Goal: Task Accomplishment & Management: Use online tool/utility

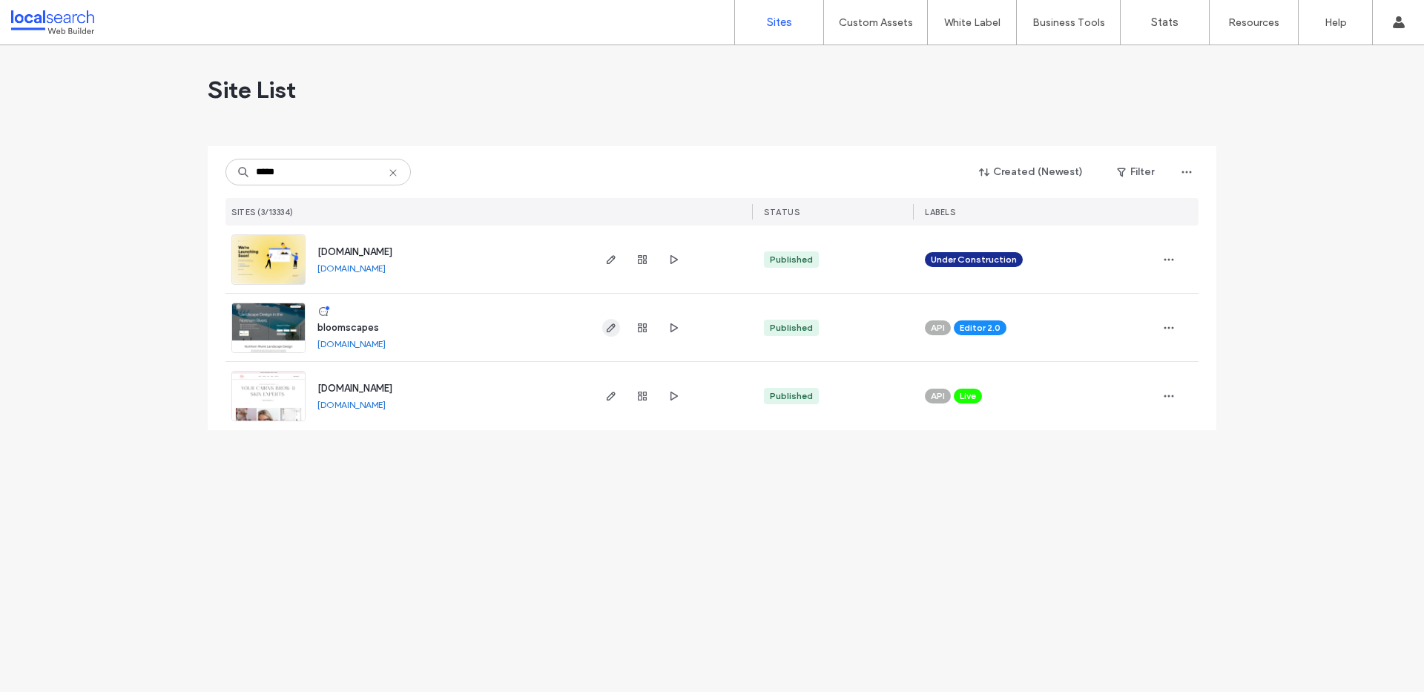
type input "*****"
click at [612, 326] on icon "button" at bounding box center [611, 328] width 12 height 12
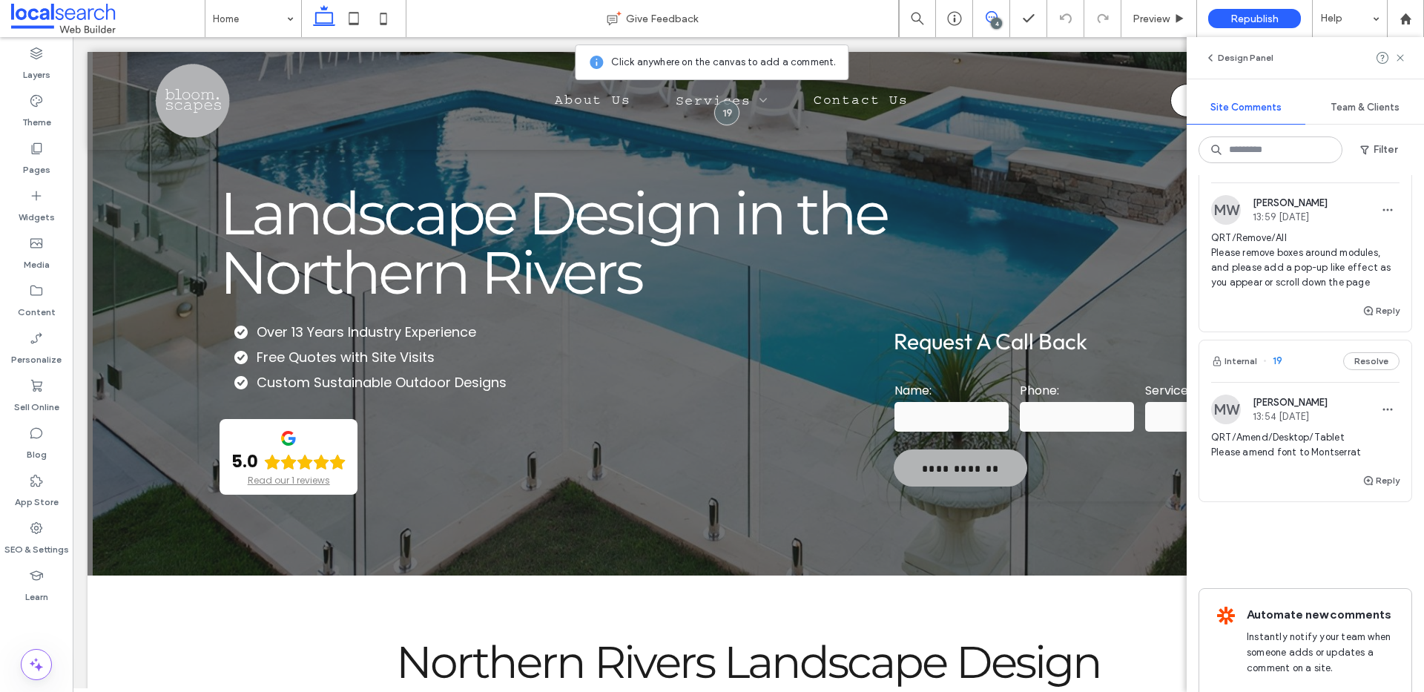
scroll to position [521, 0]
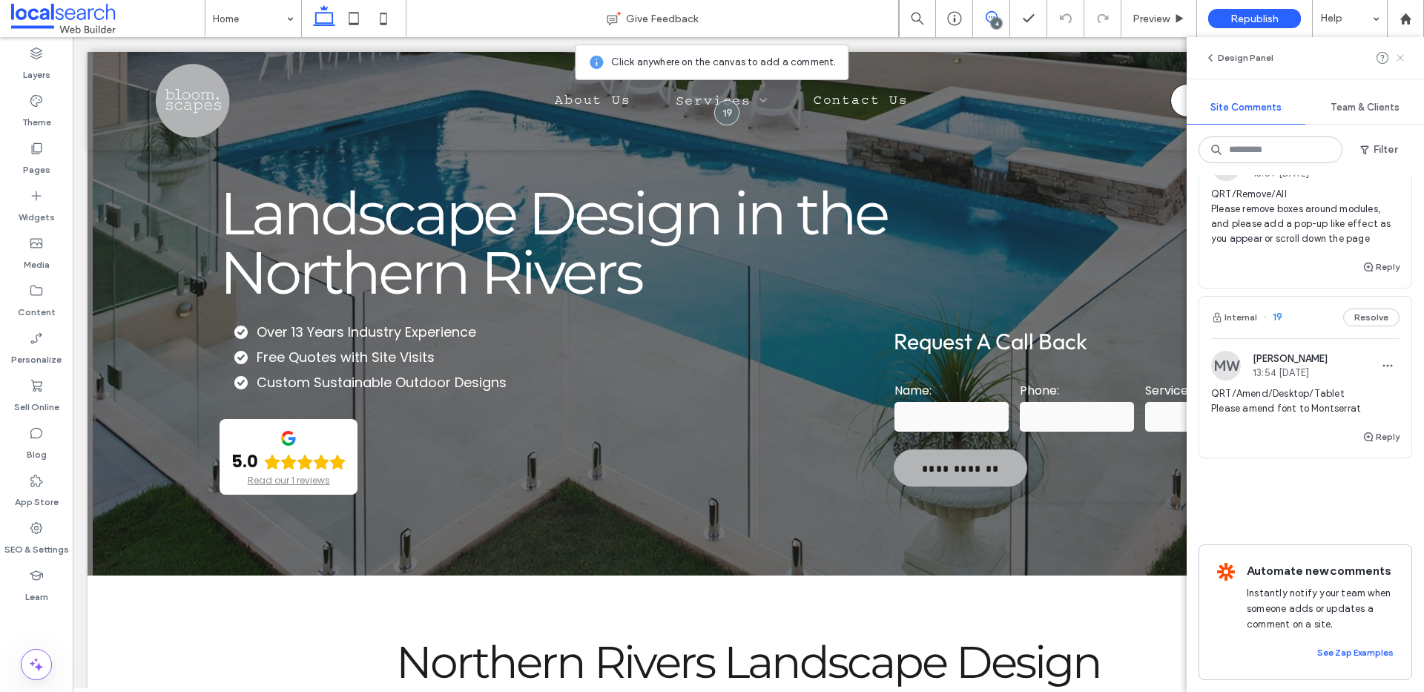
click at [1397, 58] on icon at bounding box center [1401, 58] width 12 height 12
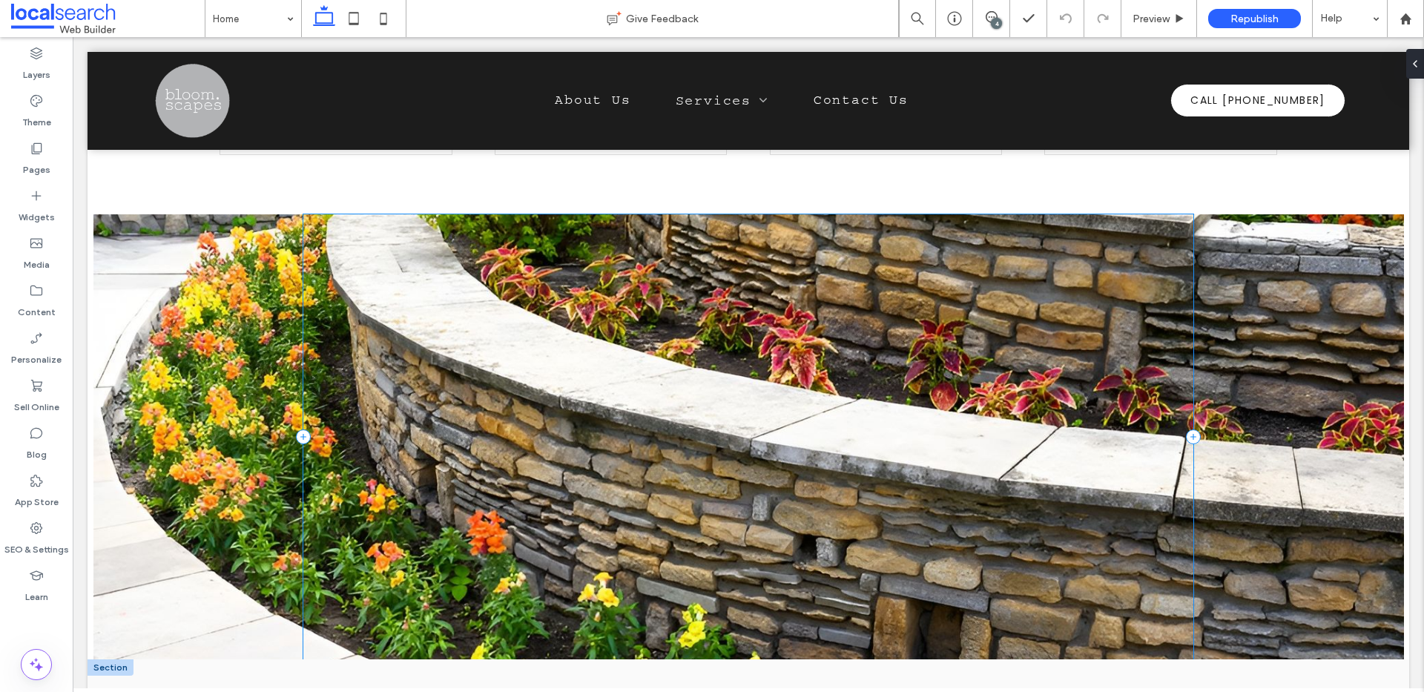
scroll to position [1140, 0]
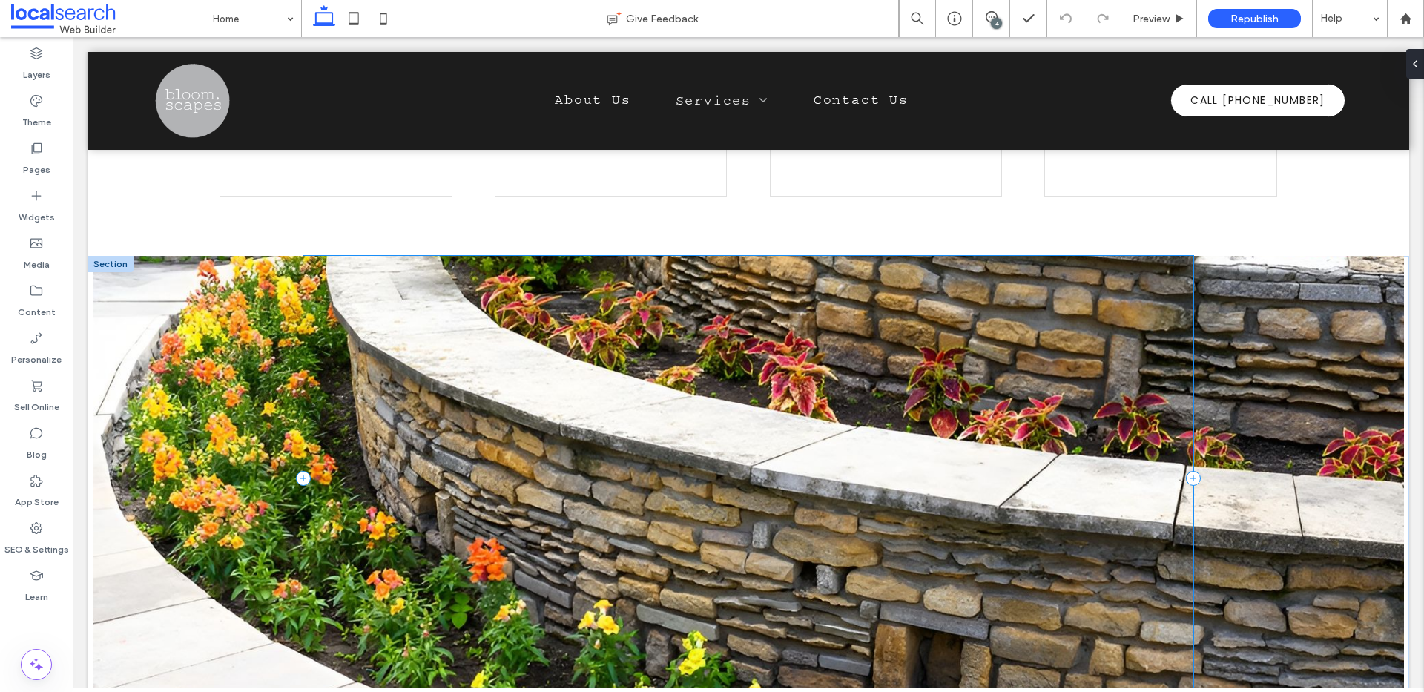
click at [683, 419] on div at bounding box center [748, 478] width 890 height 445
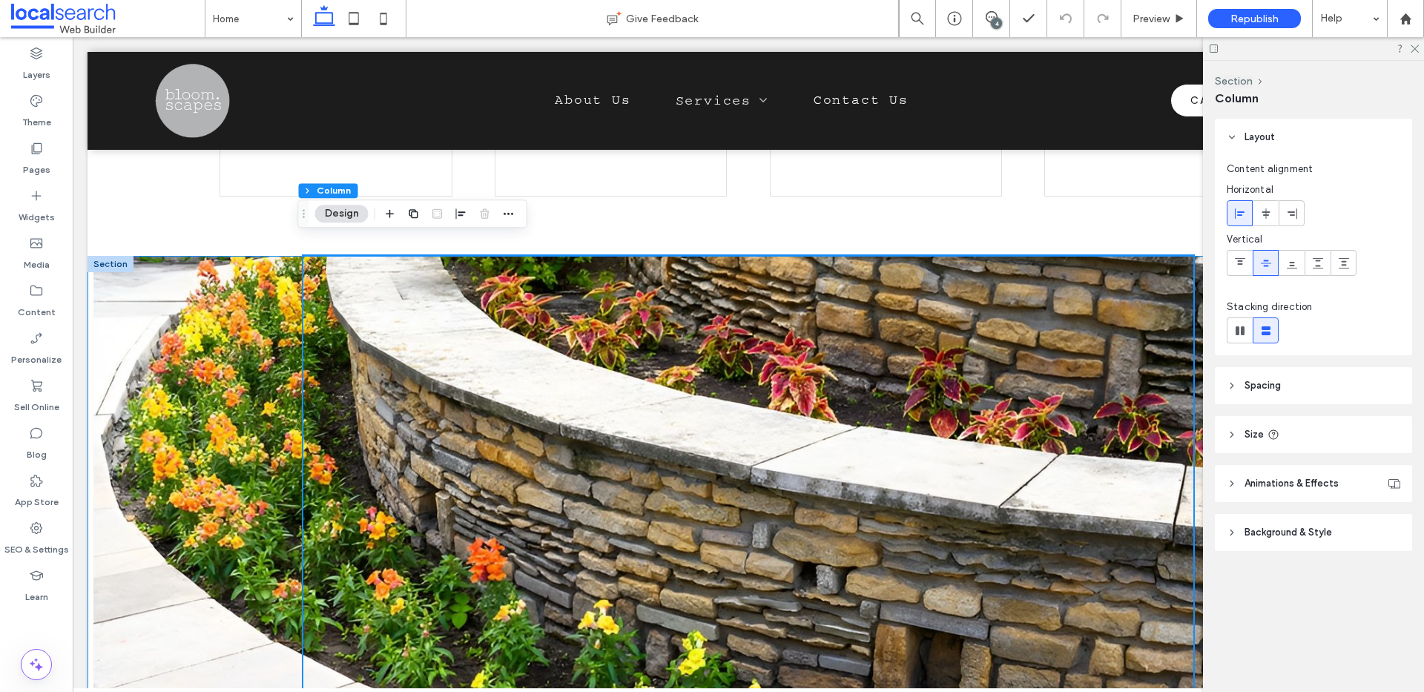
click at [137, 407] on div at bounding box center [749, 478] width 1322 height 445
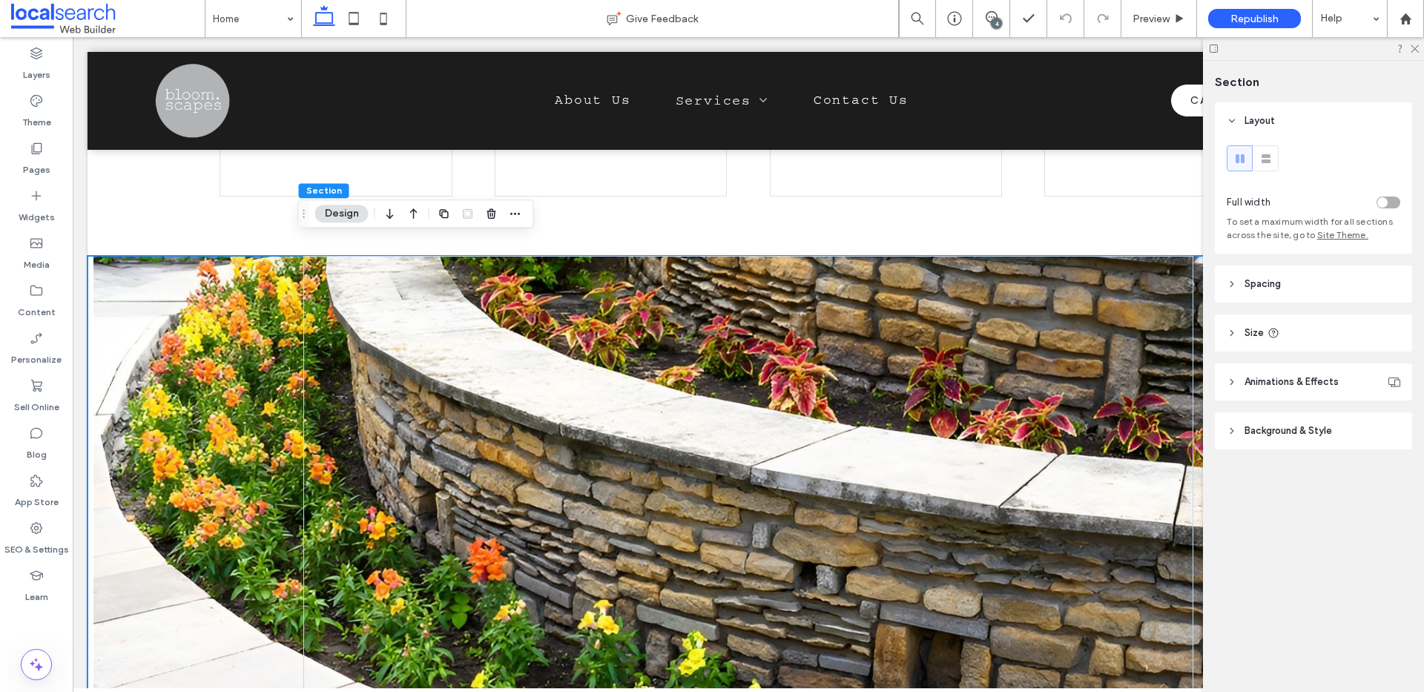
click at [1228, 426] on icon at bounding box center [1232, 431] width 10 height 10
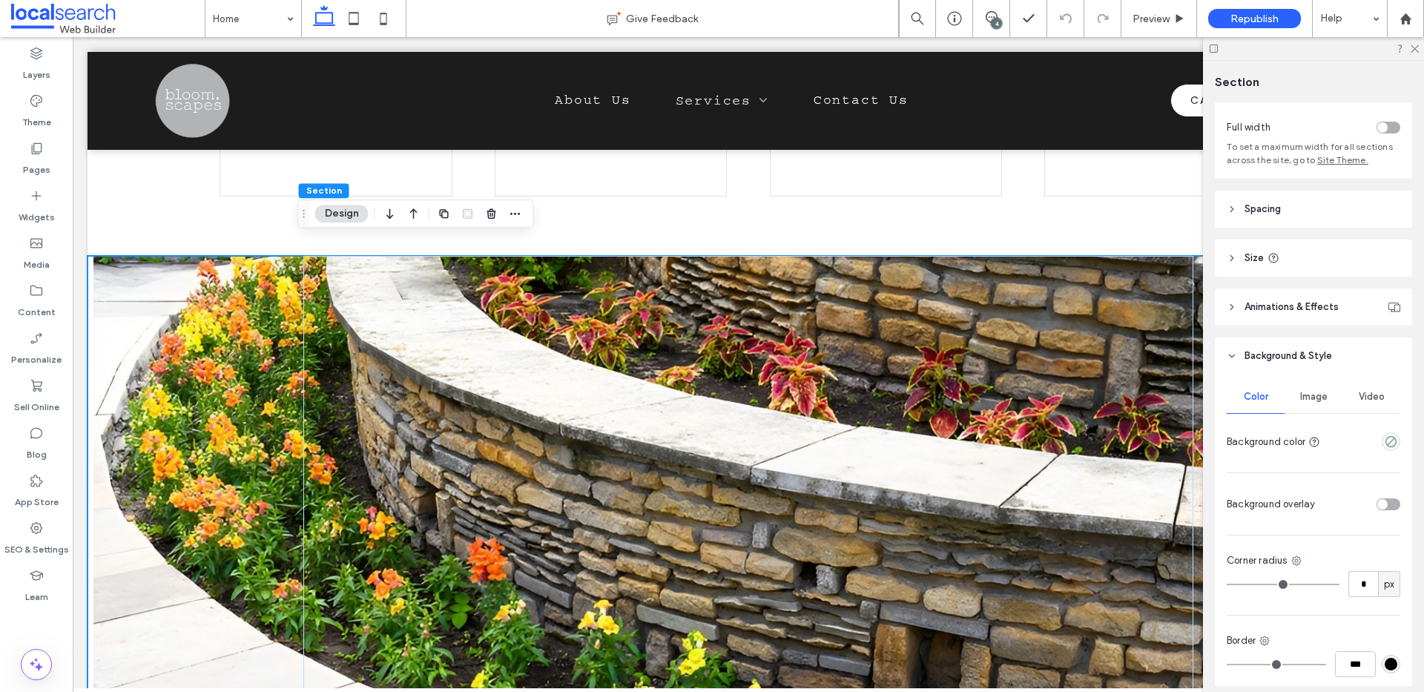
scroll to position [200, 0]
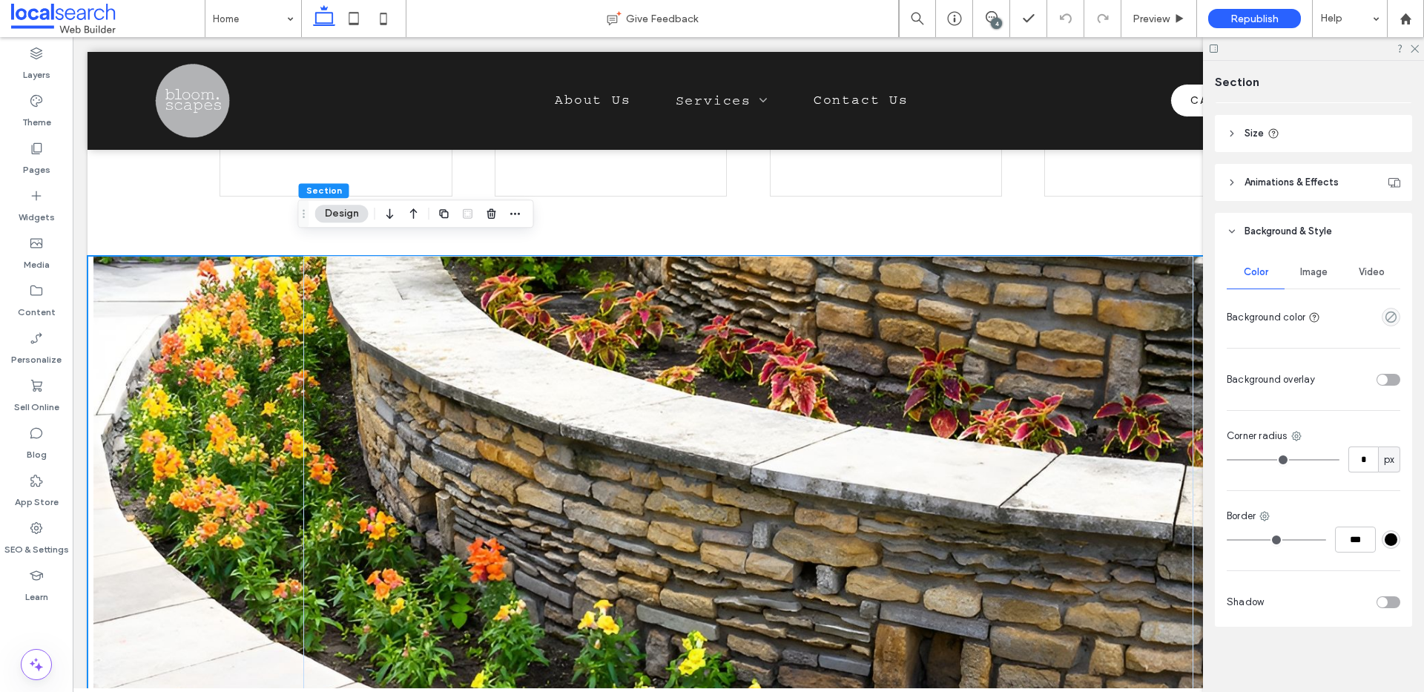
click at [1306, 269] on span "Image" at bounding box center [1314, 272] width 27 height 12
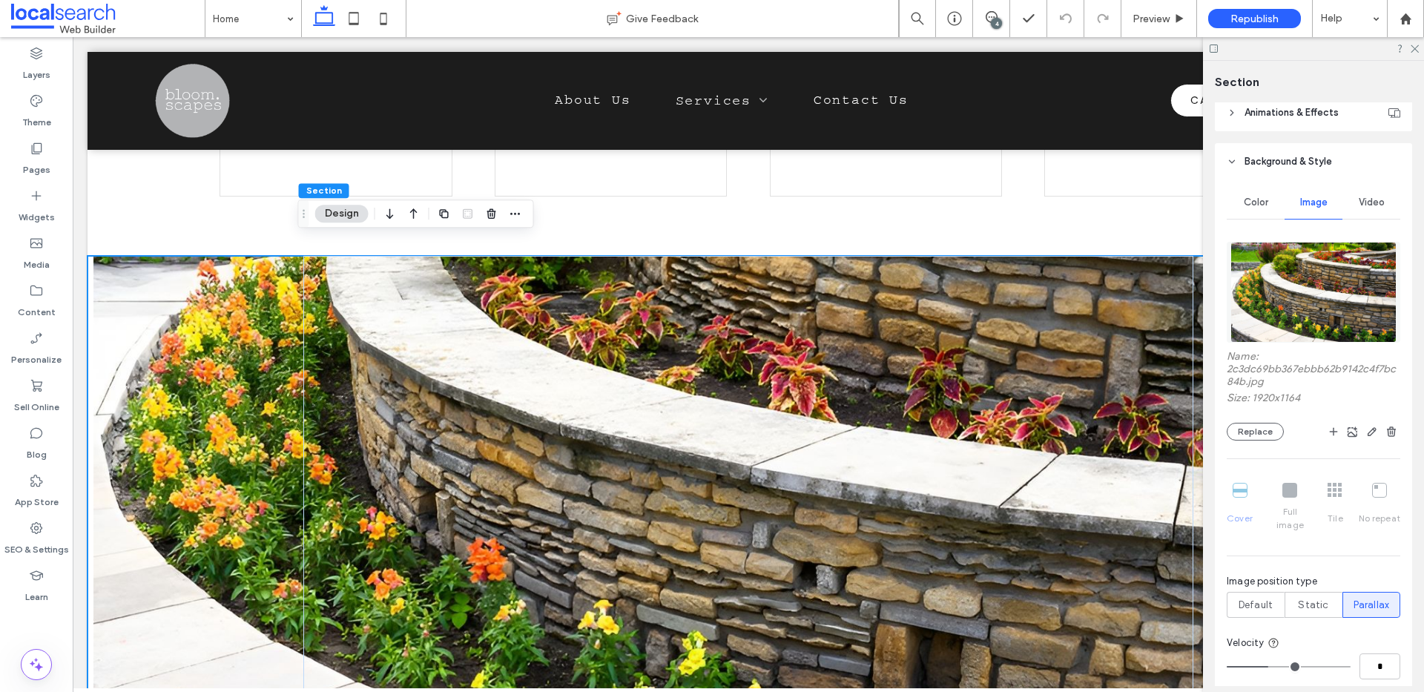
scroll to position [336, 0]
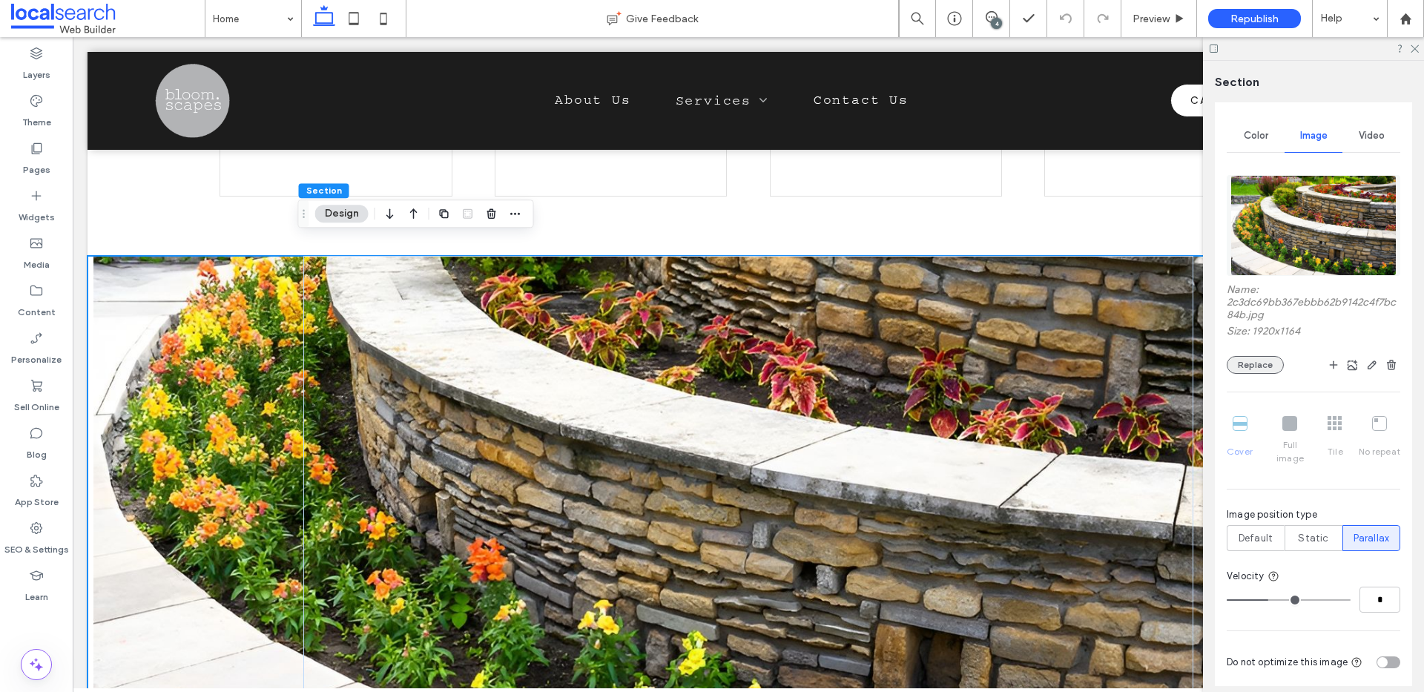
click at [1254, 367] on button "Replace" at bounding box center [1255, 365] width 57 height 18
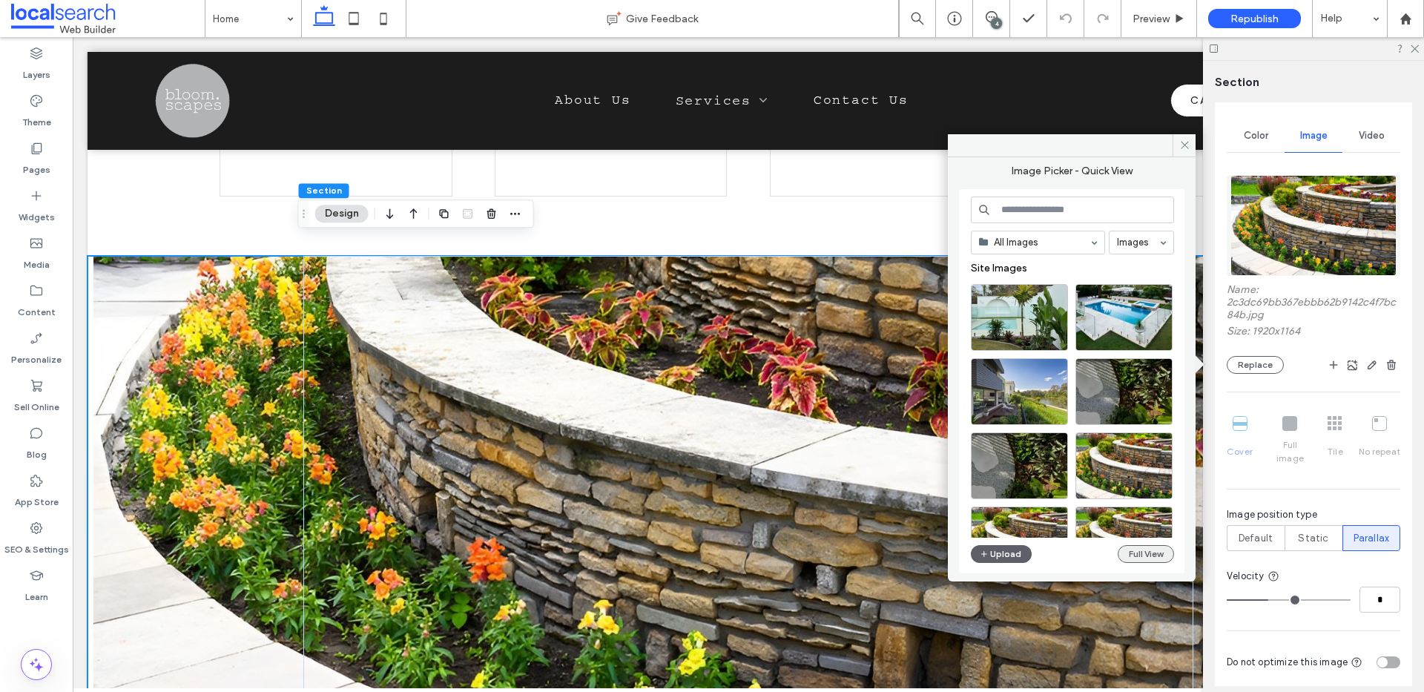
click at [1146, 560] on button "Full View" at bounding box center [1146, 554] width 56 height 18
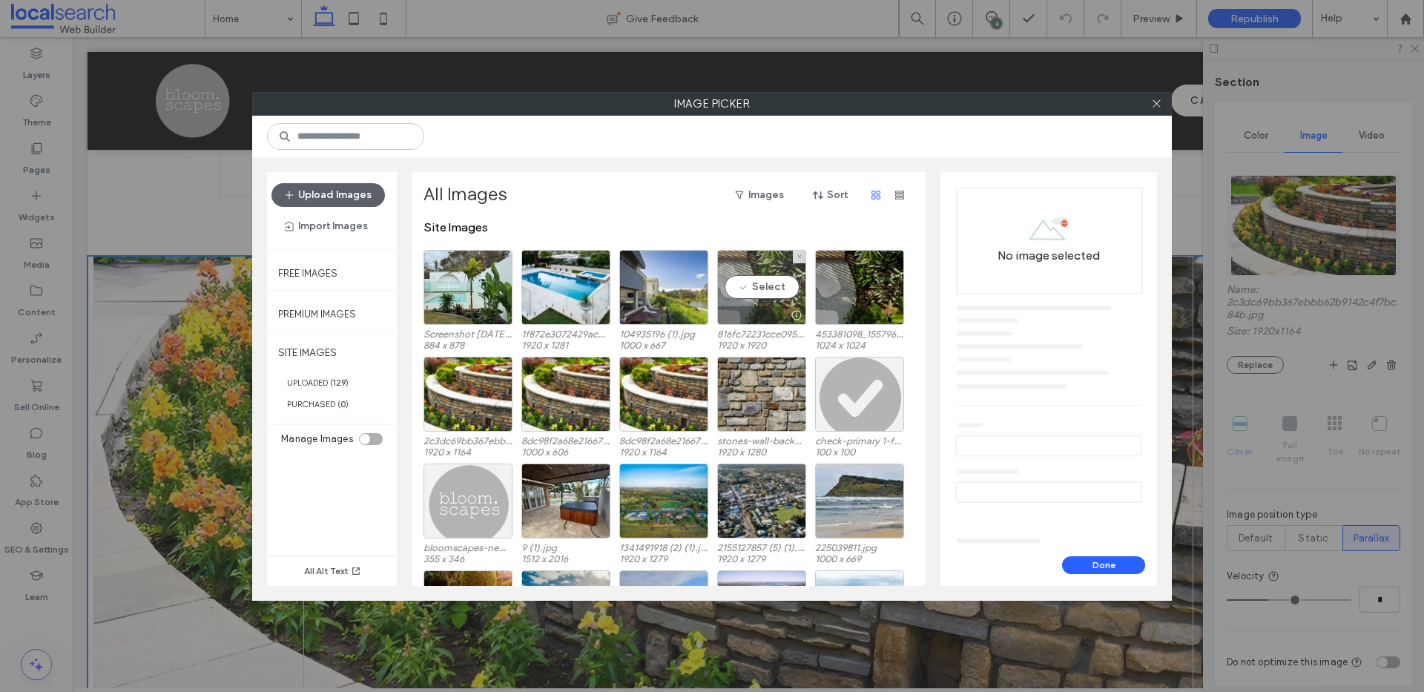
click at [772, 266] on div "Select" at bounding box center [761, 287] width 89 height 75
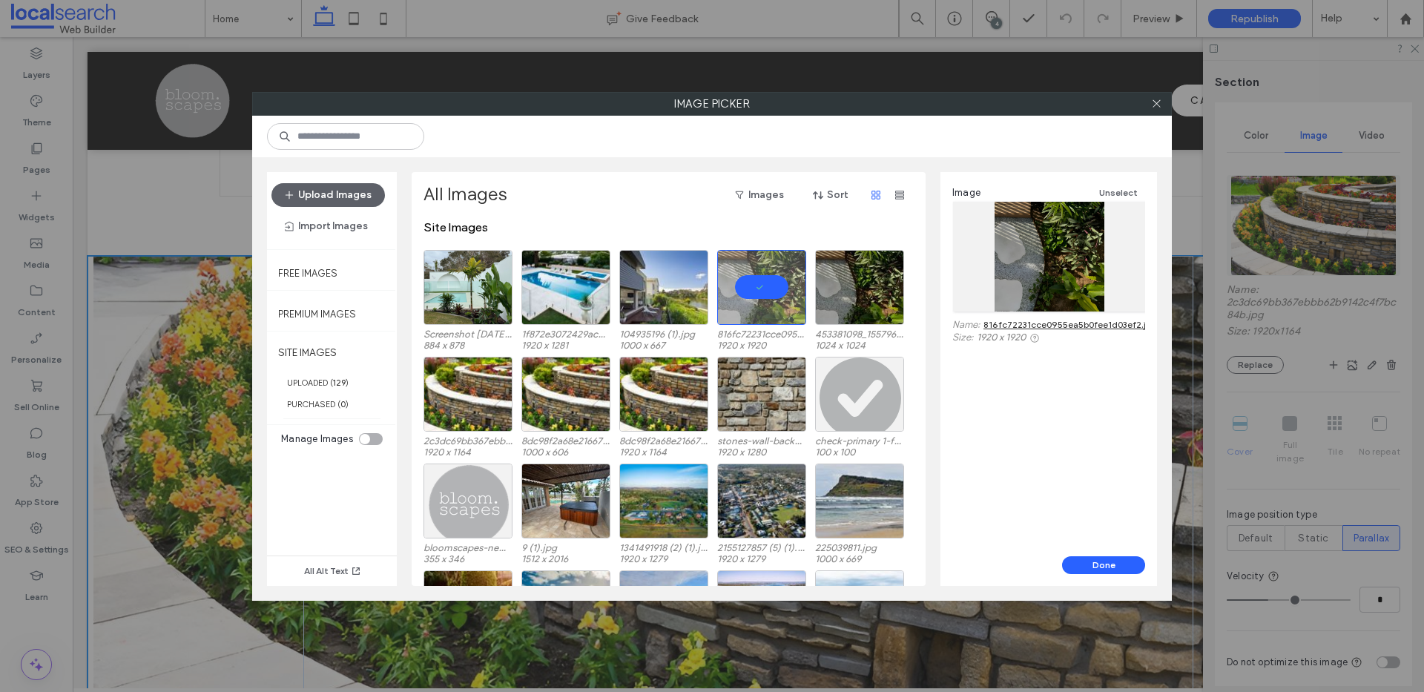
click at [1068, 321] on link "816fc72231cce0955ea5b0fee1d03ef2.jpg" at bounding box center [1071, 324] width 174 height 11
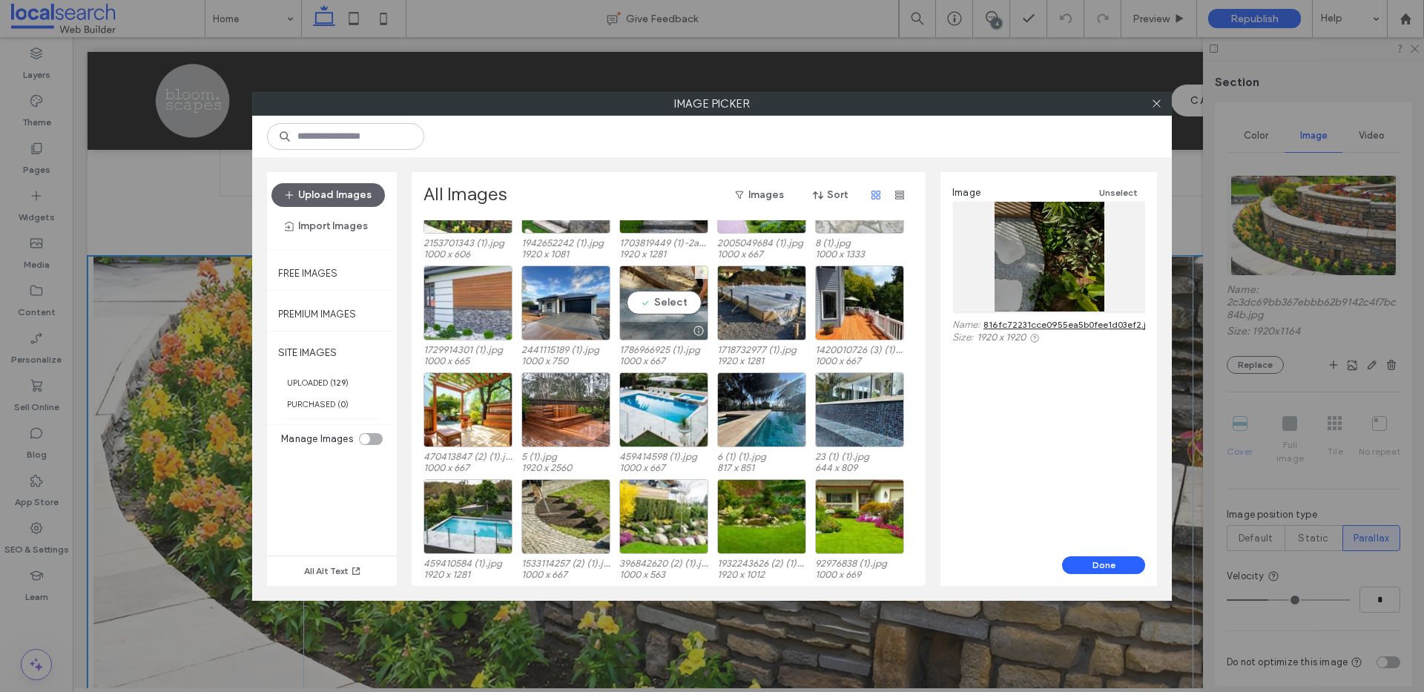
scroll to position [742, 0]
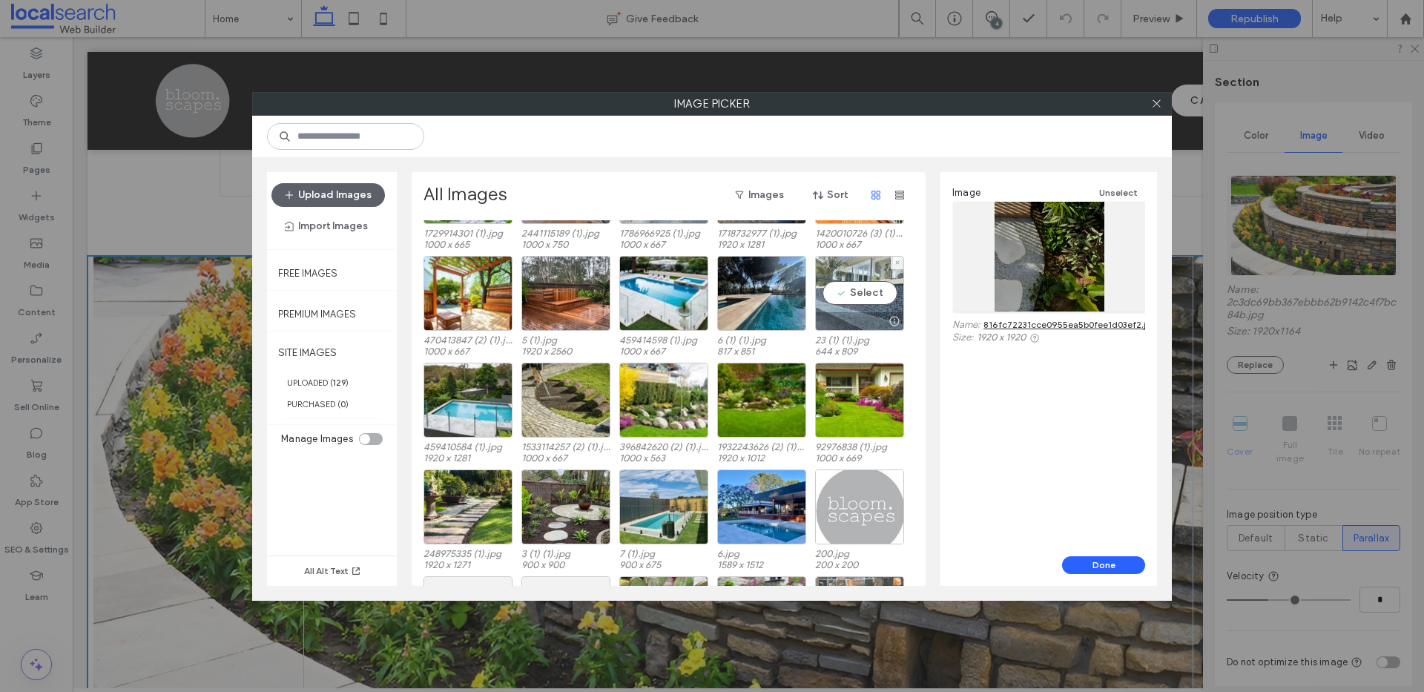
click at [849, 266] on div "Select" at bounding box center [859, 293] width 89 height 75
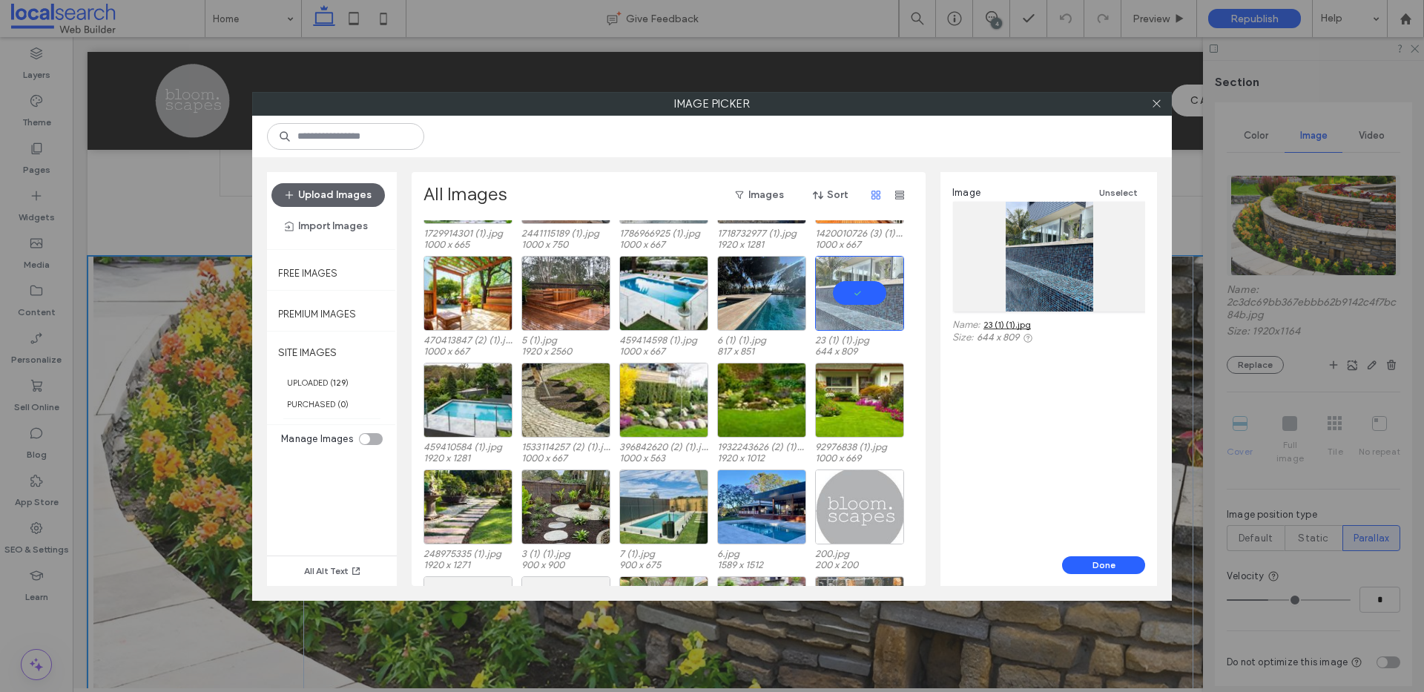
click at [995, 325] on link "23 (1) (1).jpg" at bounding box center [1007, 324] width 47 height 11
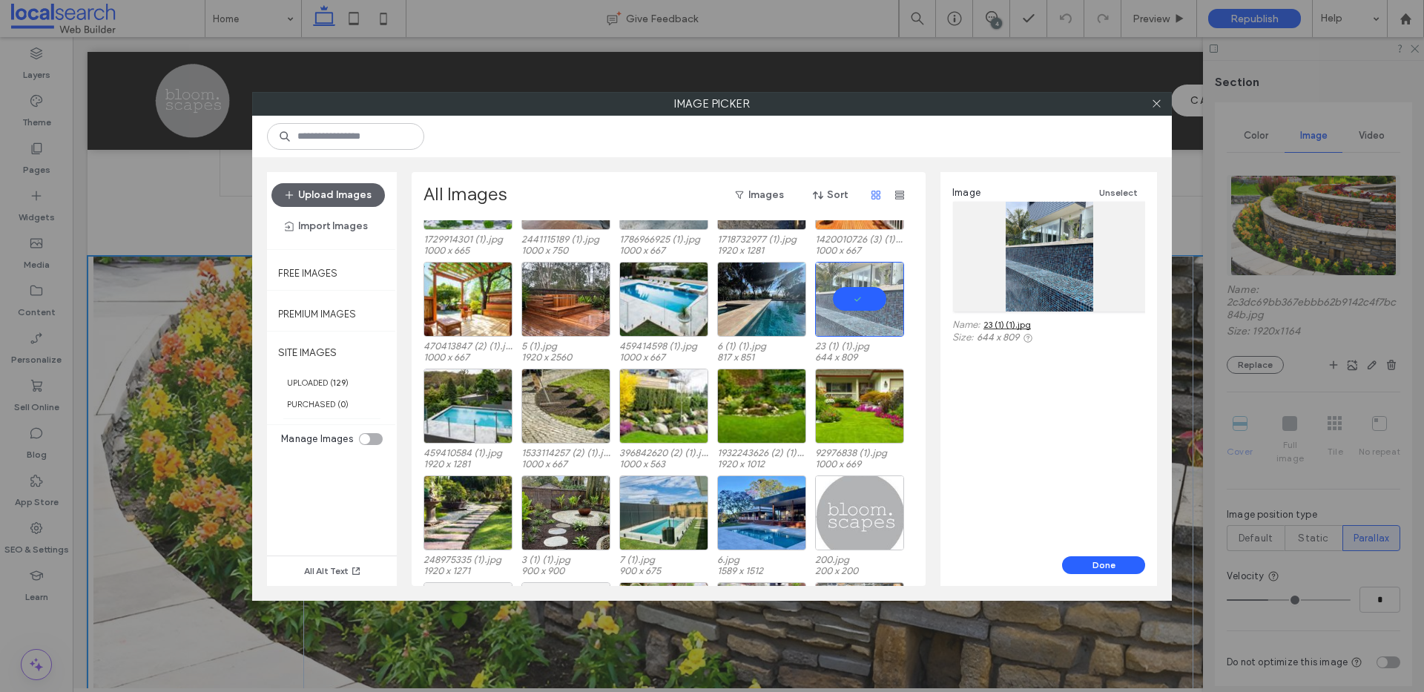
scroll to position [727, 0]
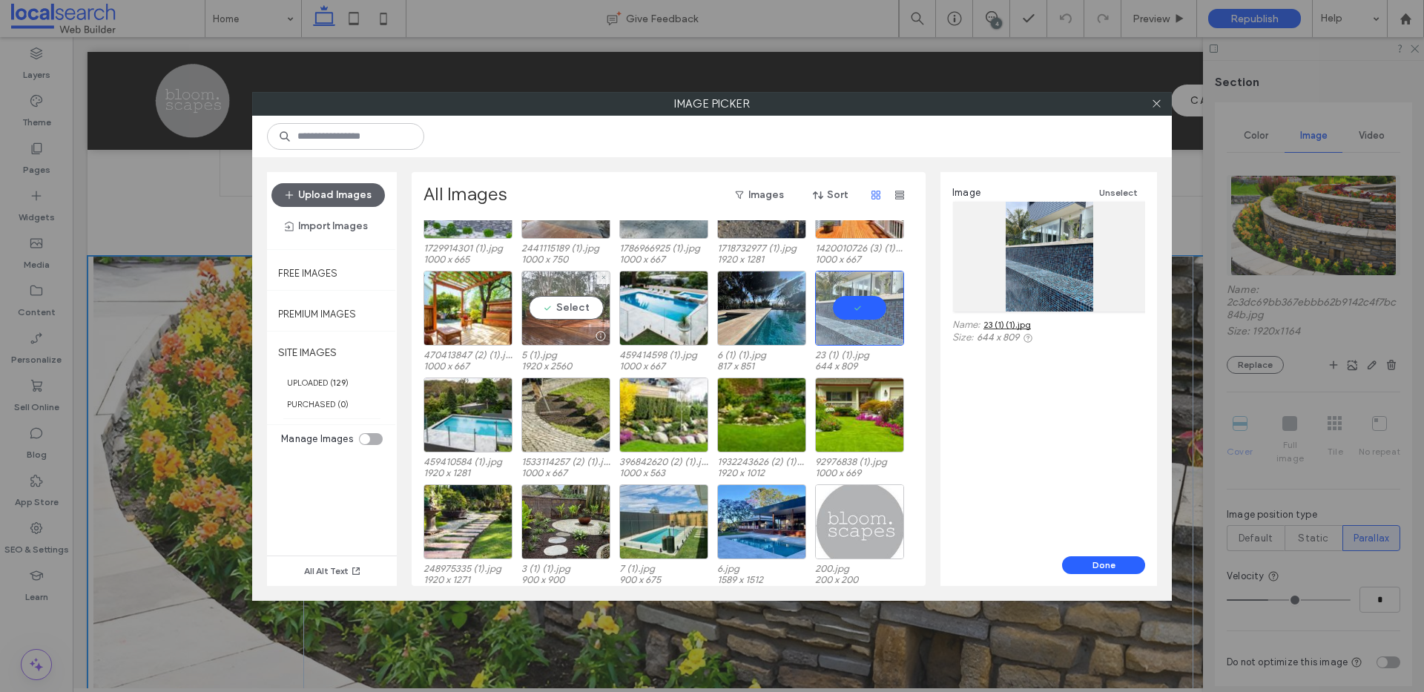
click at [554, 286] on div "Select" at bounding box center [566, 308] width 89 height 75
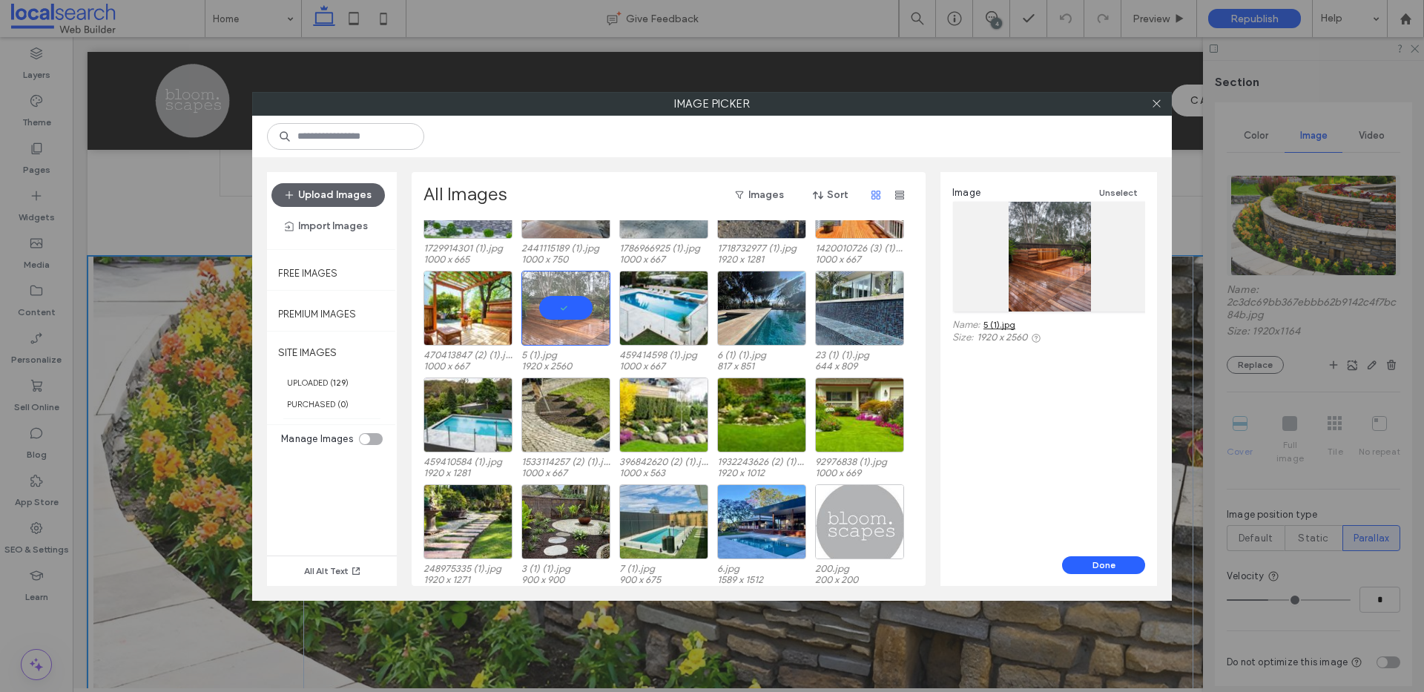
click at [1004, 322] on link "5 (1).jpg" at bounding box center [1000, 324] width 32 height 11
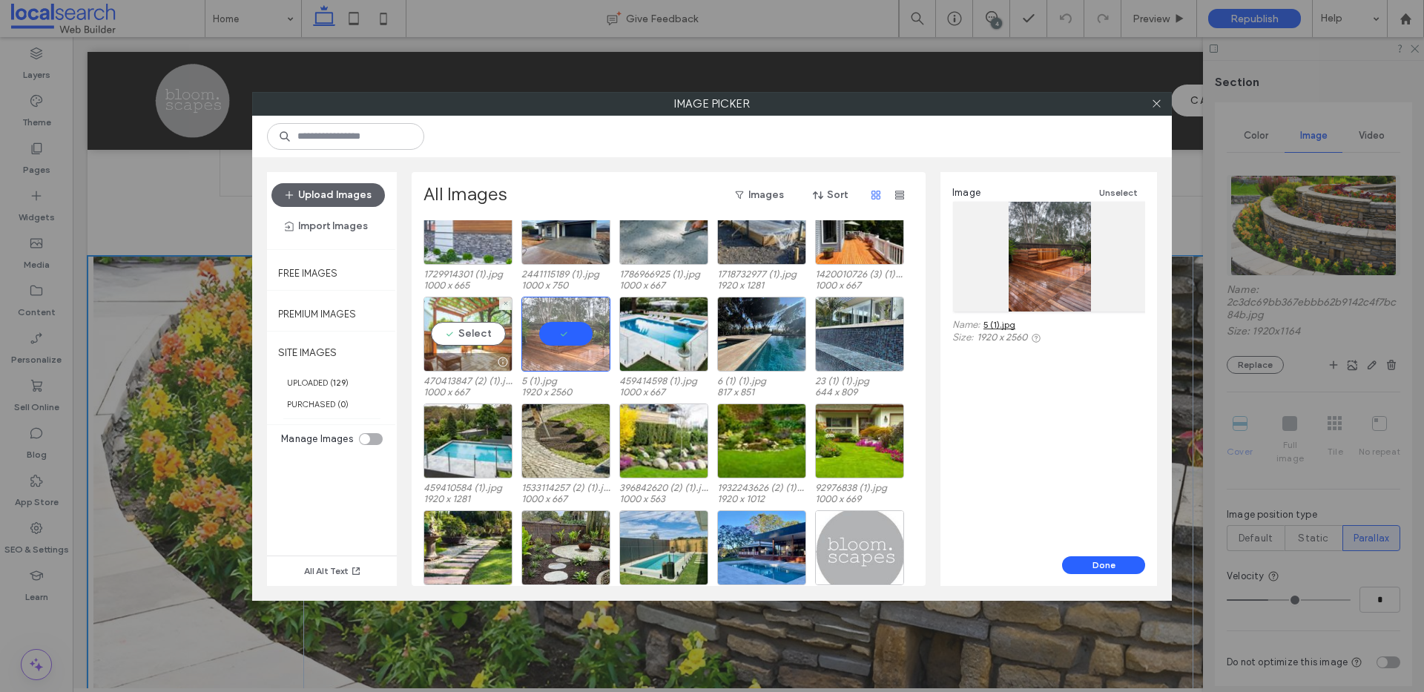
click at [478, 315] on div "Select" at bounding box center [468, 334] width 89 height 75
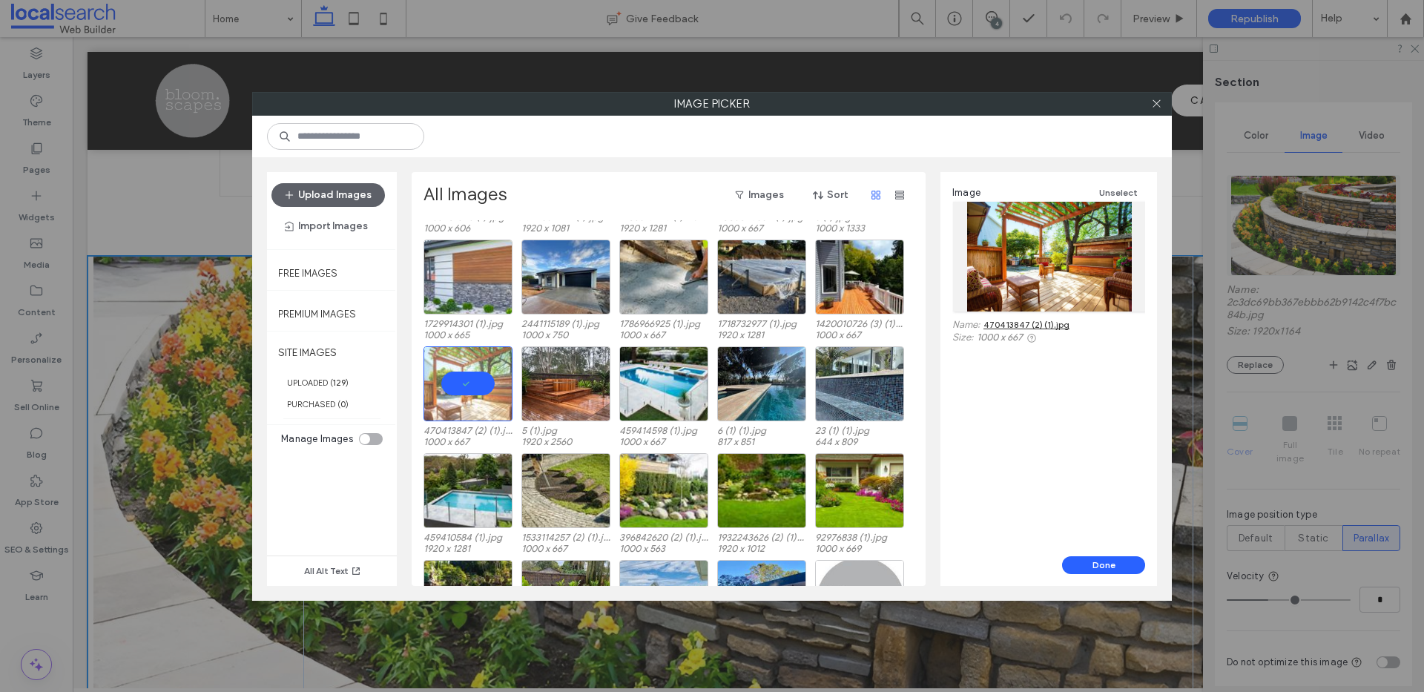
scroll to position [651, 0]
click at [1027, 325] on link "470413847 (2) (1).jpg" at bounding box center [1027, 324] width 86 height 11
click at [766, 364] on div "Select" at bounding box center [761, 384] width 89 height 75
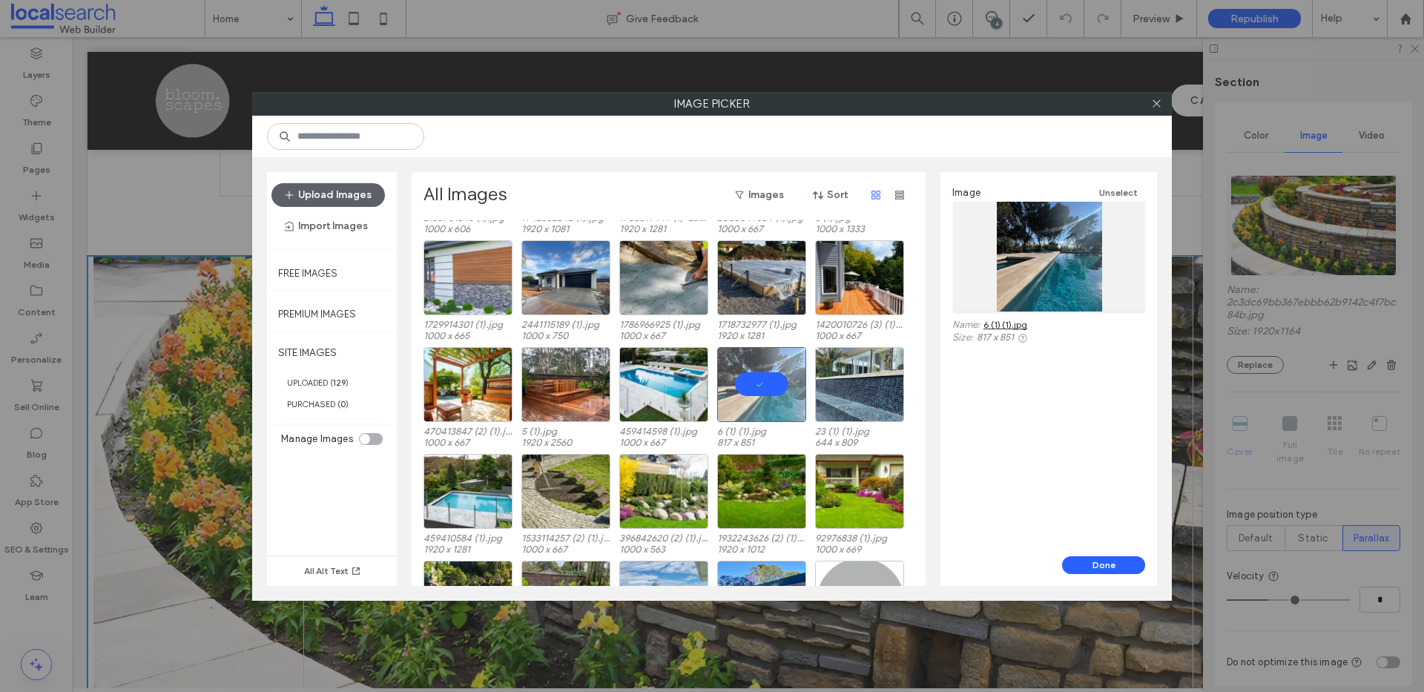
click at [1008, 322] on link "6 (1) (1).jpg" at bounding box center [1006, 324] width 44 height 11
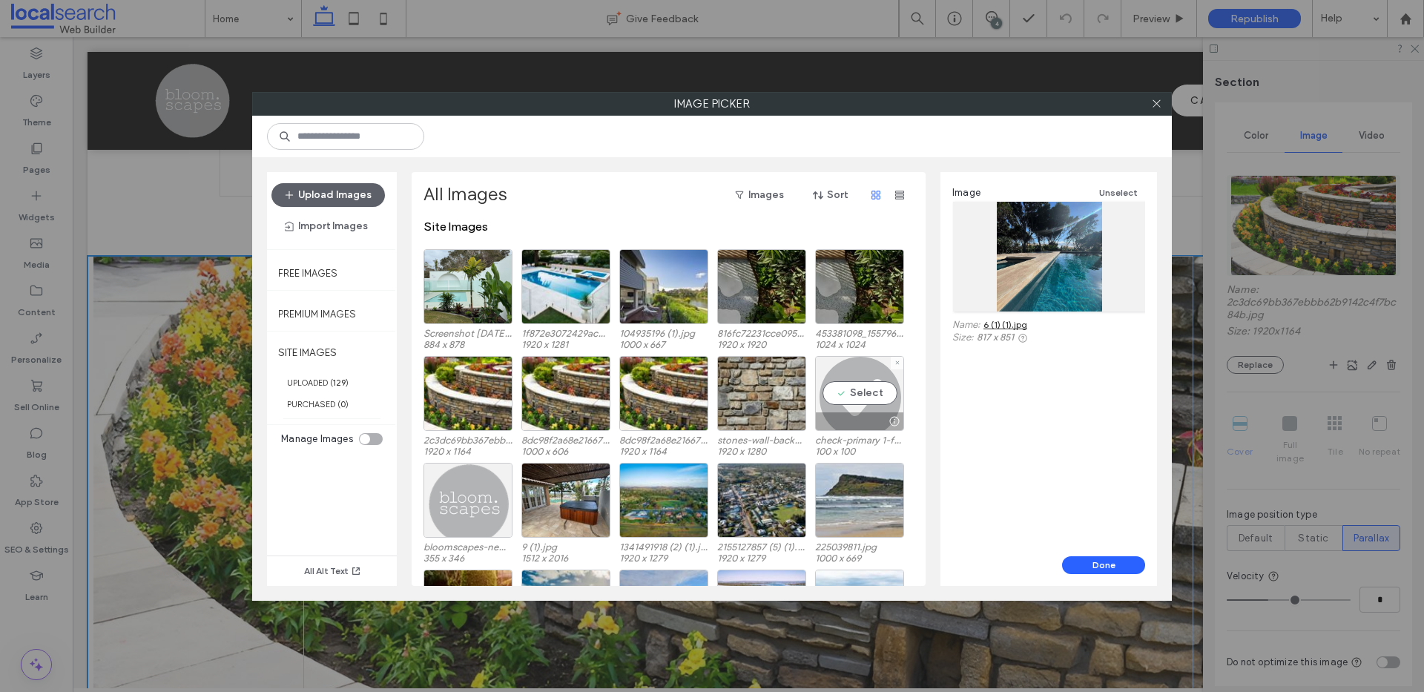
scroll to position [0, 0]
click at [1158, 106] on icon at bounding box center [1156, 103] width 11 height 11
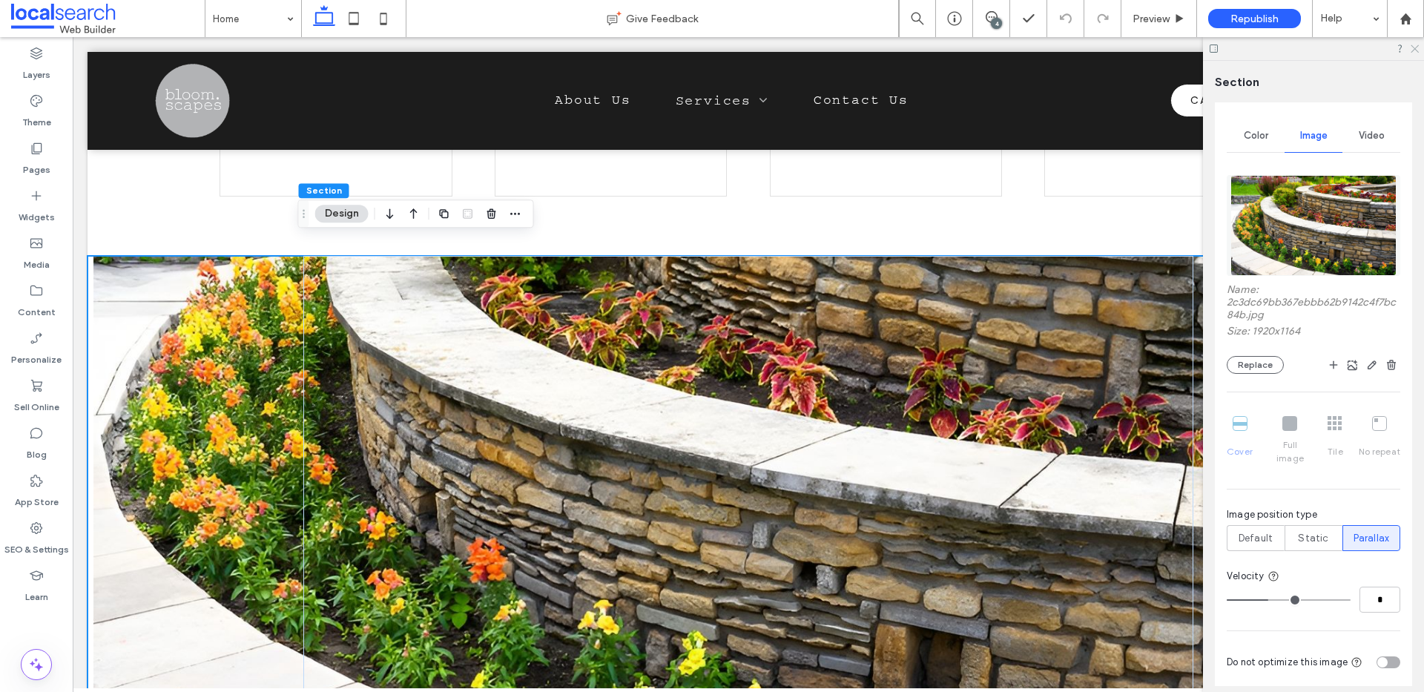
click at [1412, 48] on icon at bounding box center [1415, 48] width 10 height 10
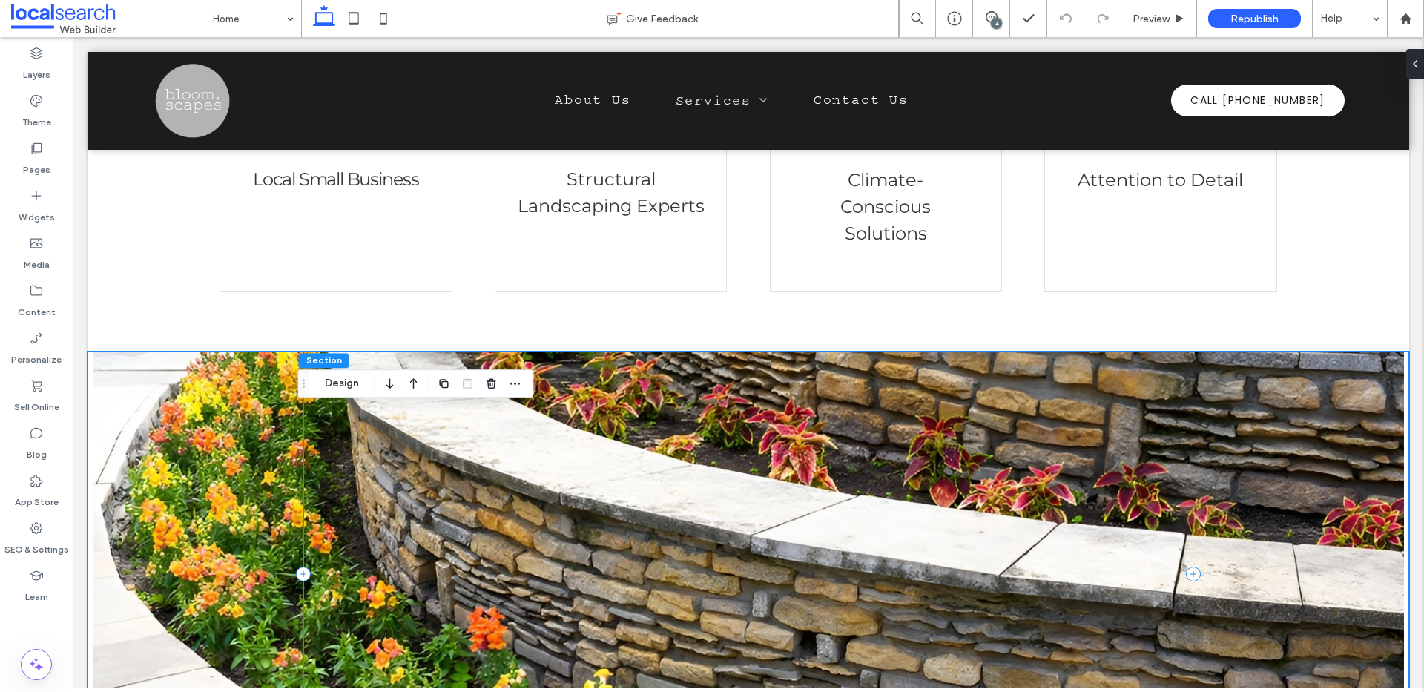
scroll to position [1106, 0]
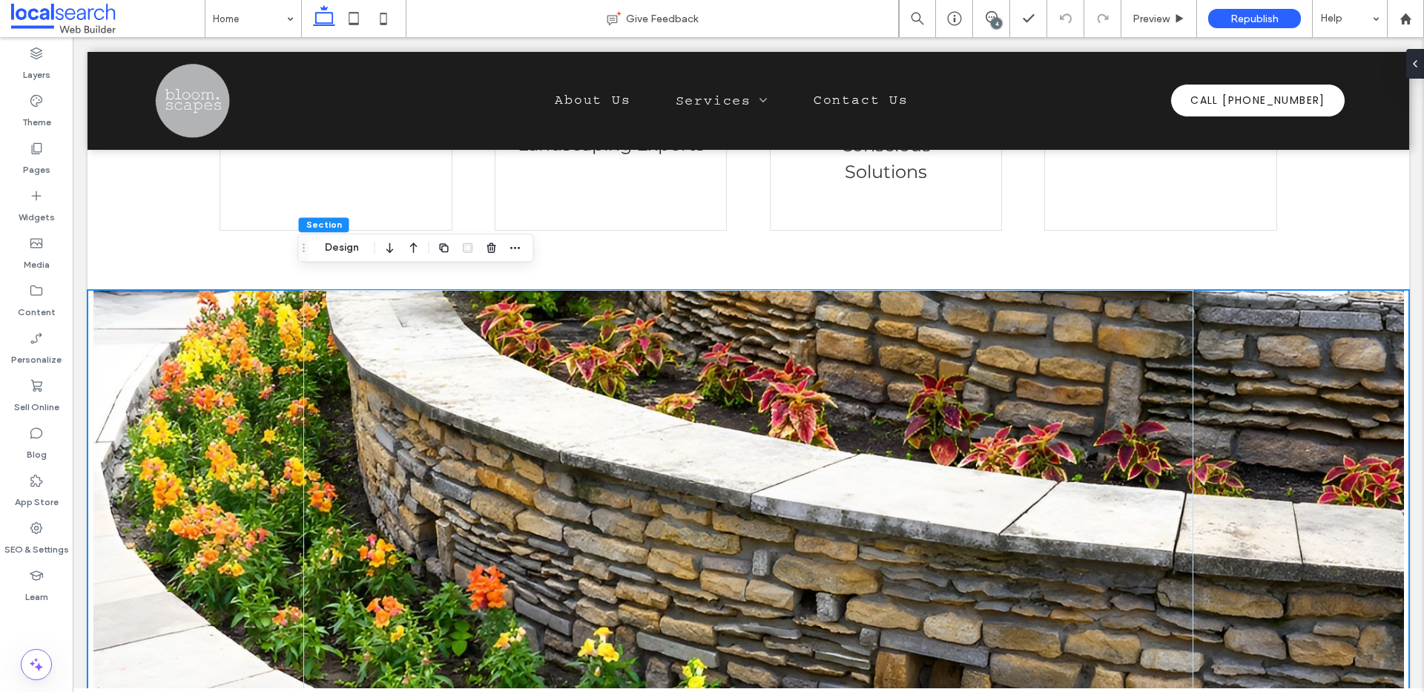
click at [193, 453] on div at bounding box center [749, 512] width 1322 height 445
click at [177, 446] on div at bounding box center [749, 512] width 1322 height 445
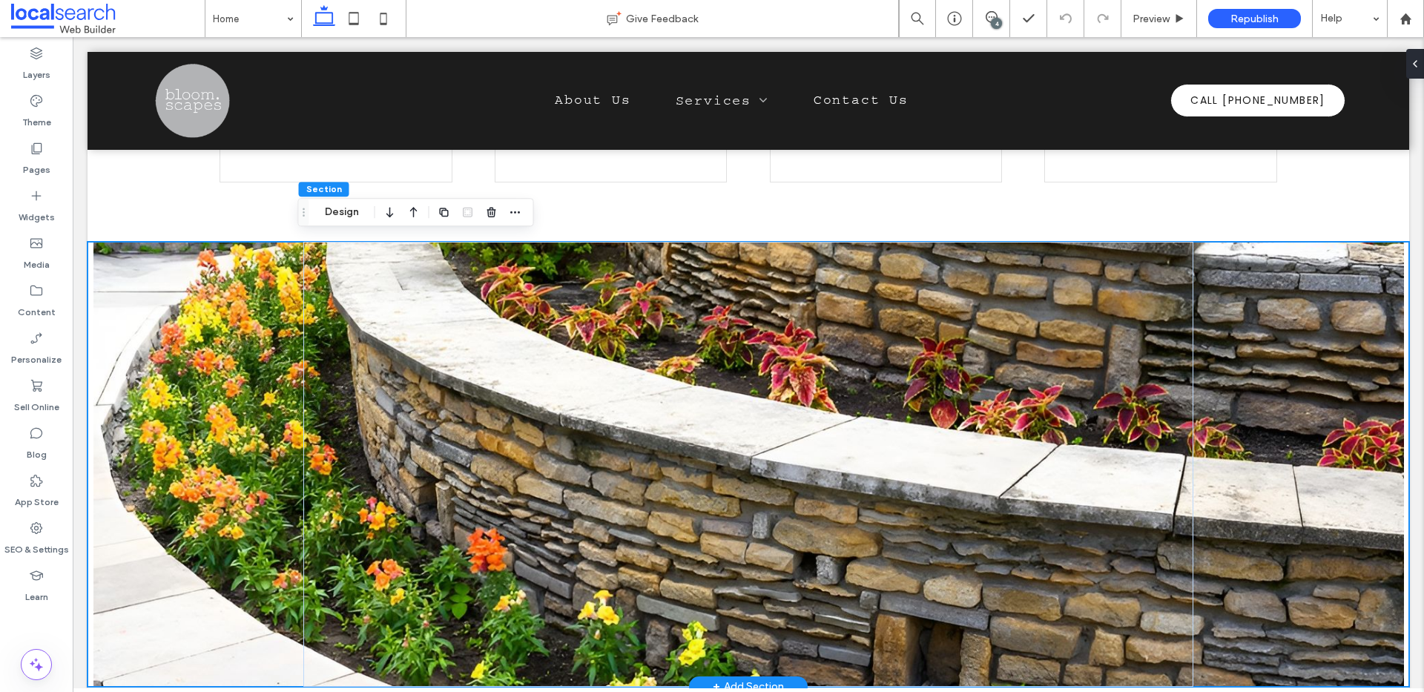
scroll to position [1165, 0]
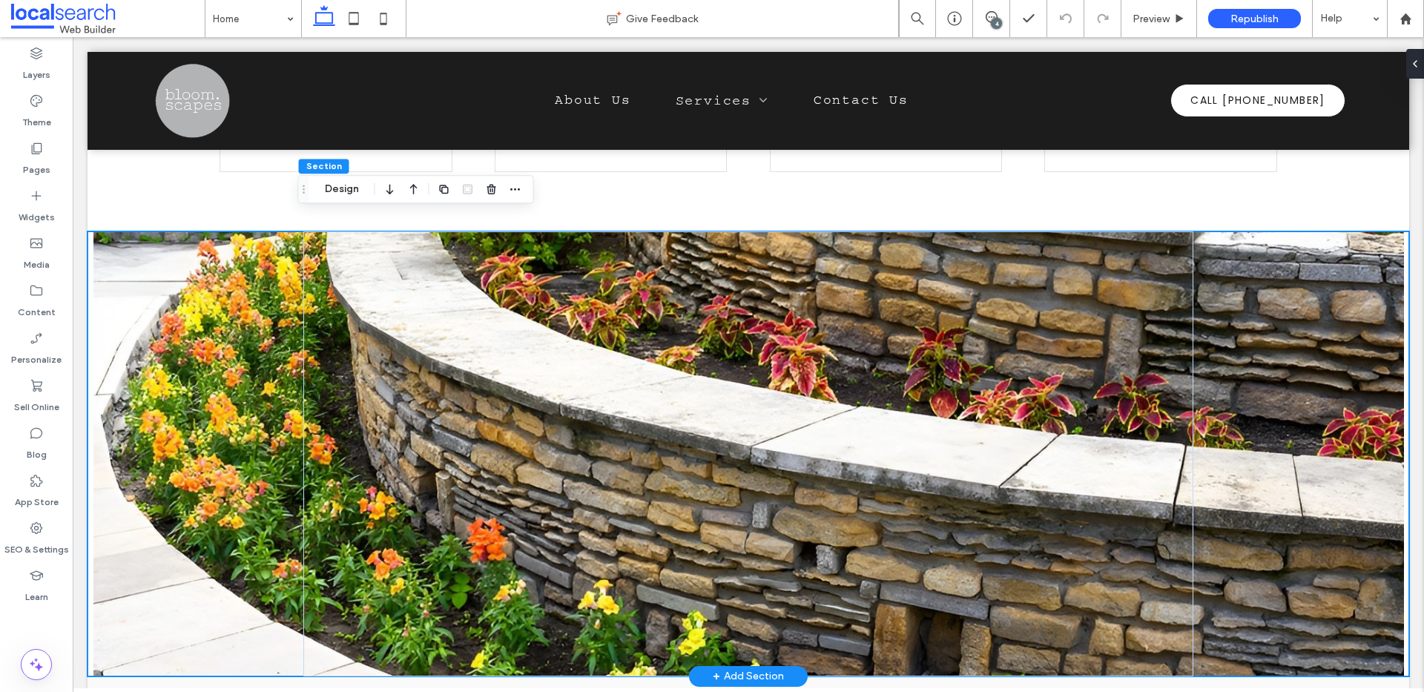
click at [232, 355] on div at bounding box center [749, 453] width 1322 height 445
click at [341, 198] on div "Section Design" at bounding box center [416, 189] width 236 height 28
click at [341, 191] on button "Design" at bounding box center [341, 189] width 53 height 18
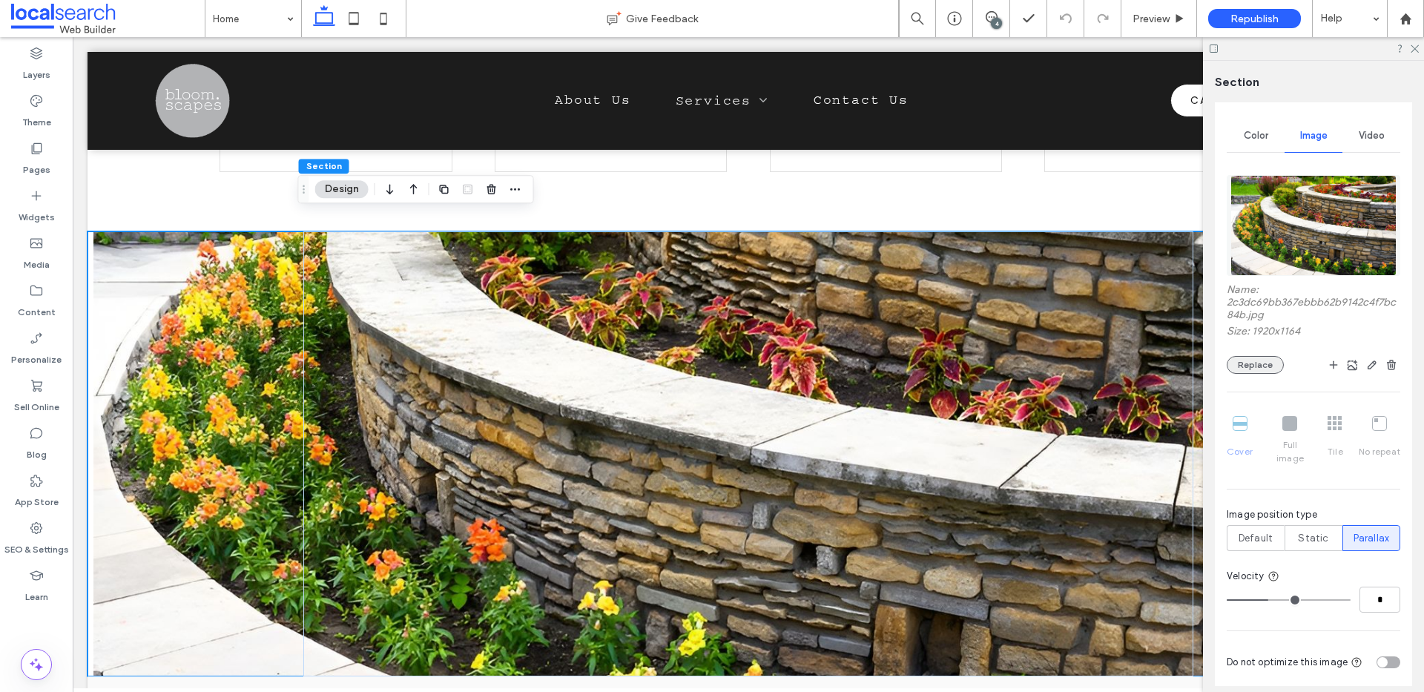
click at [1258, 367] on button "Replace" at bounding box center [1255, 365] width 57 height 18
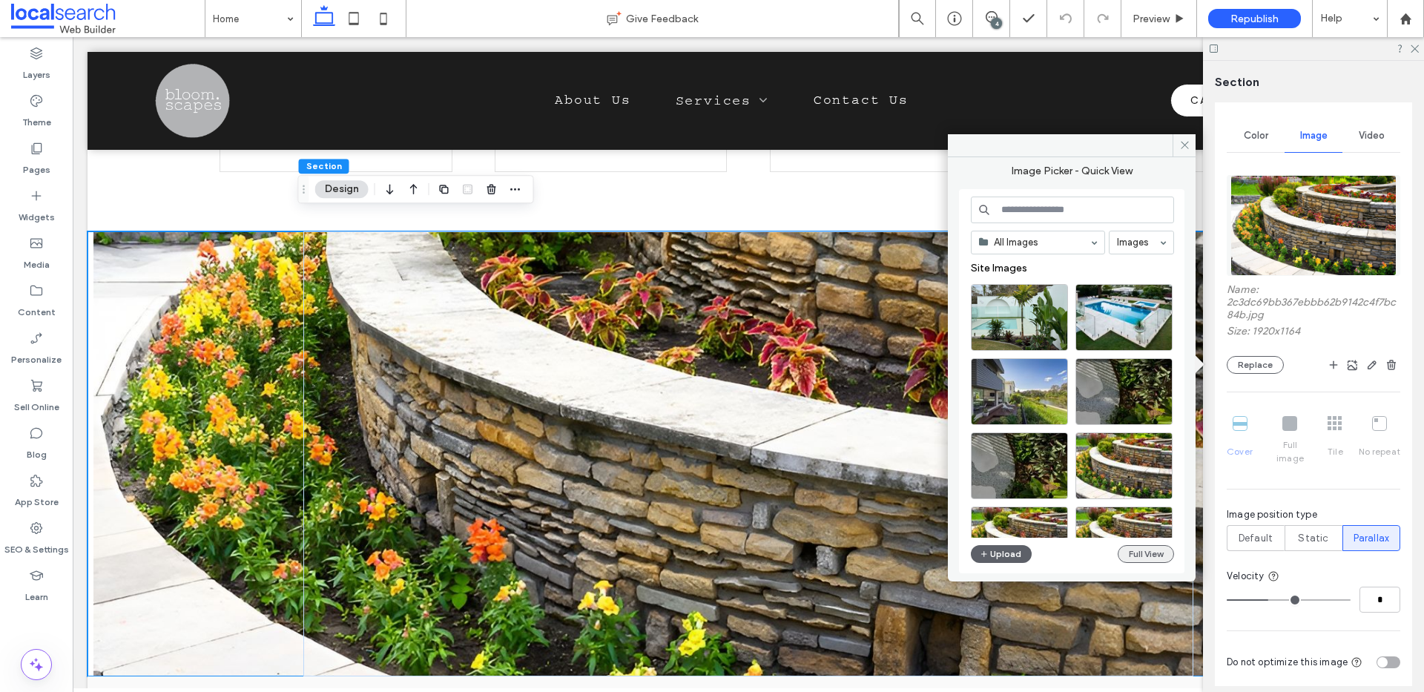
click at [1142, 550] on button "Full View" at bounding box center [1146, 554] width 56 height 18
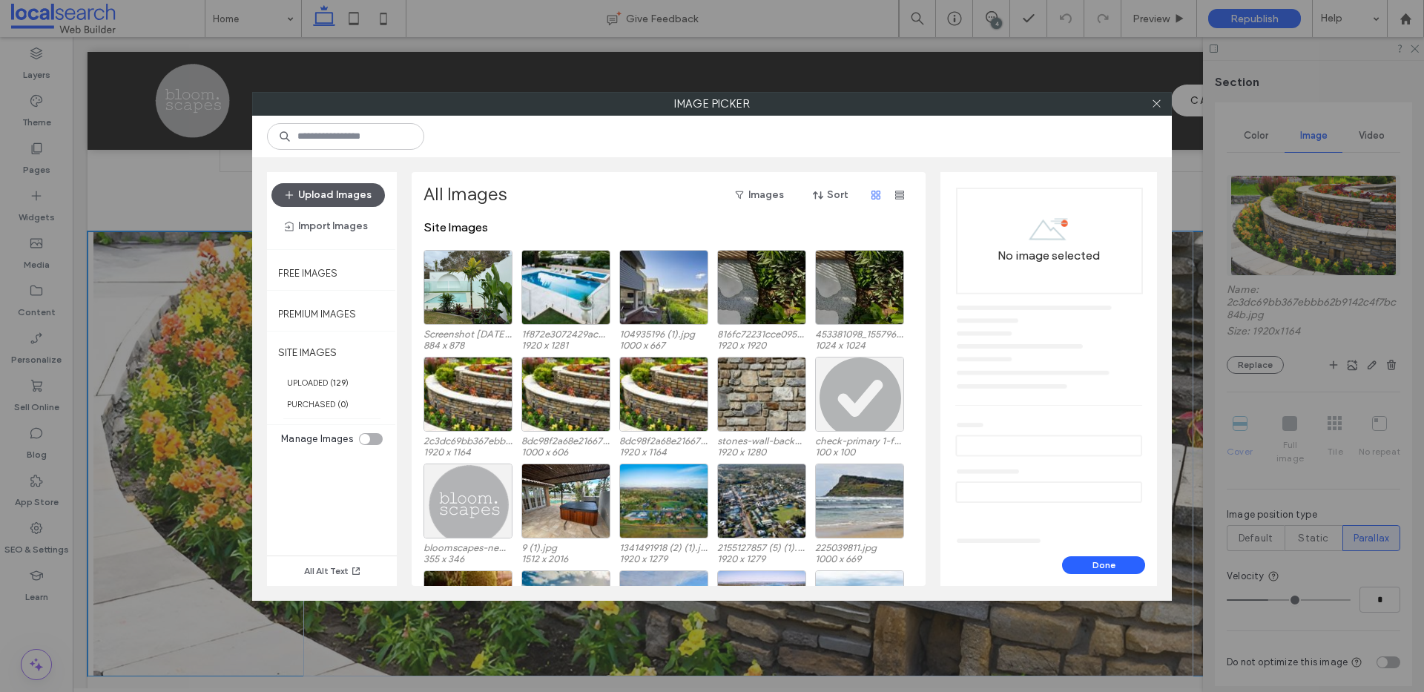
click at [303, 196] on button "Upload Images" at bounding box center [329, 195] width 114 height 24
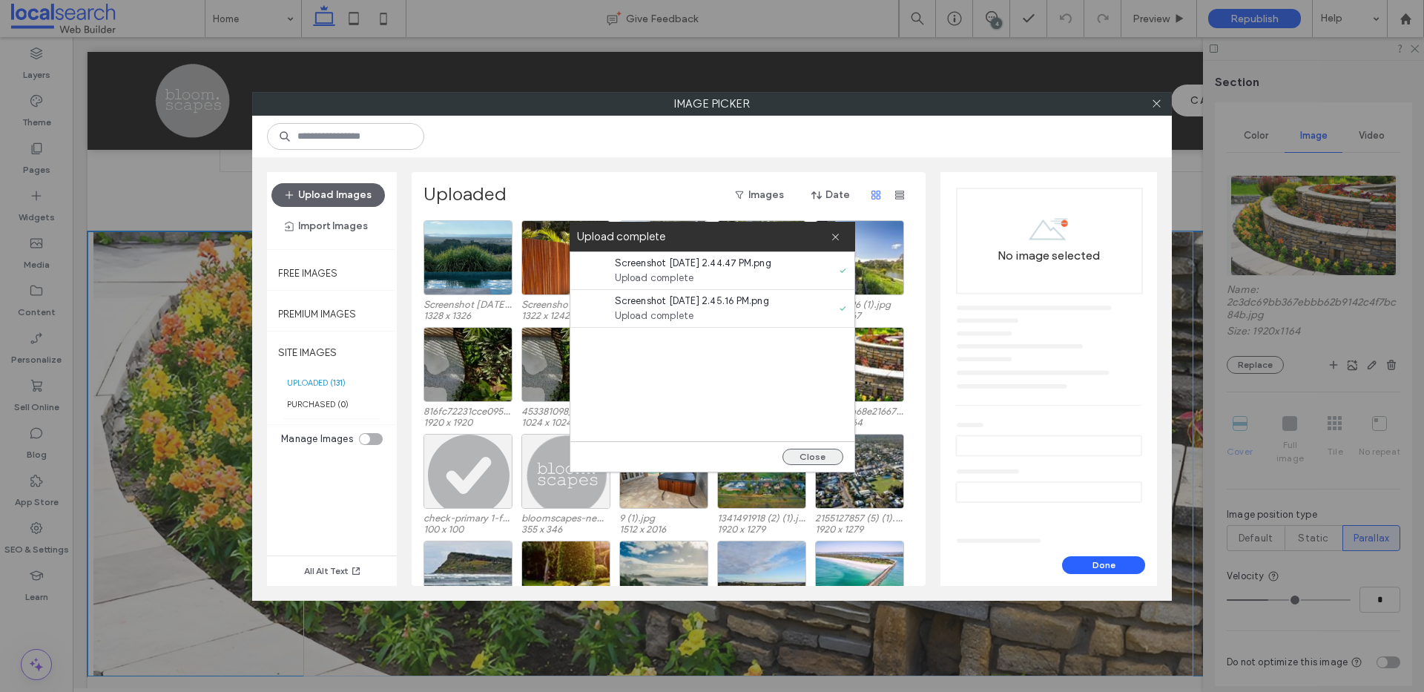
click at [817, 457] on button "Close" at bounding box center [813, 457] width 61 height 16
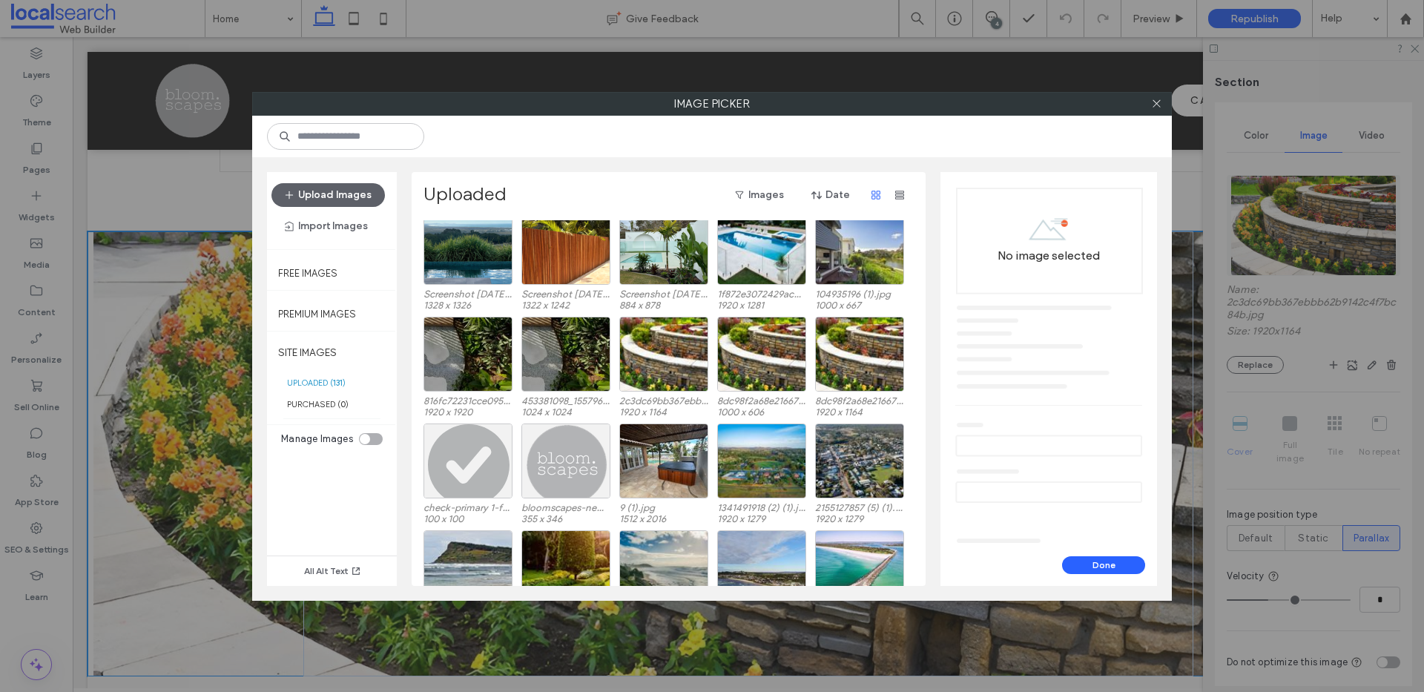
scroll to position [0, 0]
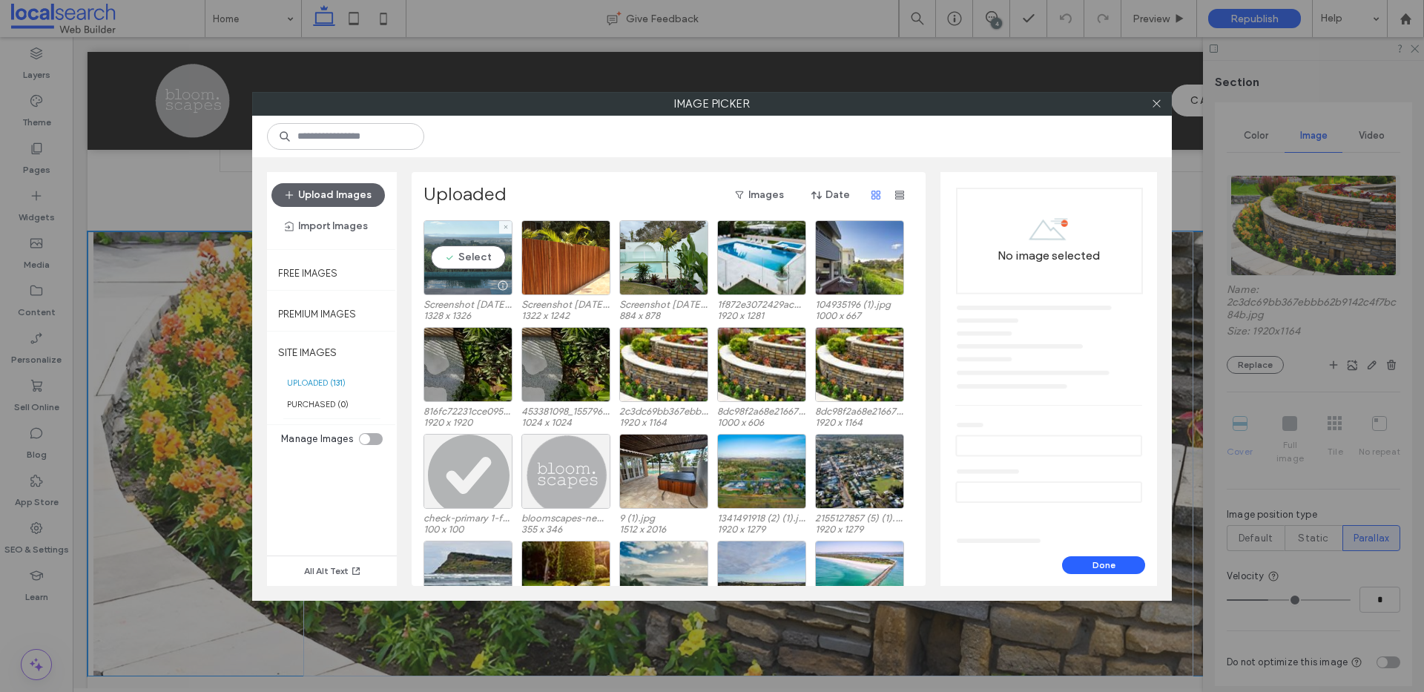
click at [470, 233] on div "Select" at bounding box center [468, 257] width 89 height 75
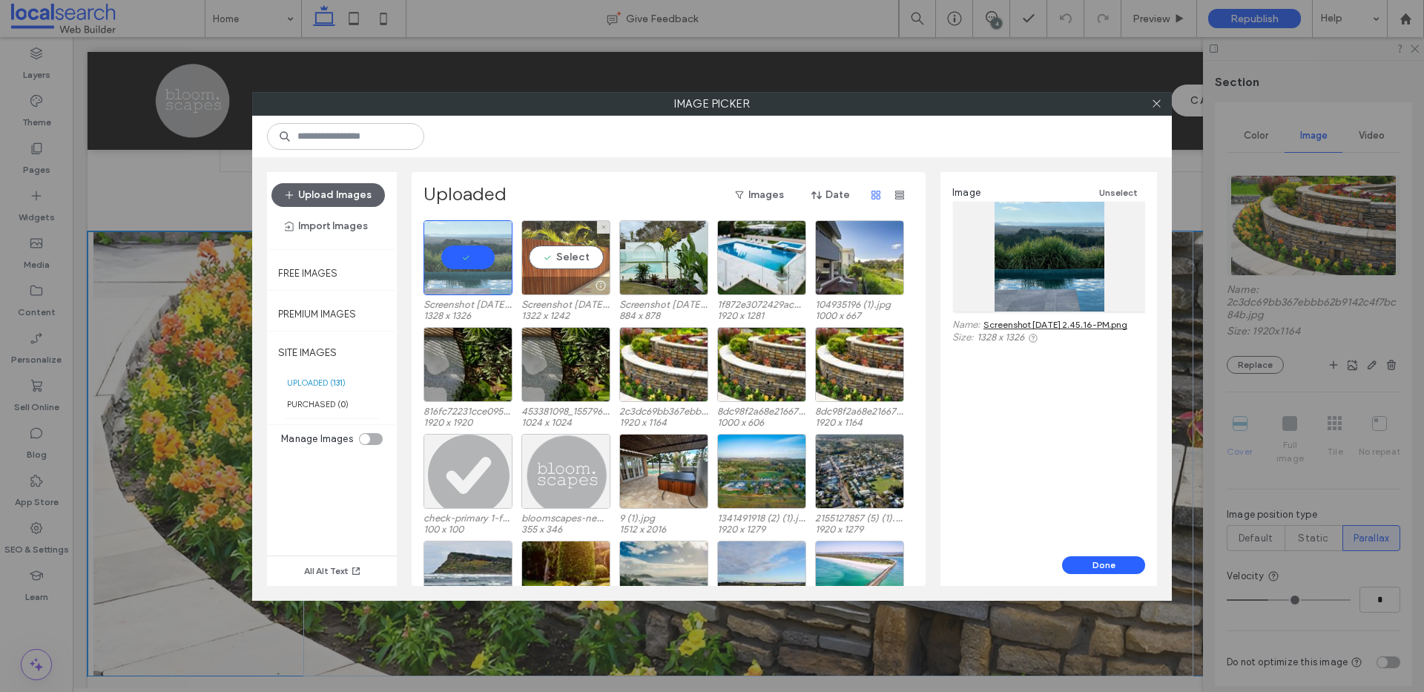
click at [558, 226] on div "Select" at bounding box center [566, 257] width 89 height 75
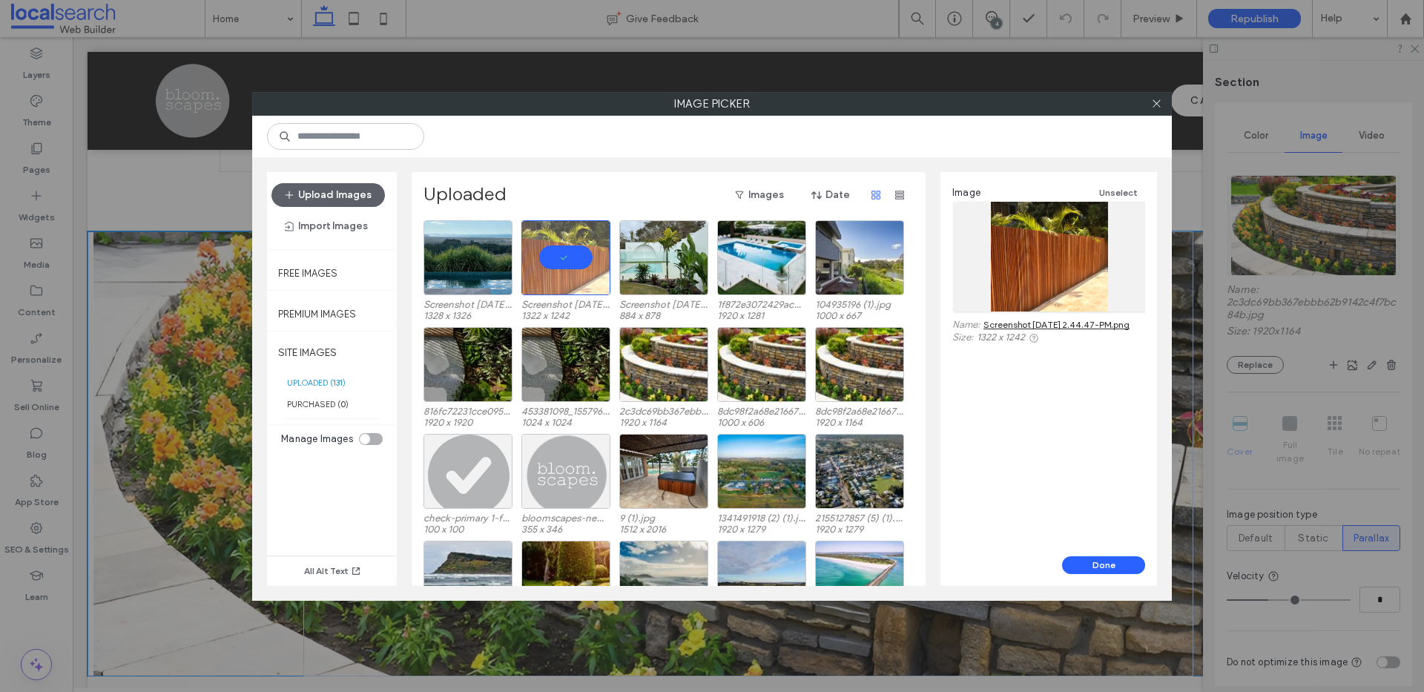
click at [1008, 330] on link "Screenshot [DATE] 2.44.47-PM.png" at bounding box center [1057, 324] width 146 height 11
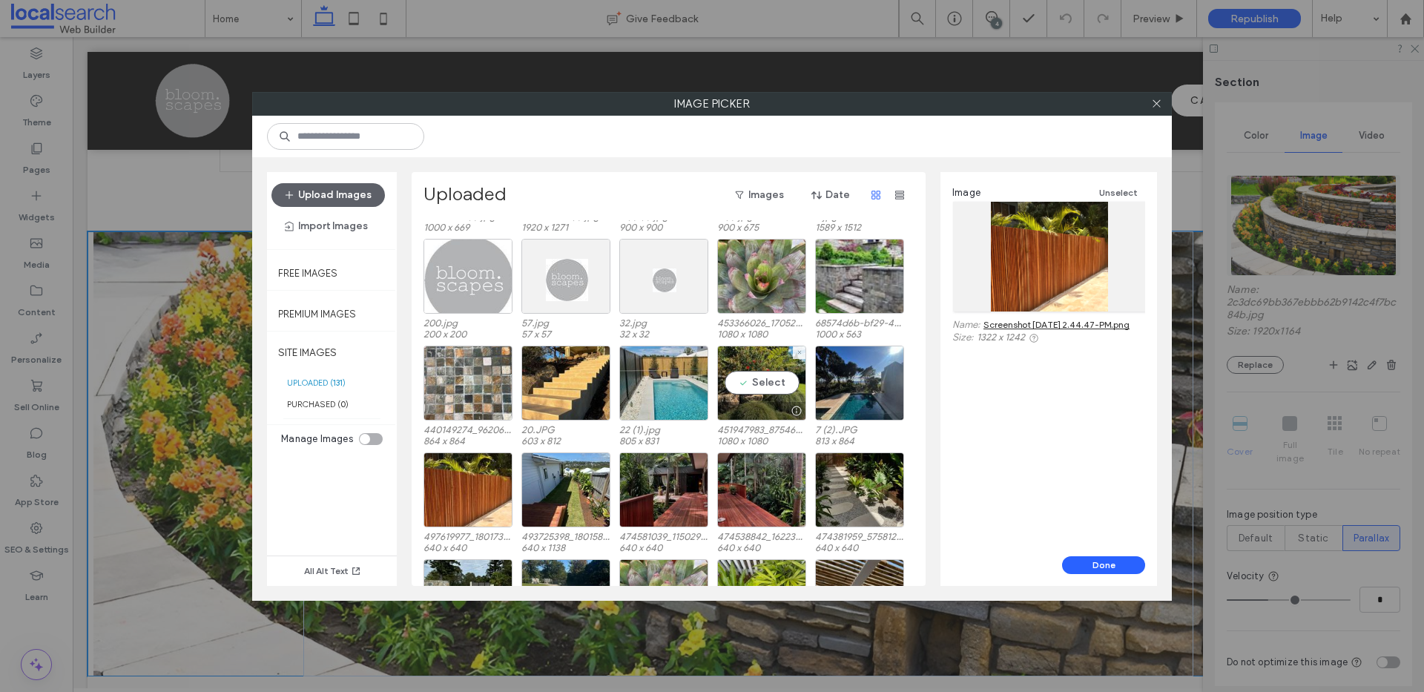
scroll to position [1064, 0]
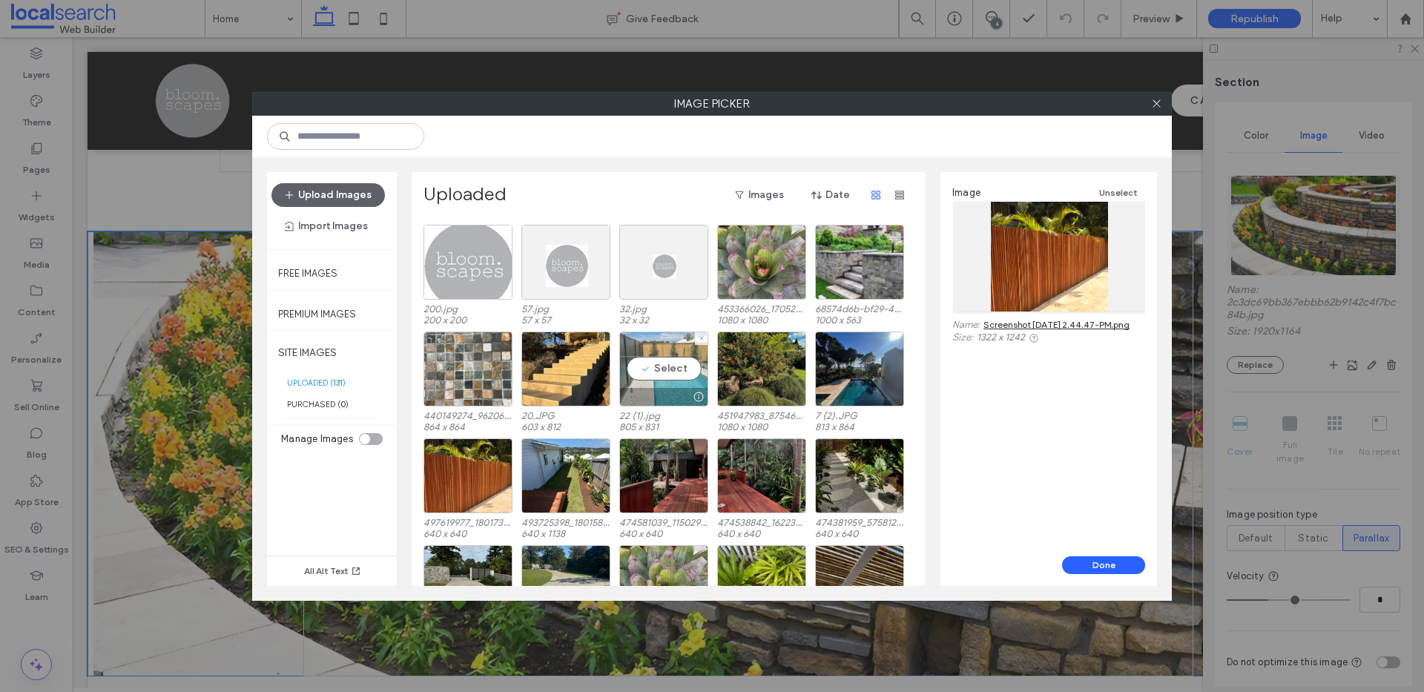
click at [646, 344] on div "Select" at bounding box center [663, 369] width 89 height 75
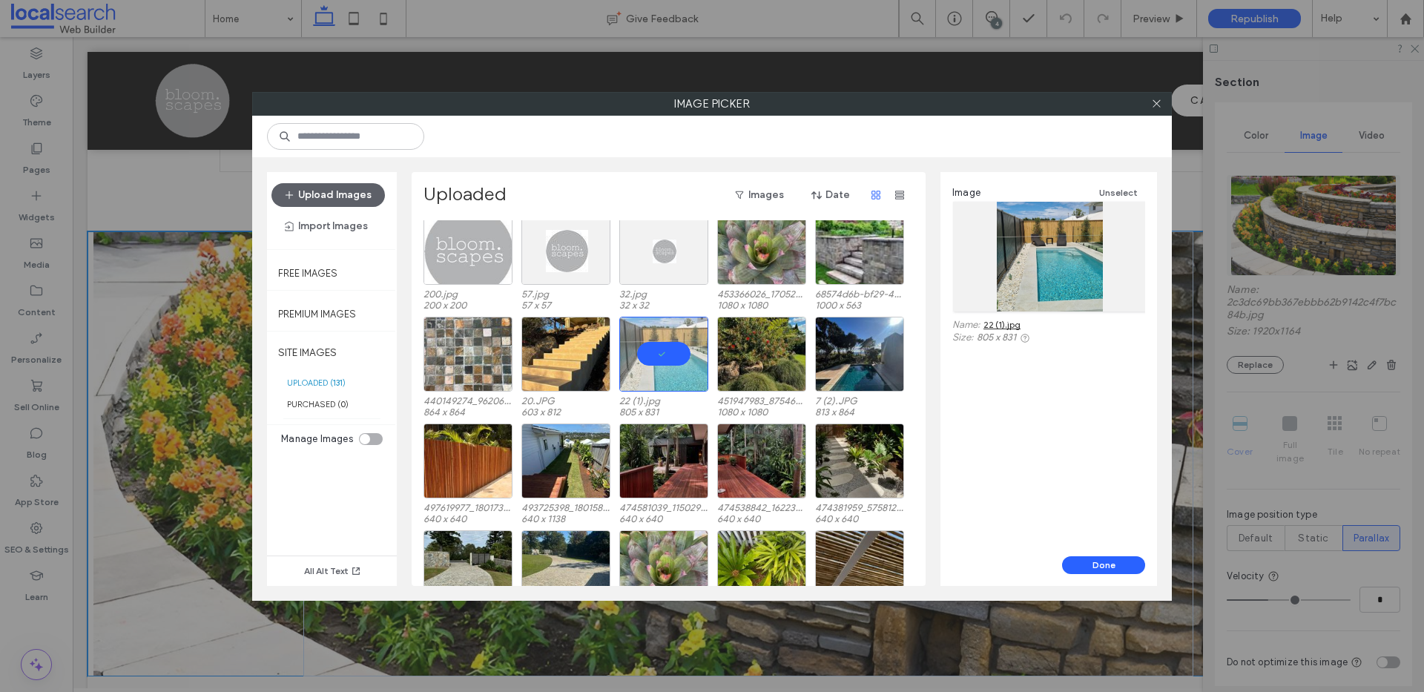
scroll to position [1079, 0]
click at [1007, 327] on link "22 (1).jpg" at bounding box center [1002, 324] width 37 height 11
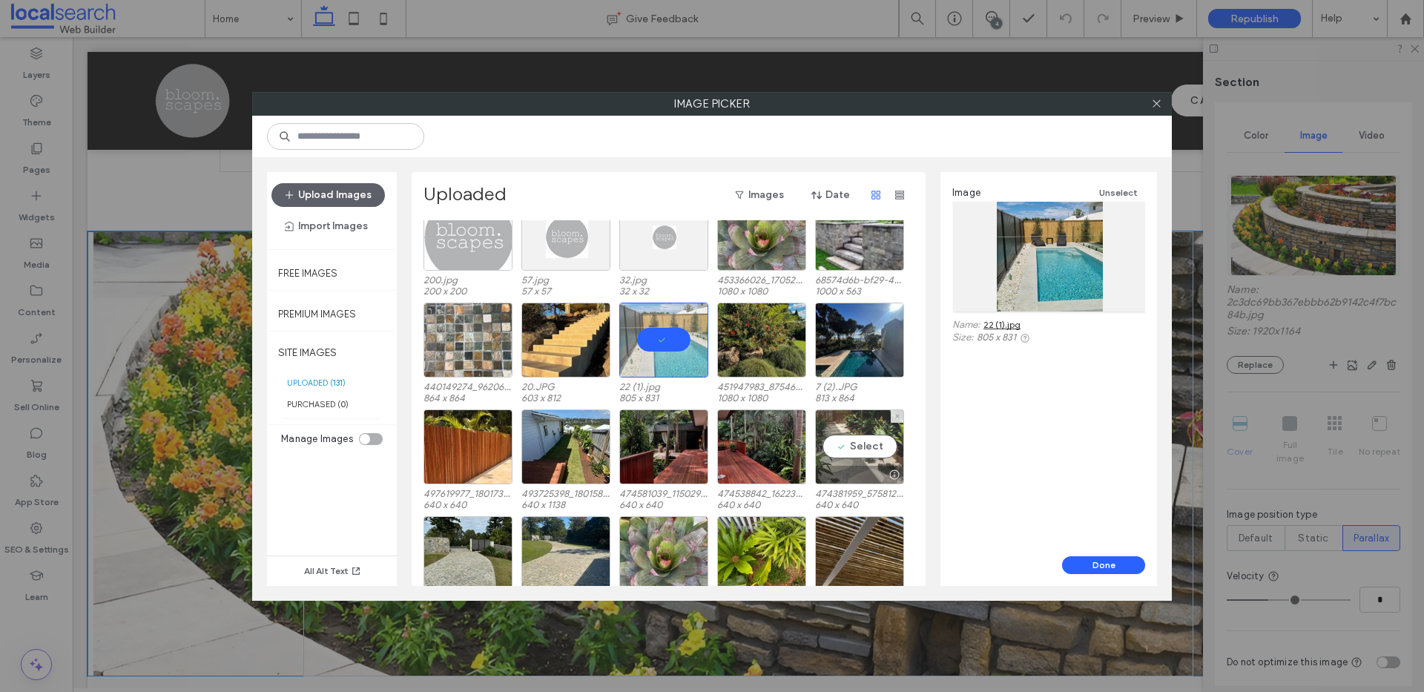
click at [848, 418] on div "Select" at bounding box center [859, 447] width 89 height 75
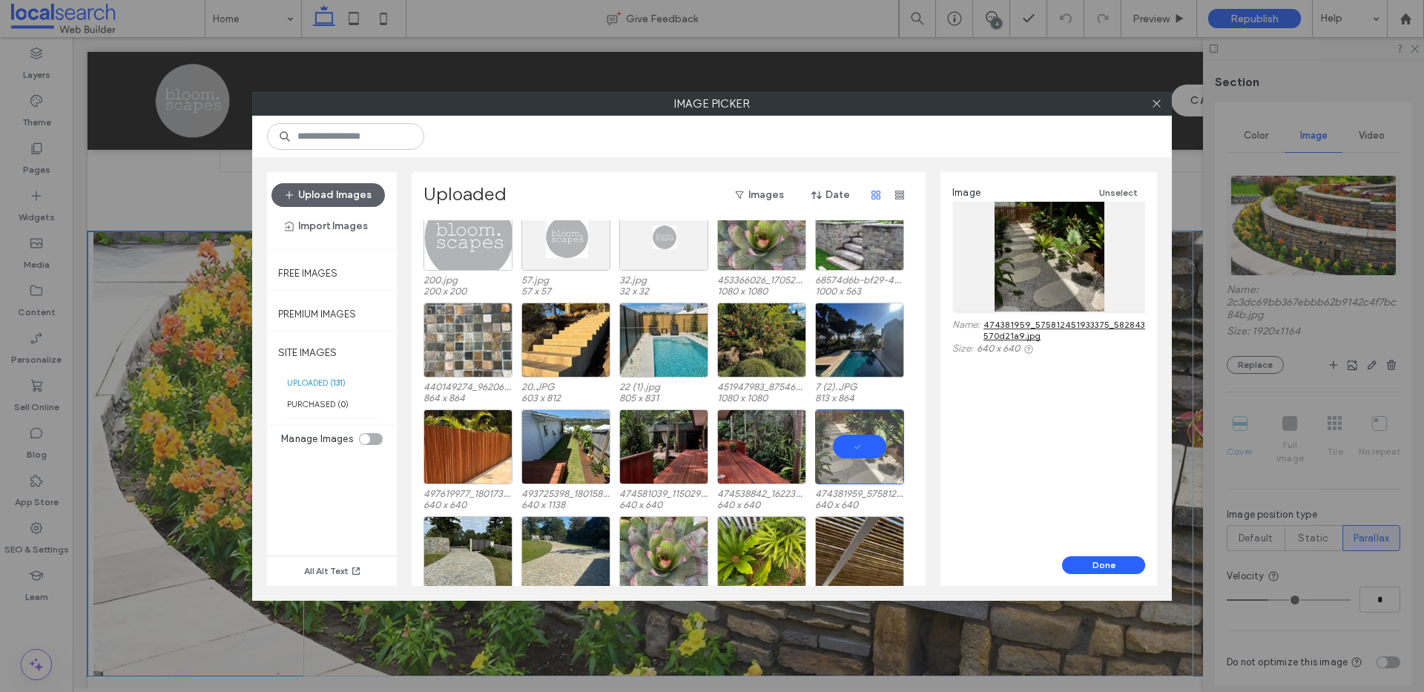
click at [1004, 324] on link "474381959_575812451933375_582843291753718345_n-570d21a9.jpg" at bounding box center [1101, 330] width 235 height 22
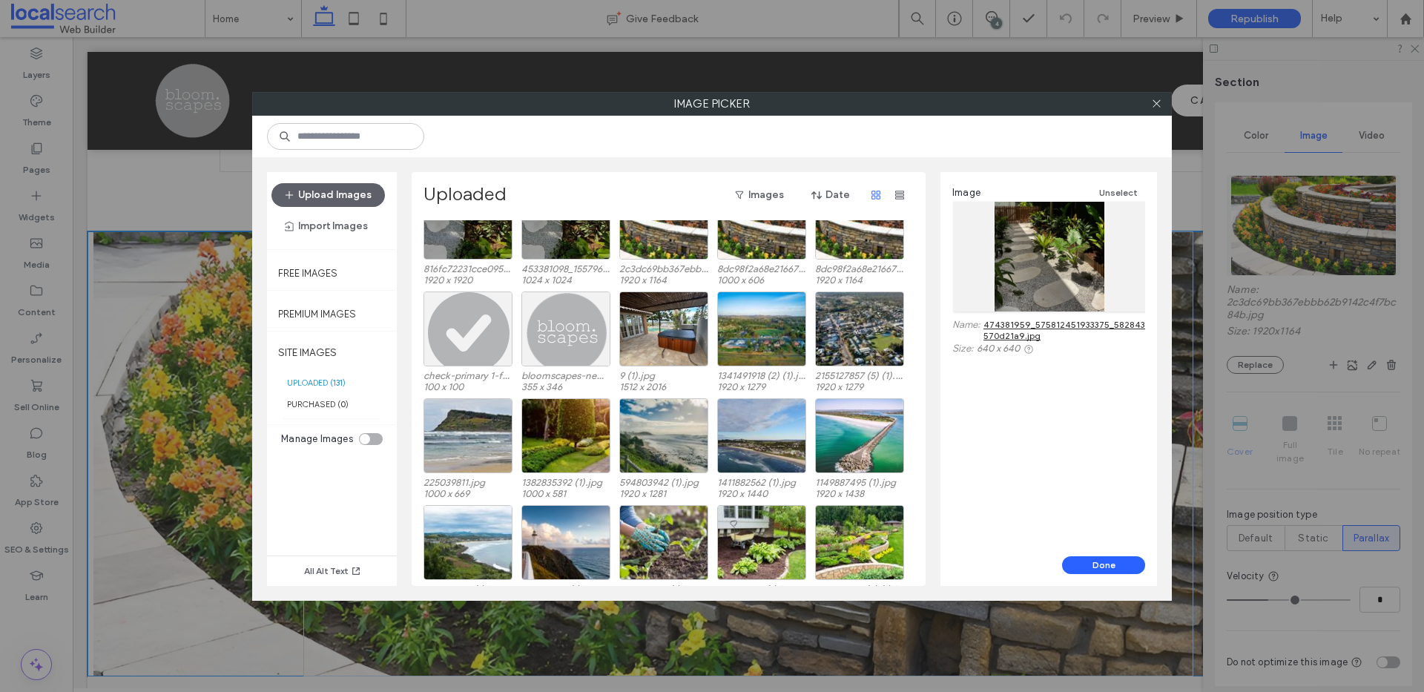
scroll to position [0, 0]
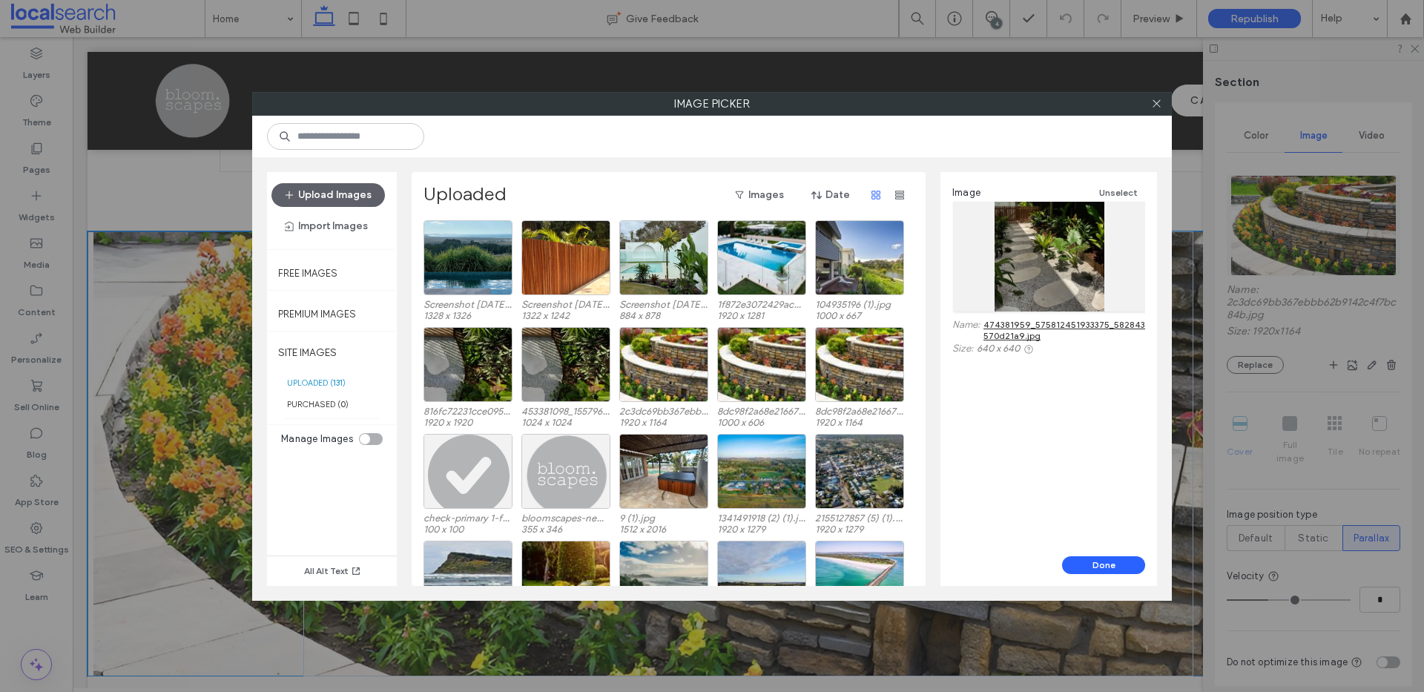
click at [1149, 105] on div at bounding box center [1157, 104] width 22 height 22
click at [491, 229] on div "Select" at bounding box center [468, 257] width 89 height 75
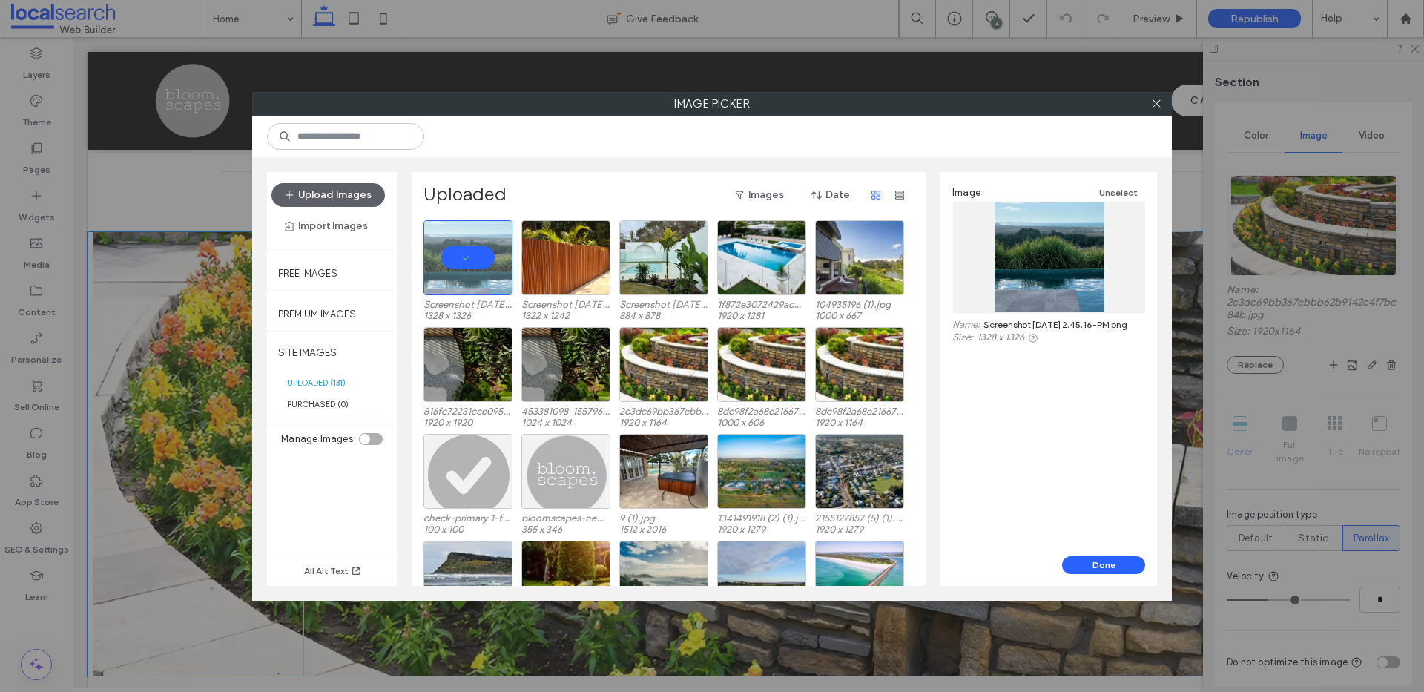
click at [1031, 324] on link "Screenshot [DATE] 2.45.16-PM.png" at bounding box center [1056, 324] width 144 height 11
click at [1123, 559] on button "Done" at bounding box center [1103, 565] width 83 height 18
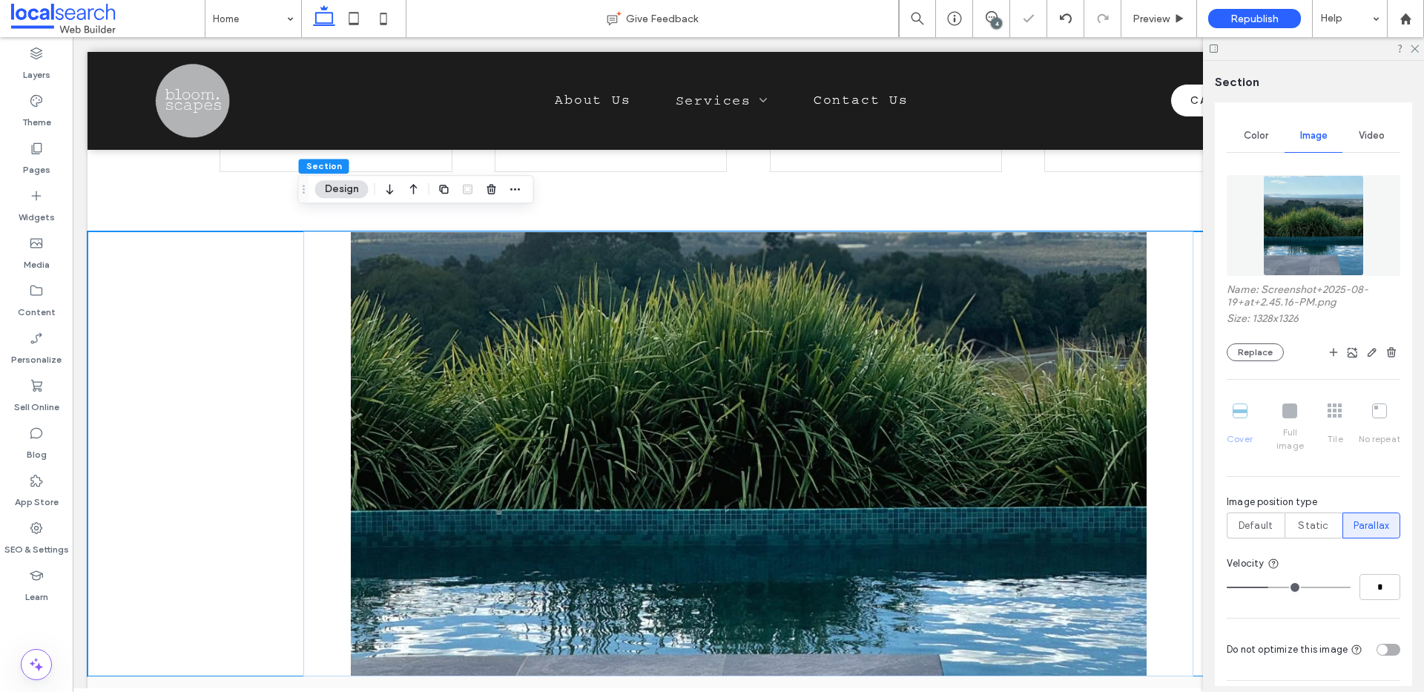
click at [1284, 415] on div "Cover Full image Tile No repeat" at bounding box center [1314, 428] width 174 height 61
click at [1288, 413] on div "Cover Full image Tile No repeat" at bounding box center [1314, 428] width 174 height 61
click at [1244, 415] on div "Cover Full image Tile No repeat" at bounding box center [1314, 428] width 174 height 61
click at [1279, 412] on div "Cover Full image Tile No repeat" at bounding box center [1314, 428] width 174 height 61
click at [1289, 410] on div "Cover Full image Tile No repeat" at bounding box center [1314, 428] width 174 height 61
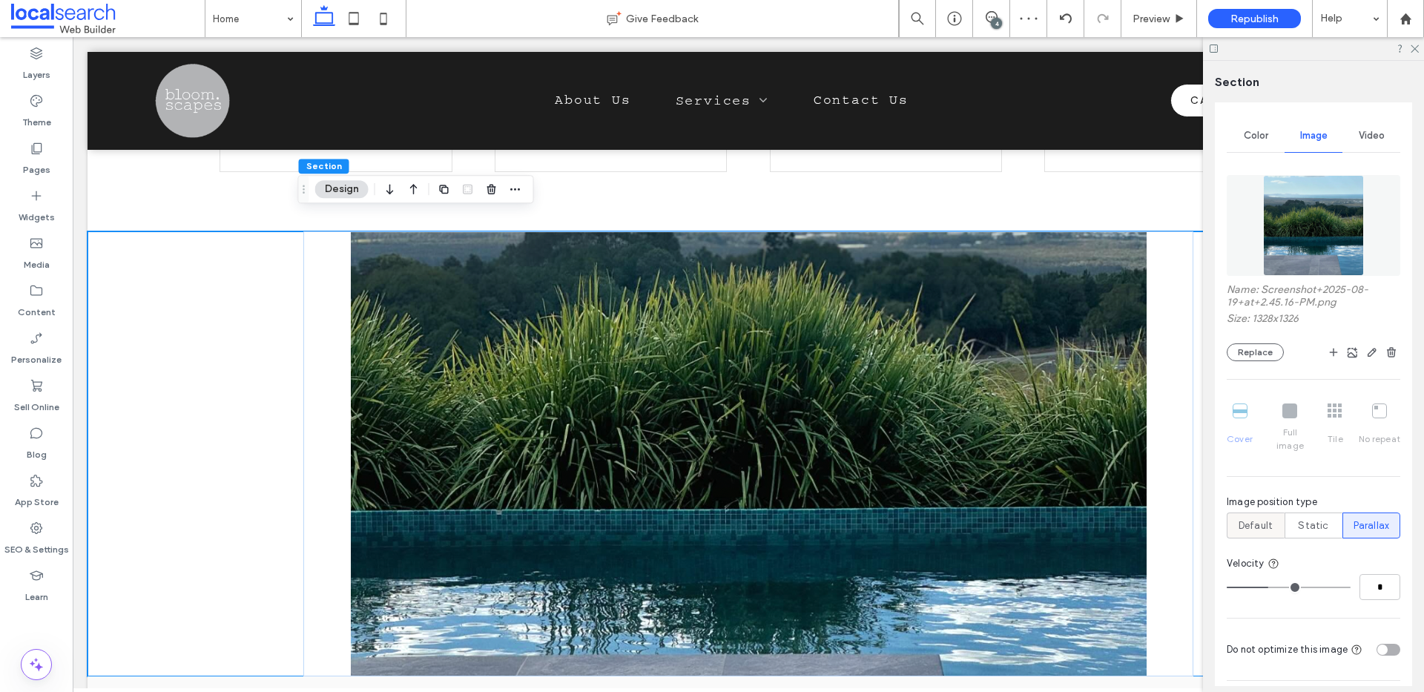
click at [1249, 519] on span "Default" at bounding box center [1256, 526] width 34 height 15
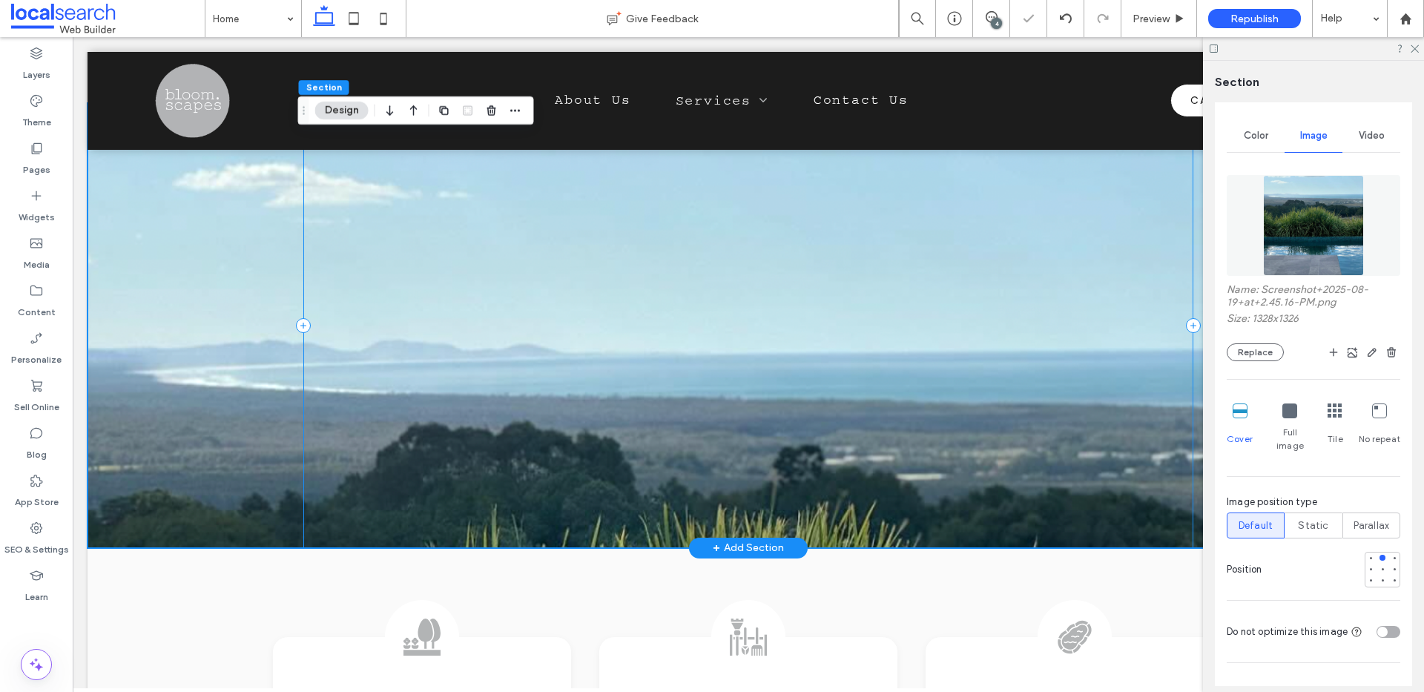
scroll to position [1296, 0]
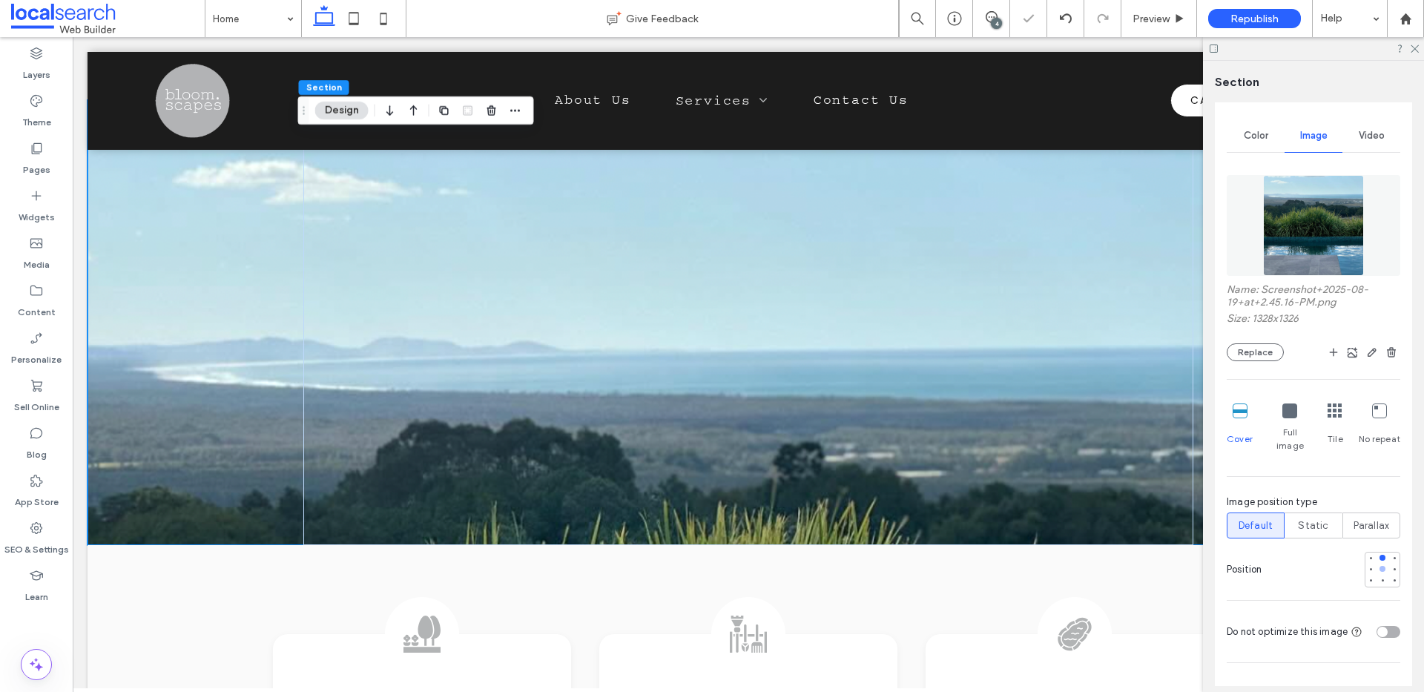
click at [1380, 566] on div at bounding box center [1383, 569] width 6 height 6
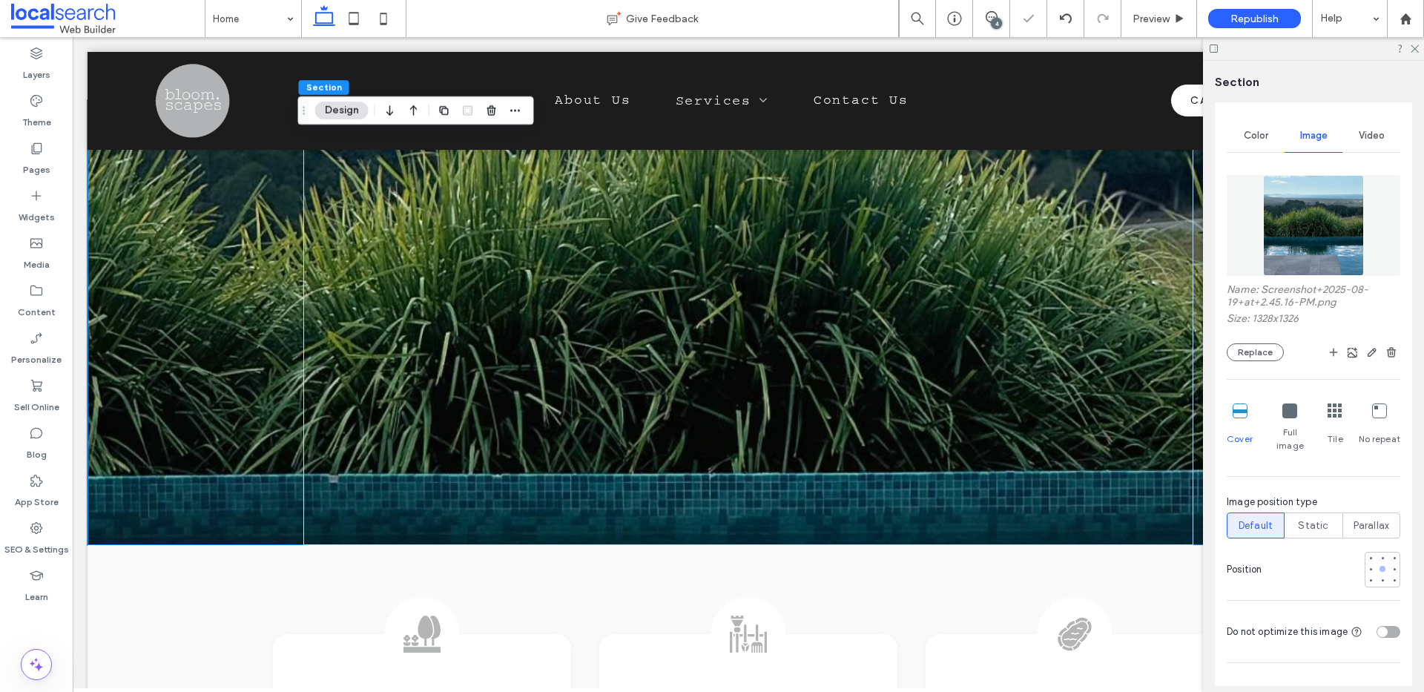
click at [1378, 564] on div at bounding box center [1383, 569] width 10 height 10
click at [1380, 578] on div at bounding box center [1383, 581] width 6 height 6
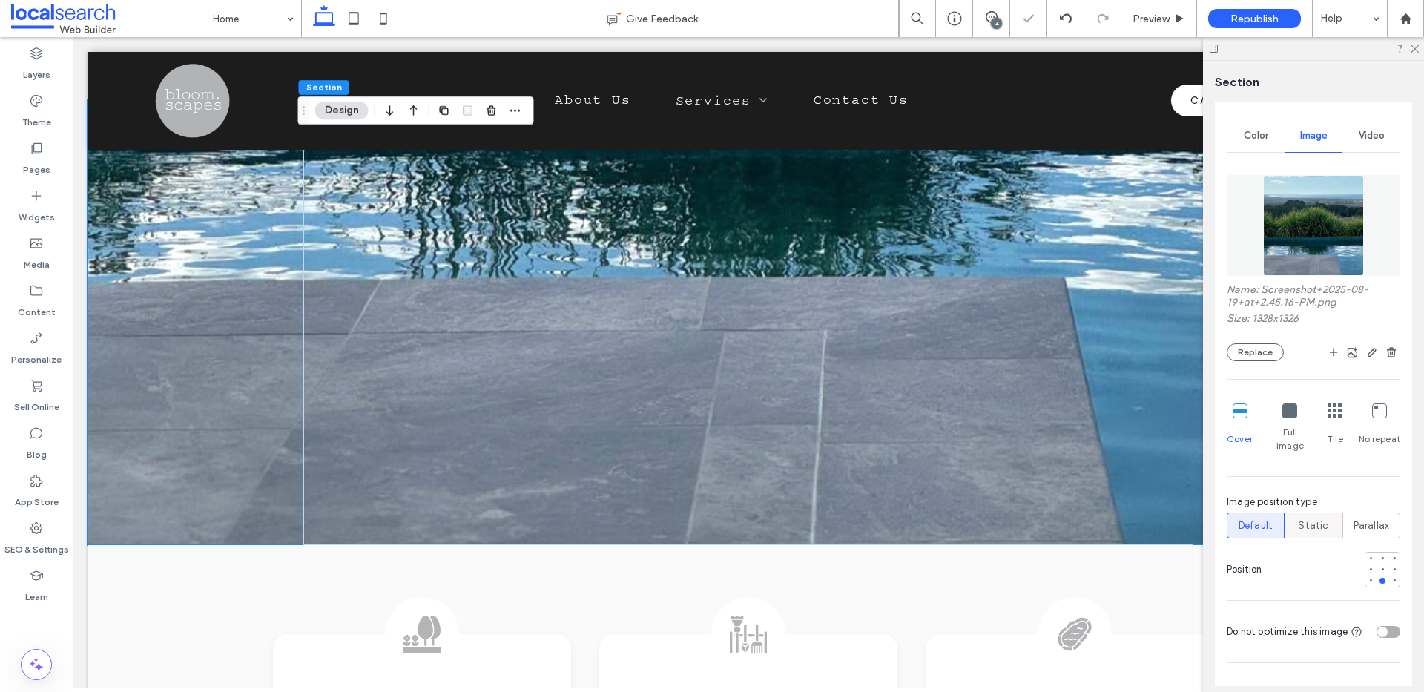
click at [1312, 519] on span "Static" at bounding box center [1313, 526] width 30 height 15
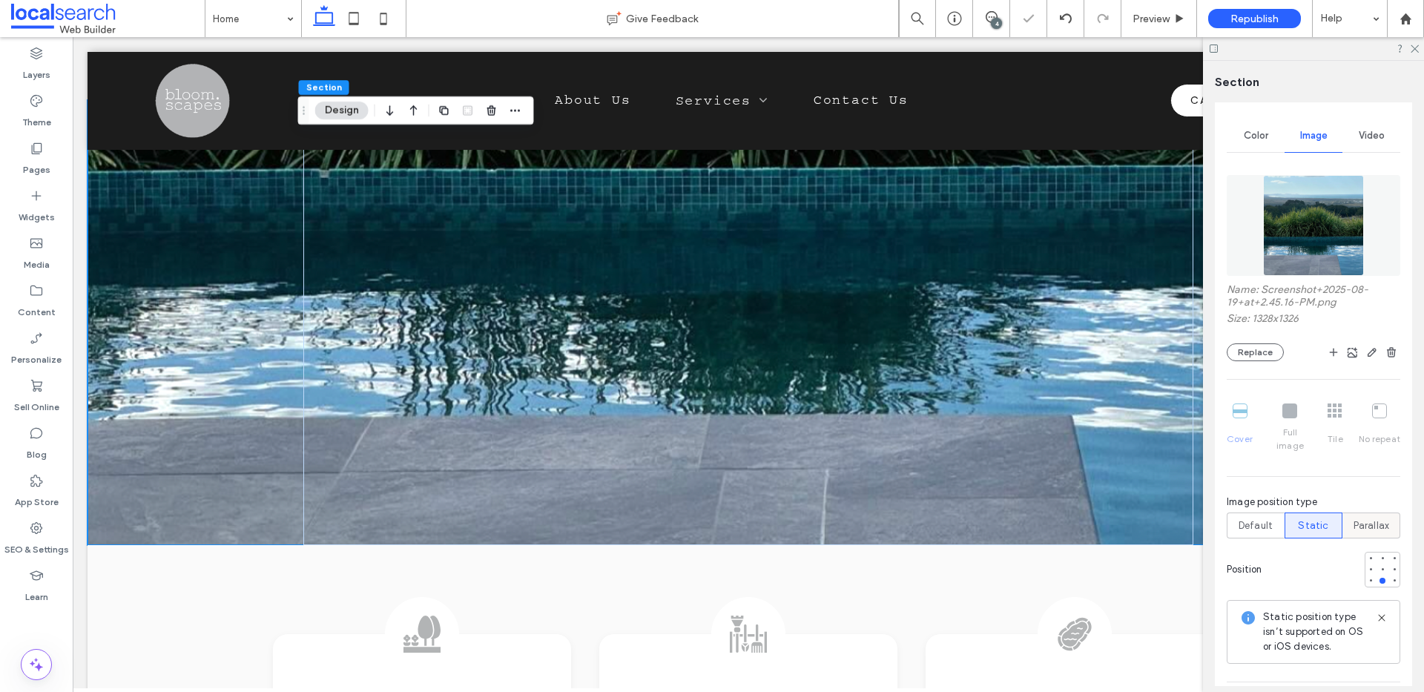
click at [1364, 519] on span "Parallax" at bounding box center [1372, 526] width 36 height 15
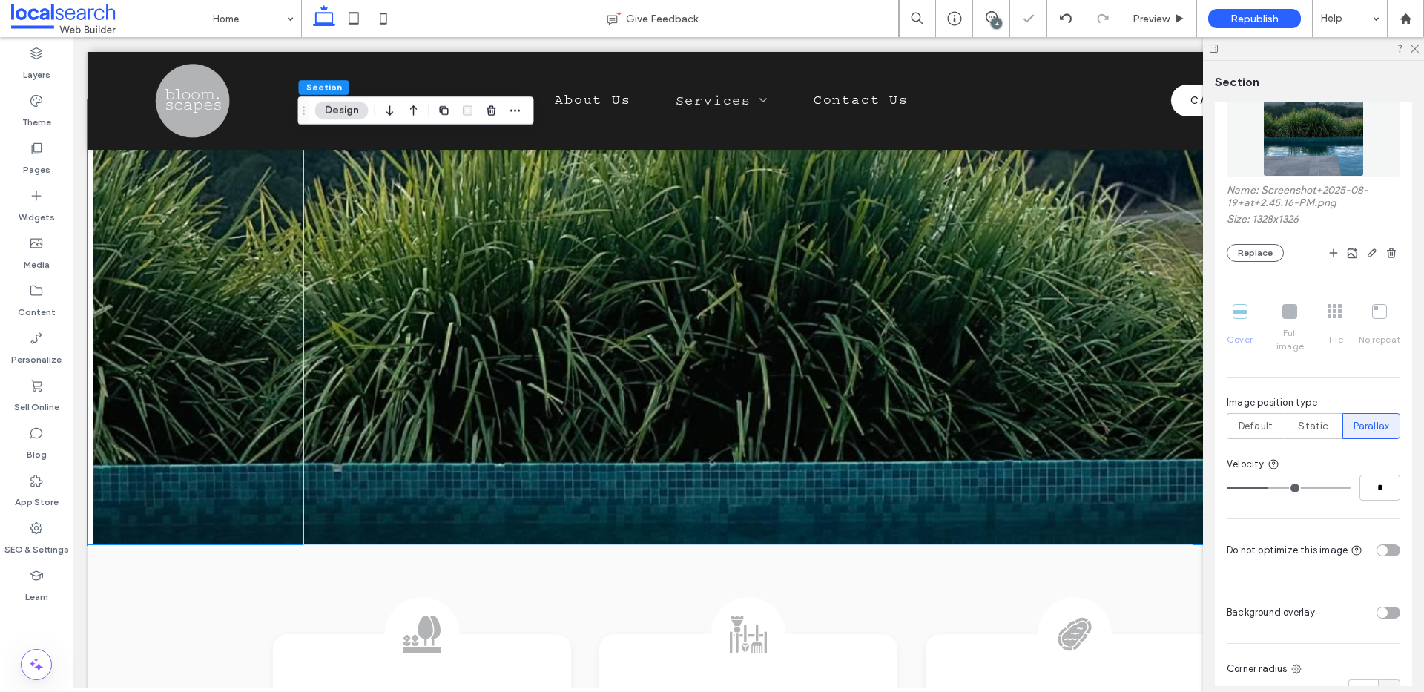
scroll to position [440, 0]
type input "*"
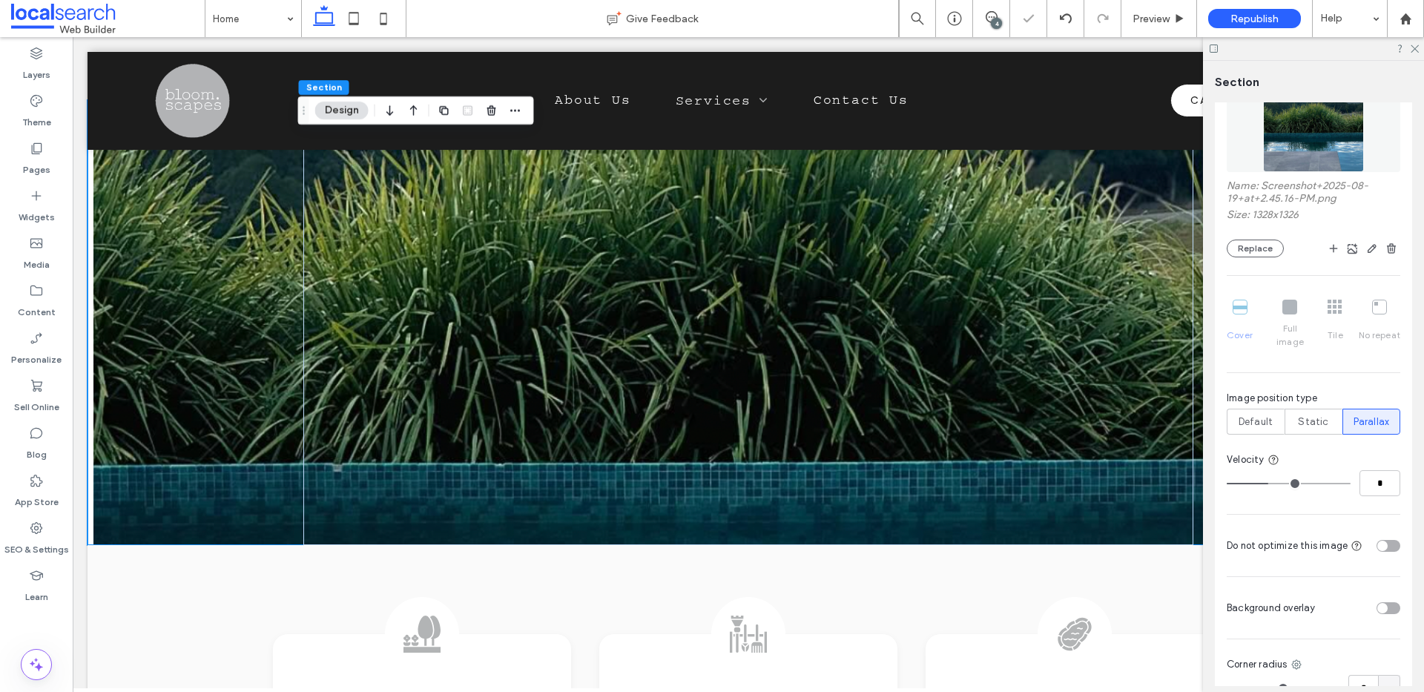
type input "*"
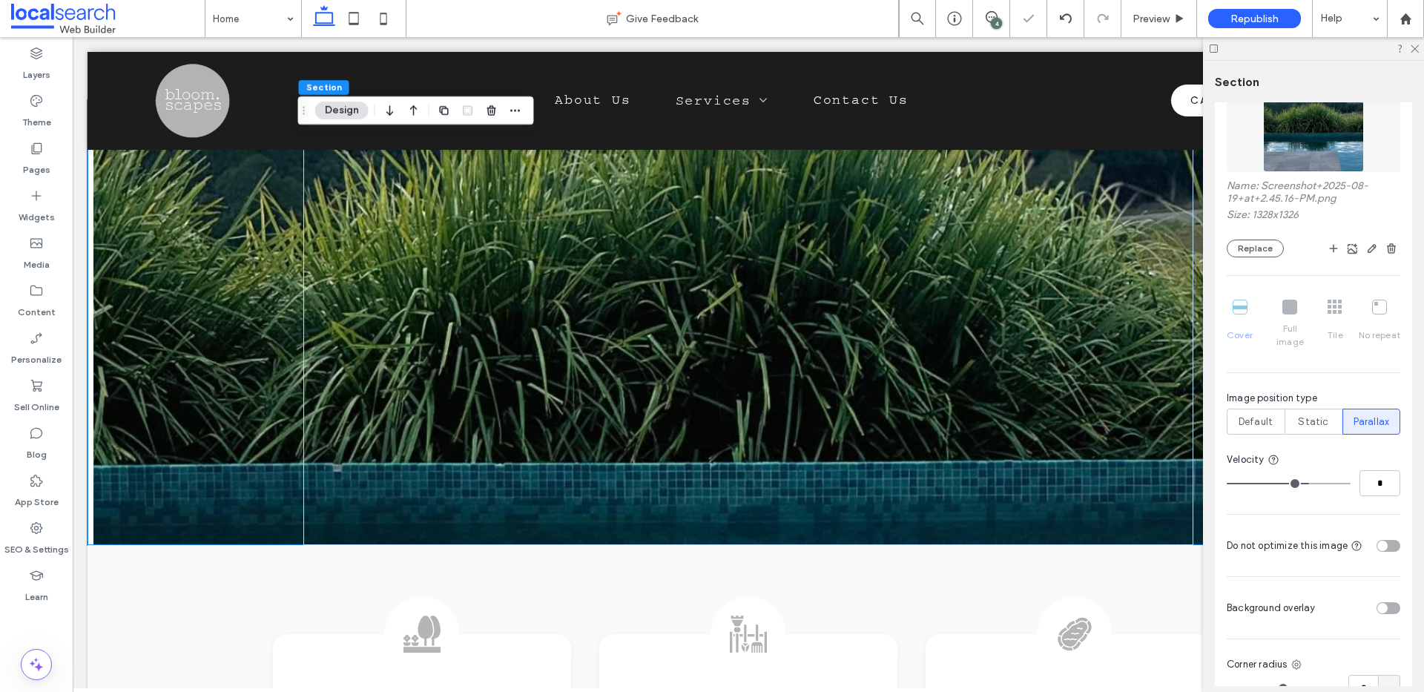
type input "*"
drag, startPoint x: 1269, startPoint y: 474, endPoint x: 1311, endPoint y: 473, distance: 42.3
click at [1311, 483] on input "range" at bounding box center [1289, 483] width 124 height 1
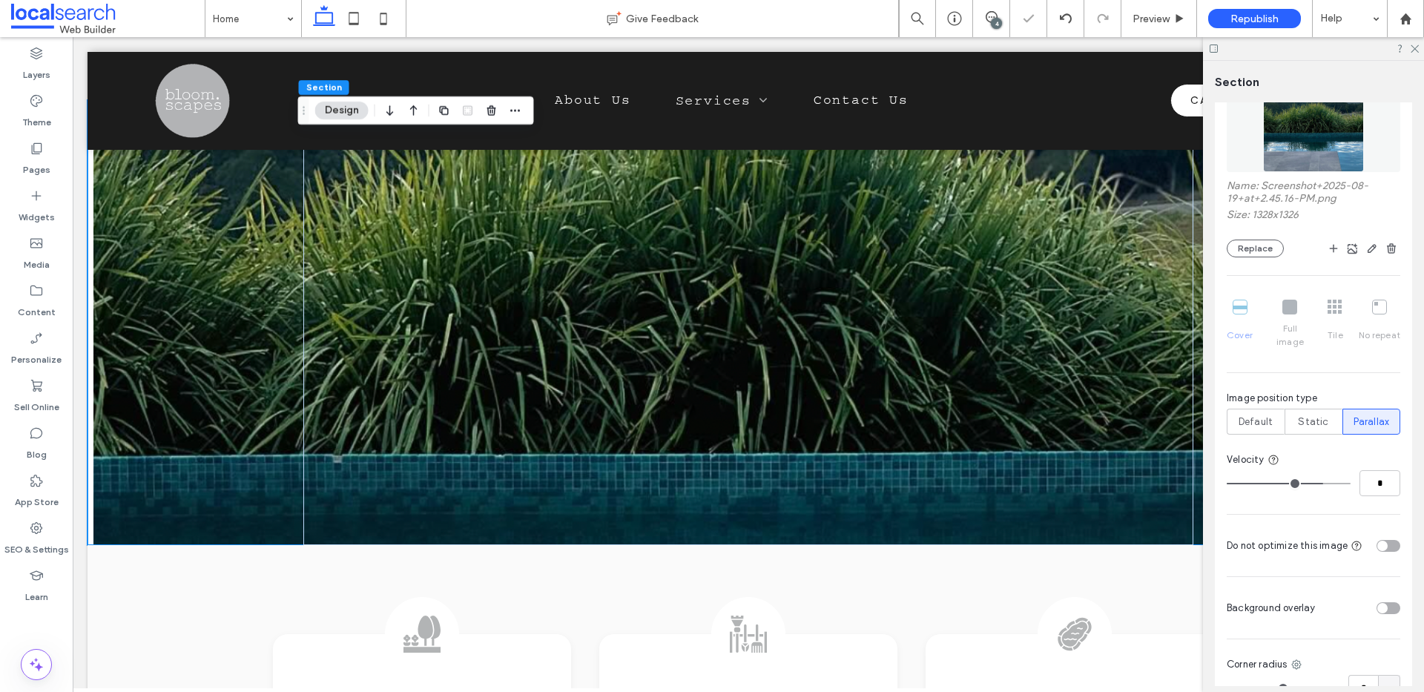
type input "*"
type input "**"
drag, startPoint x: 1313, startPoint y: 469, endPoint x: 1344, endPoint y: 472, distance: 31.3
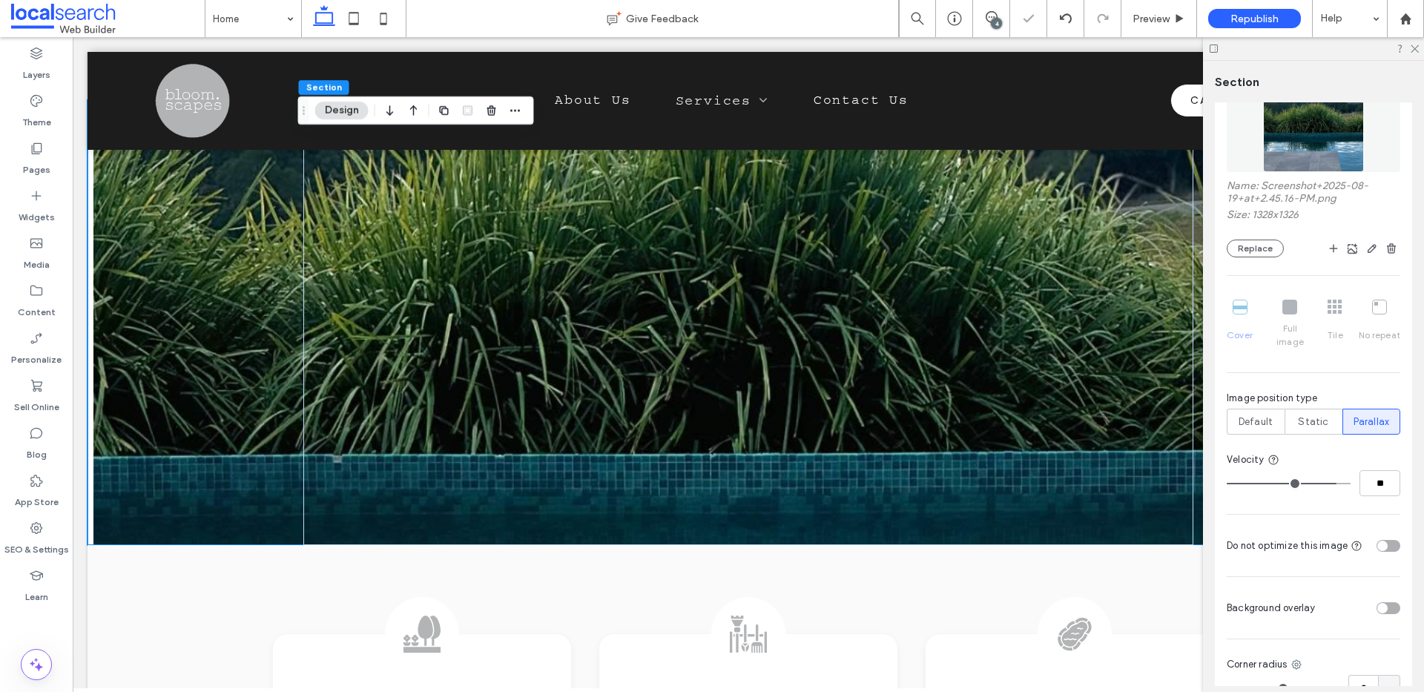
click at [1344, 483] on input "range" at bounding box center [1289, 483] width 124 height 1
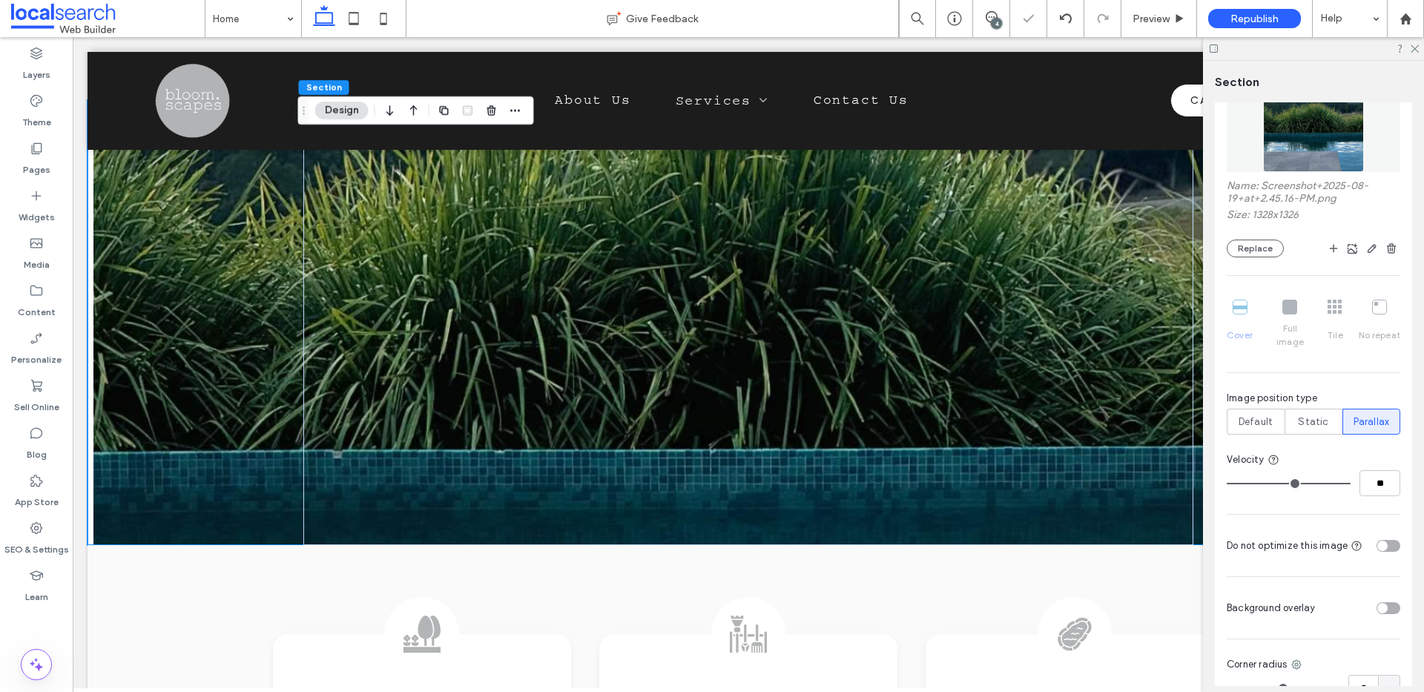
type input "*"
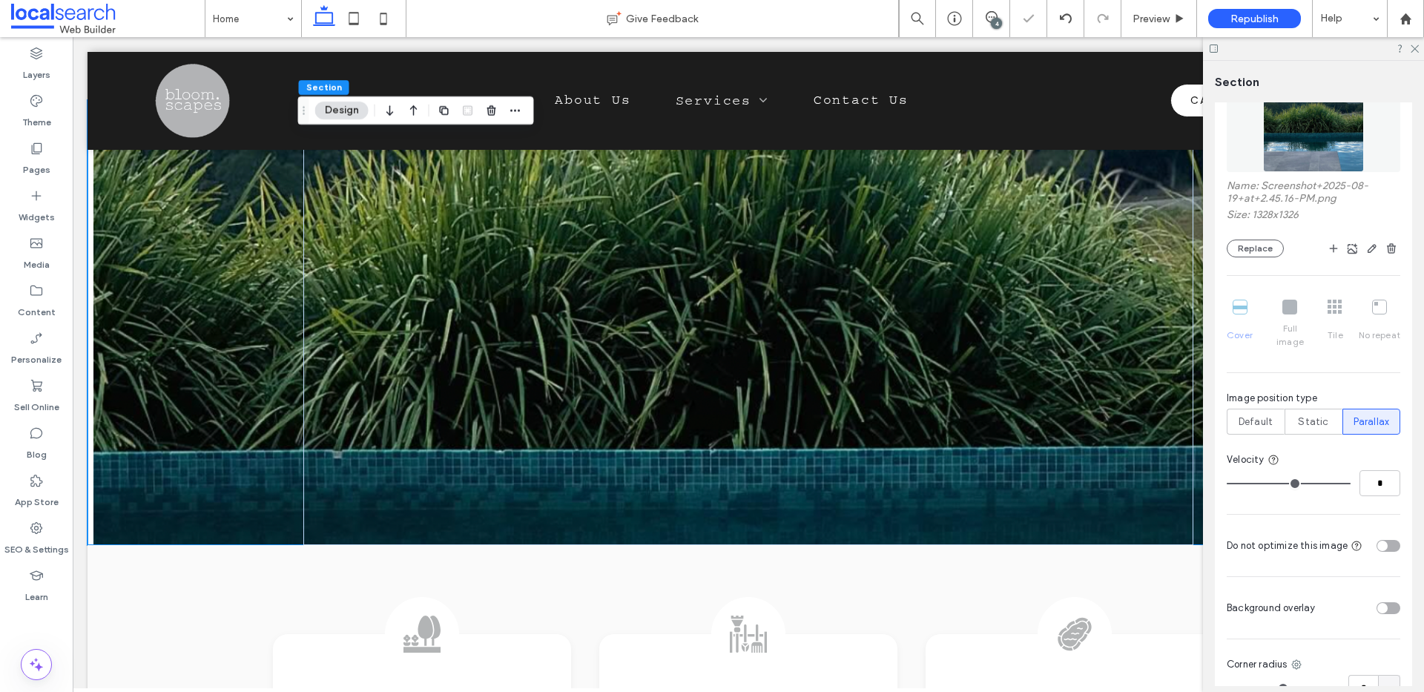
type input "*"
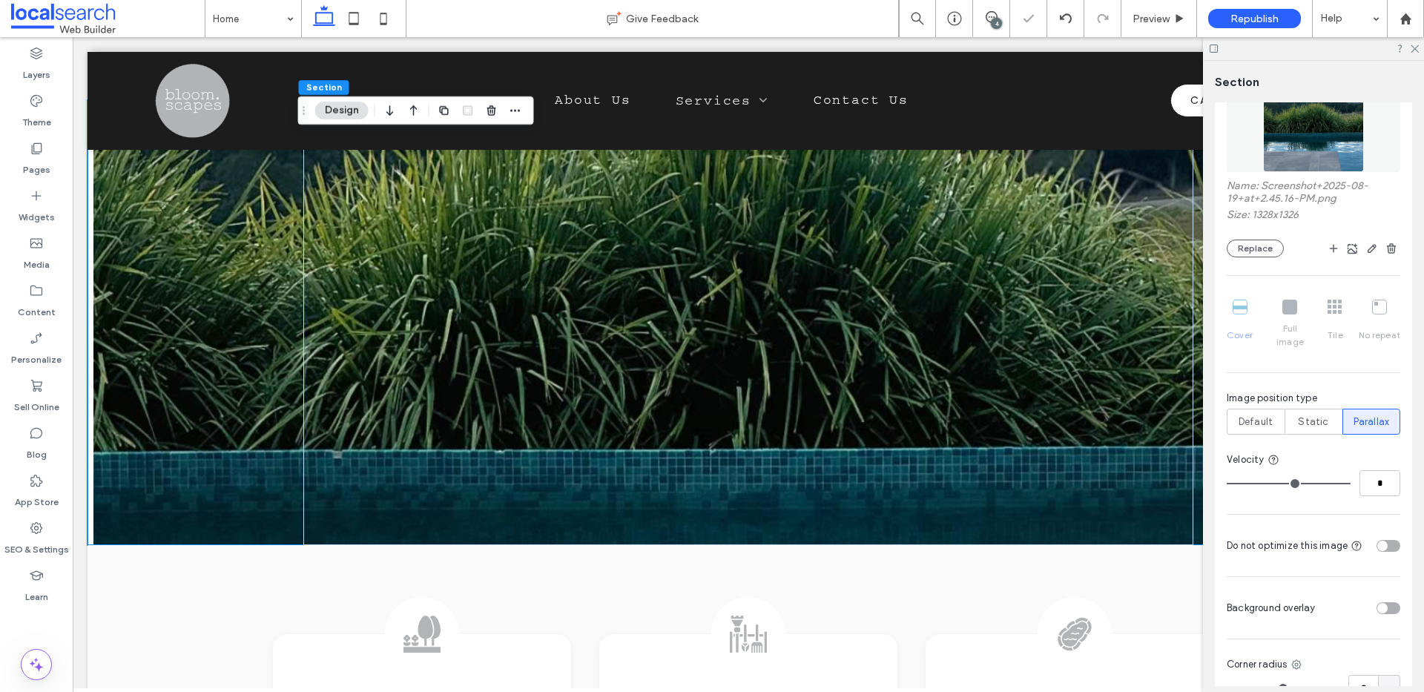
type input "*"
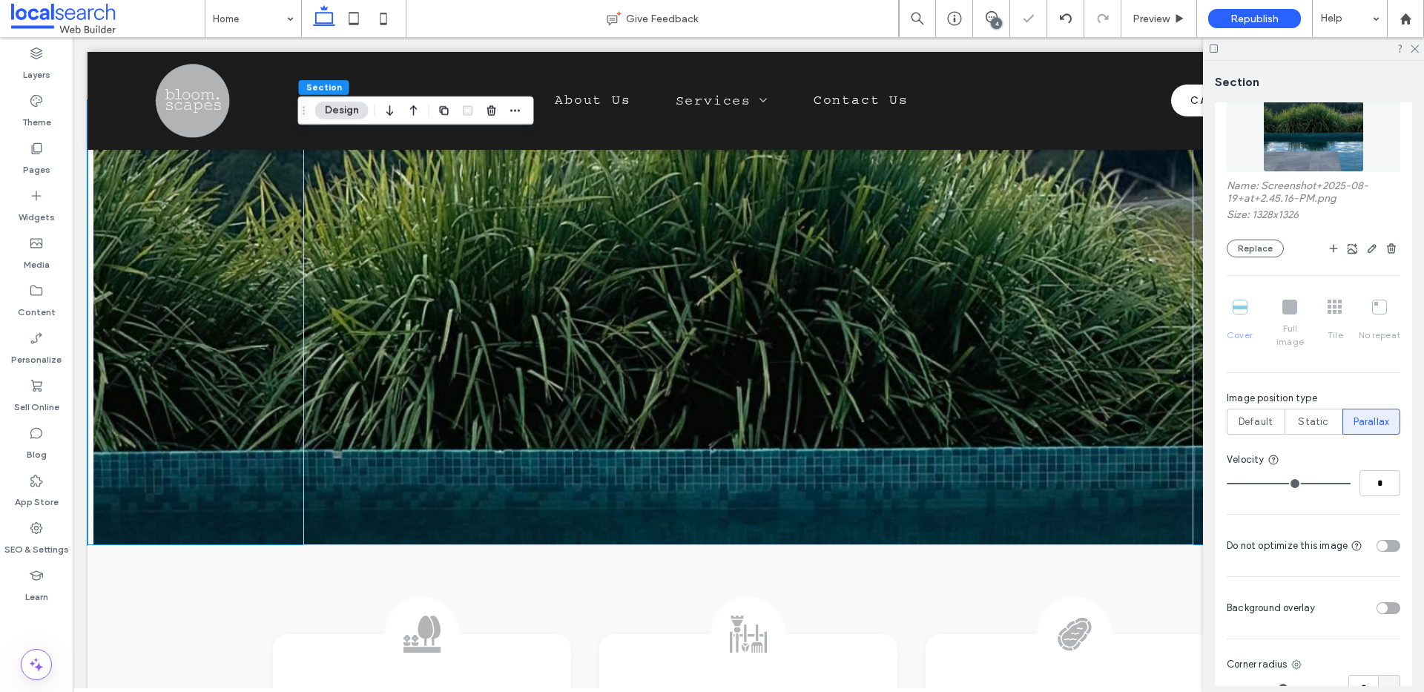
type input "*"
drag, startPoint x: 1338, startPoint y: 470, endPoint x: 1217, endPoint y: 470, distance: 121.7
type input "*"
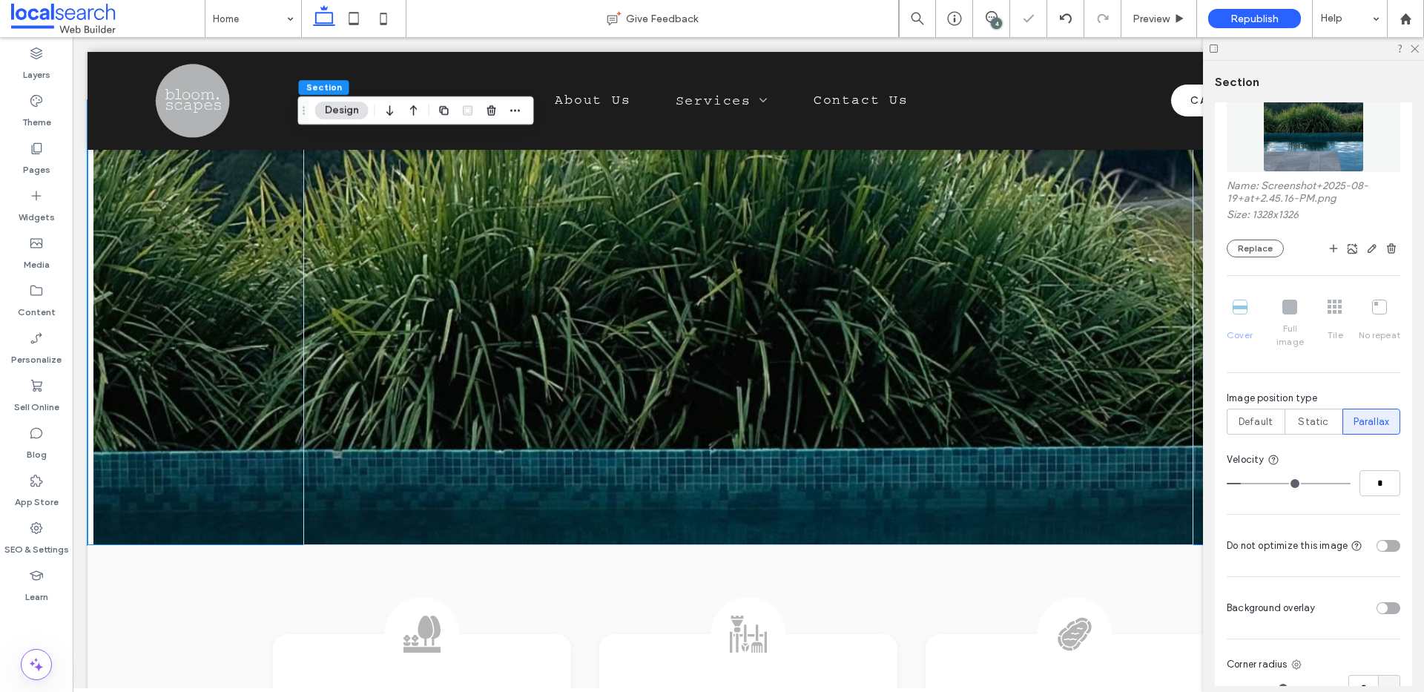
click at [1227, 483] on input "range" at bounding box center [1289, 483] width 124 height 1
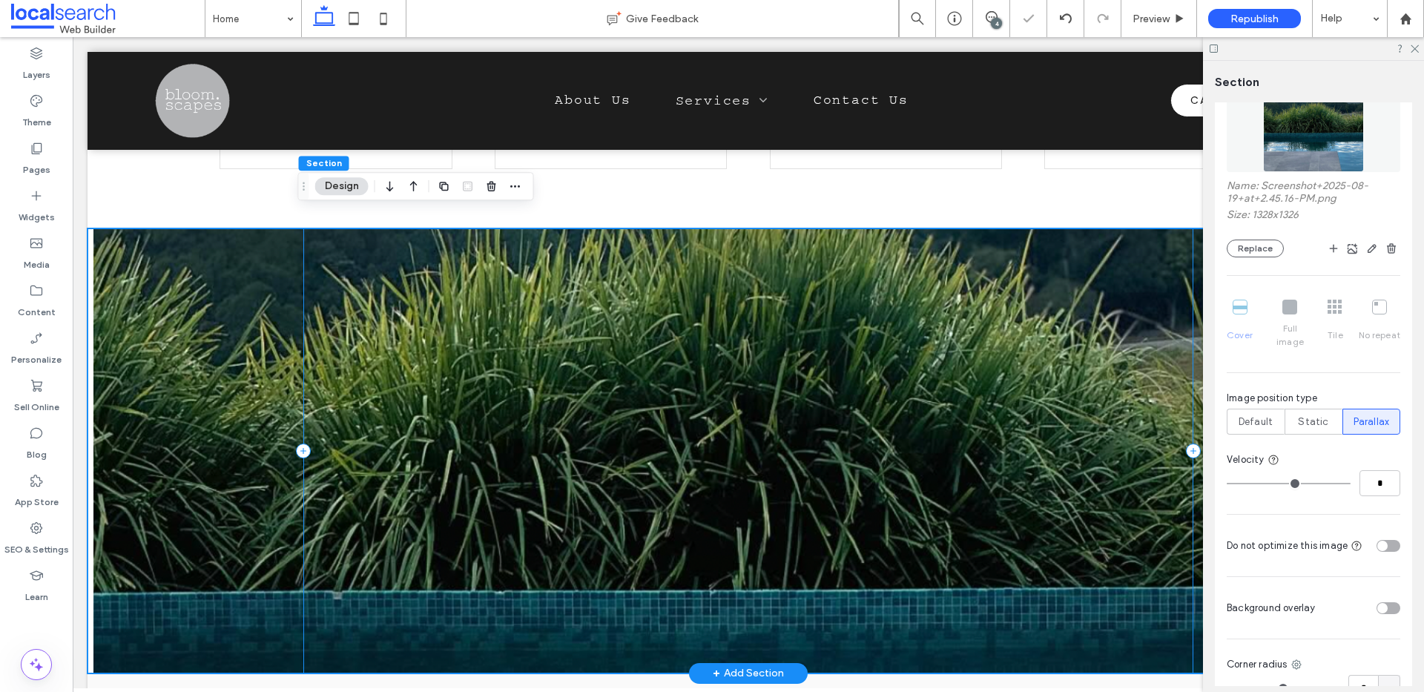
scroll to position [1045, 0]
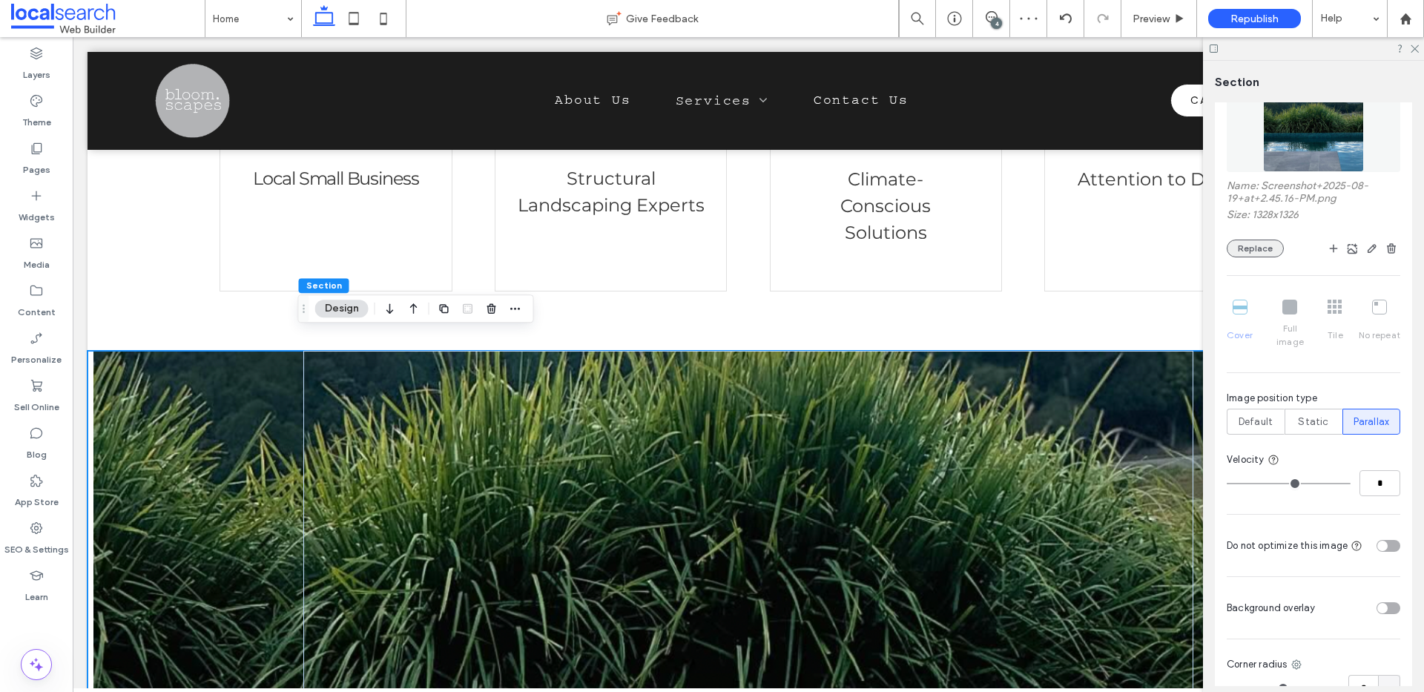
click at [1243, 246] on button "Replace" at bounding box center [1255, 249] width 57 height 18
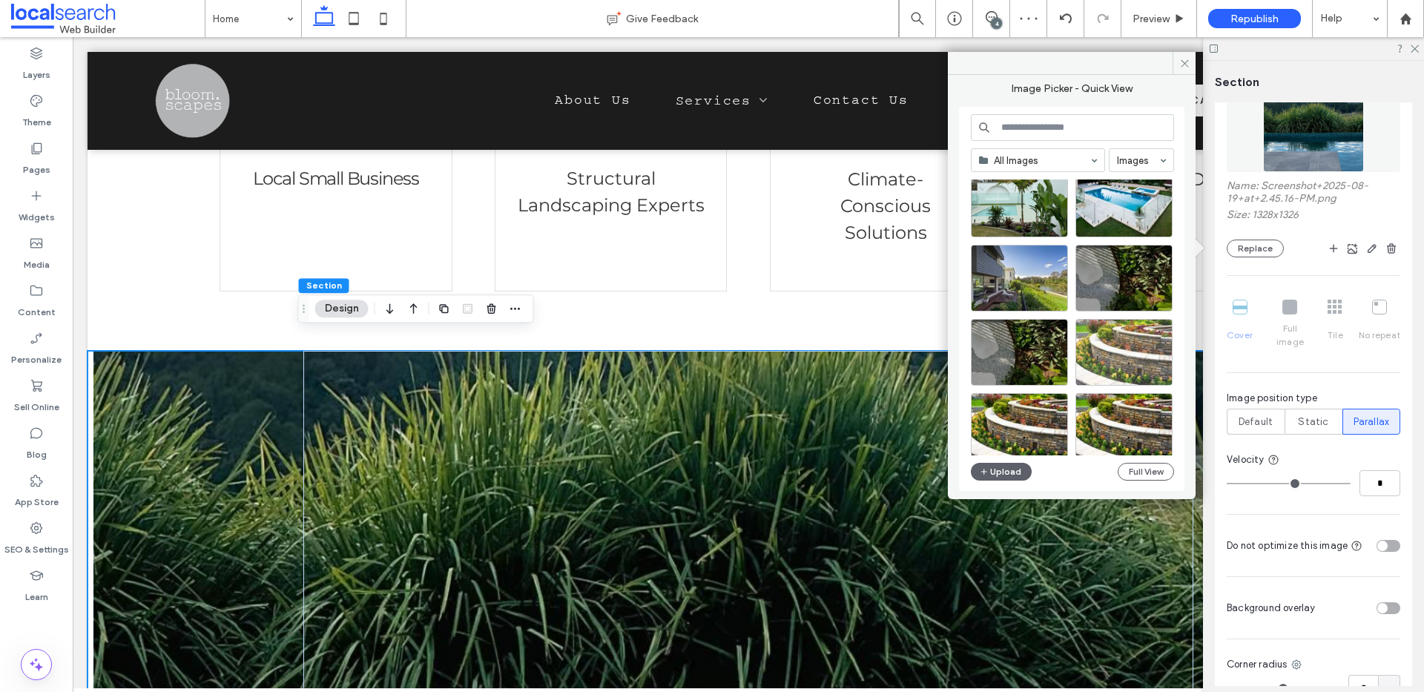
scroll to position [108, 0]
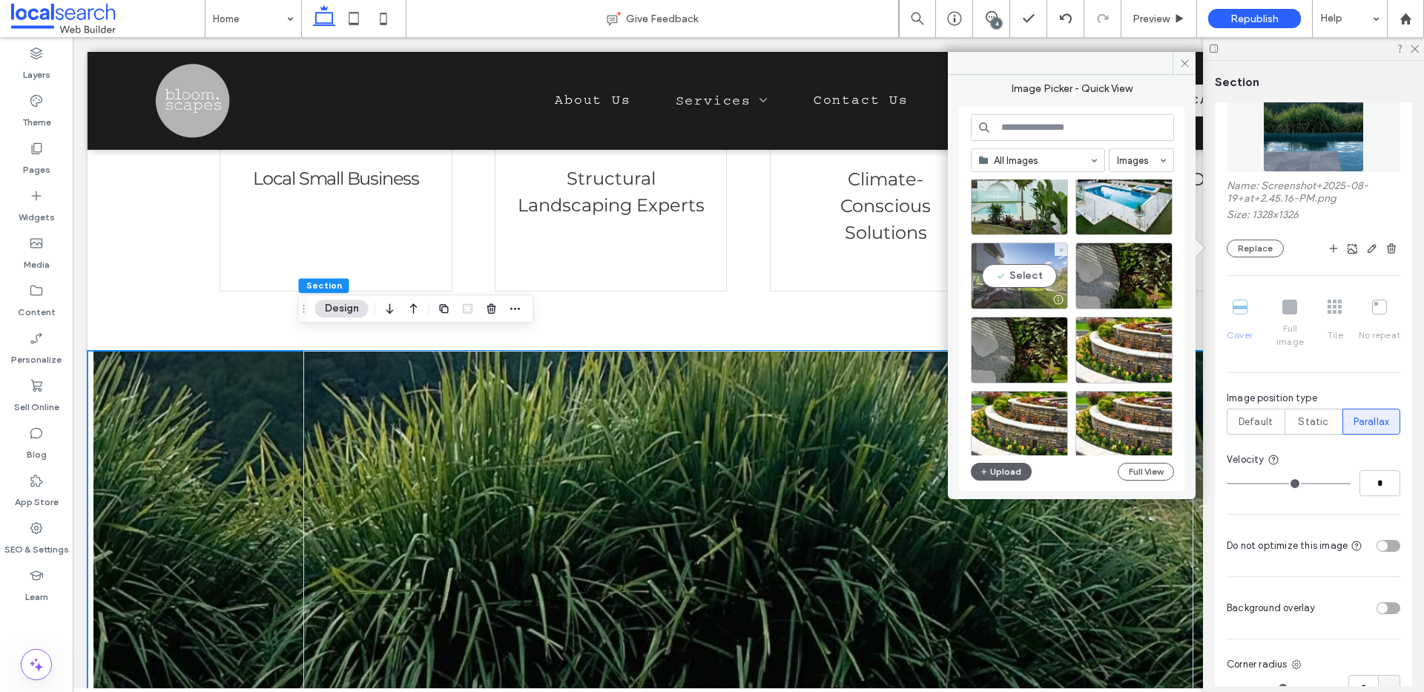
drag, startPoint x: 1003, startPoint y: 262, endPoint x: 1066, endPoint y: 214, distance: 79.4
click at [1003, 262] on div "Select" at bounding box center [1019, 276] width 97 height 67
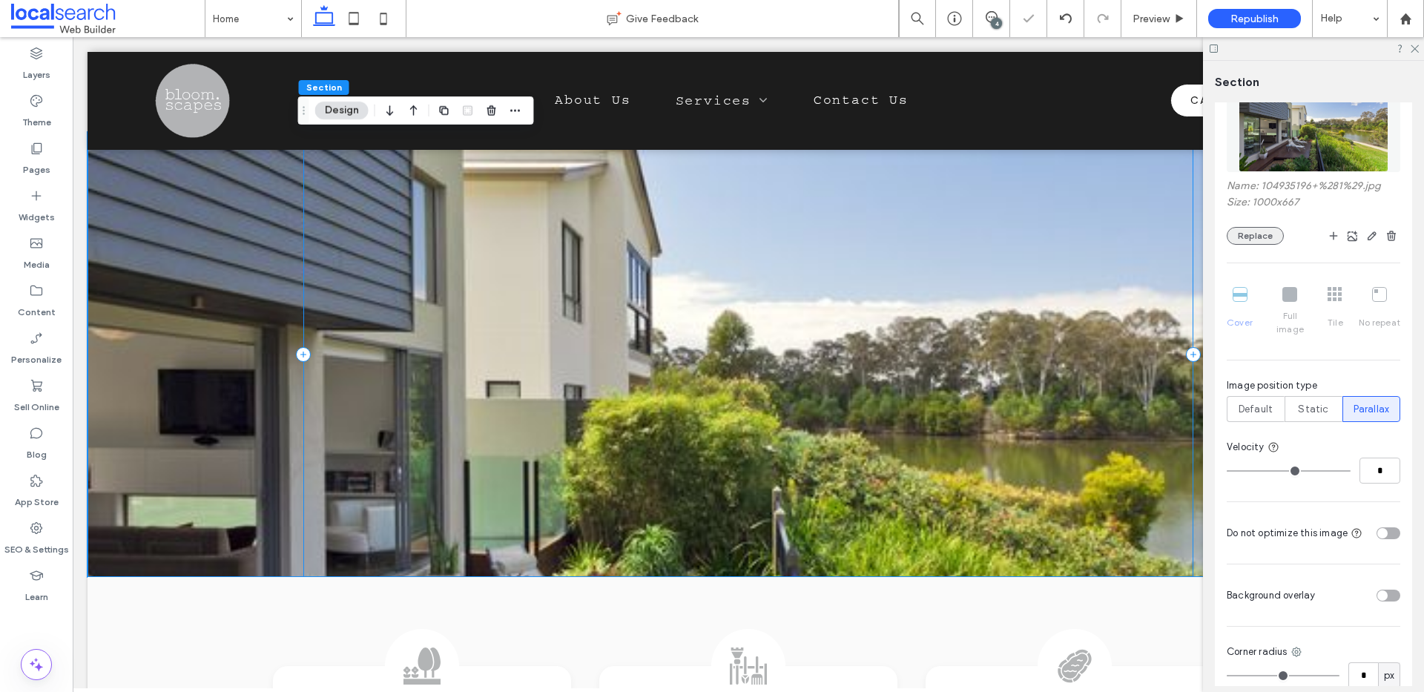
scroll to position [1172, 0]
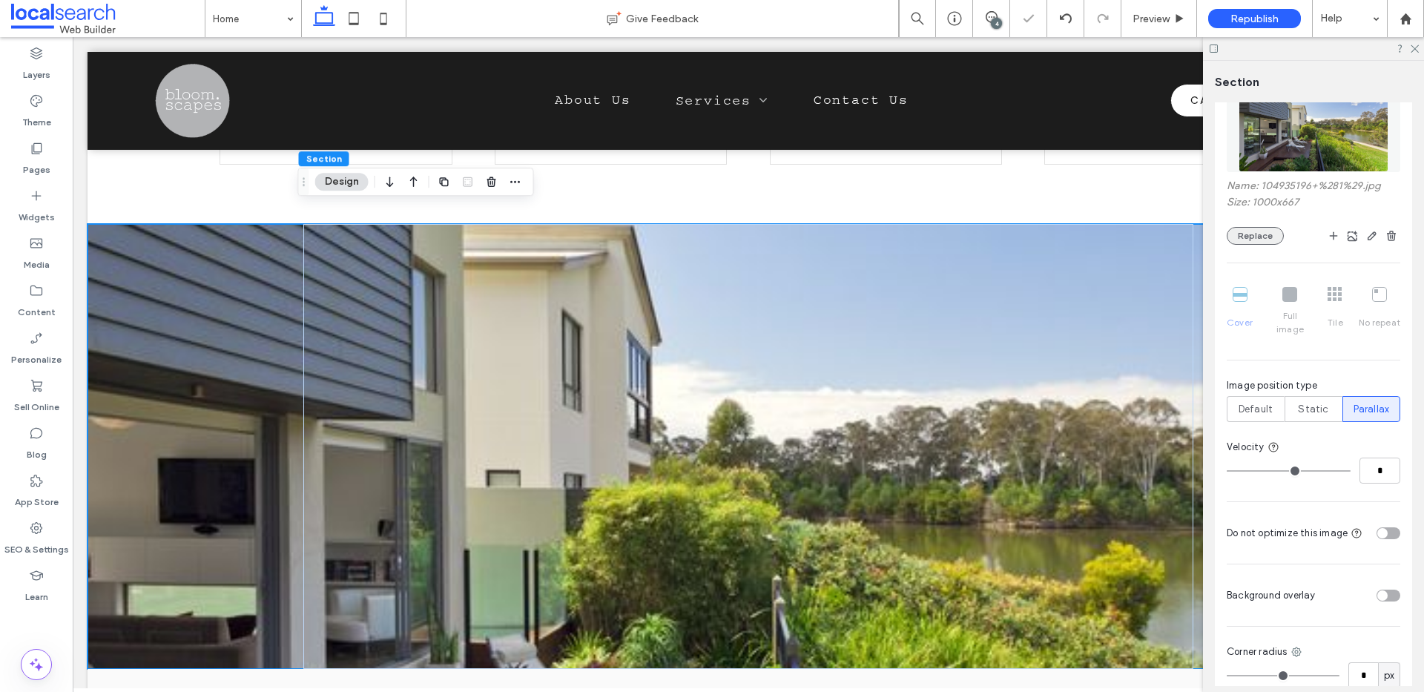
click at [1263, 232] on button "Replace" at bounding box center [1255, 236] width 57 height 18
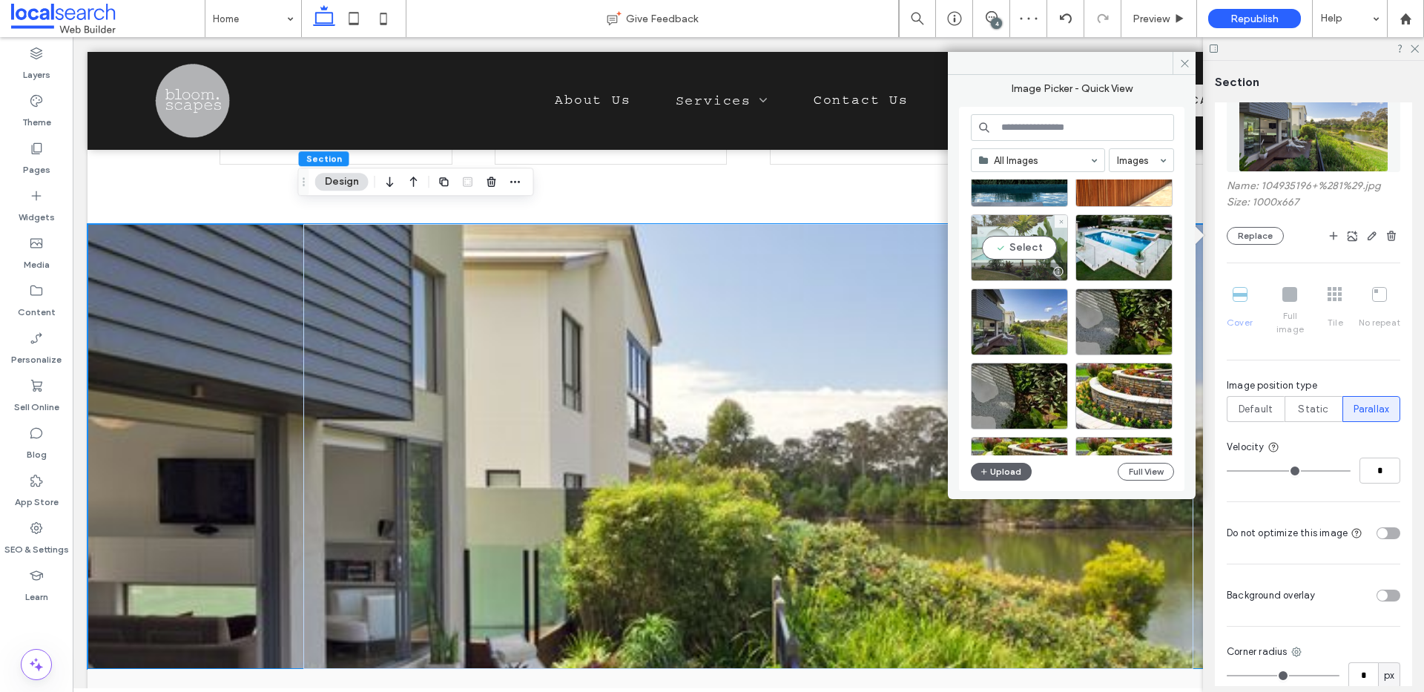
scroll to position [137, 0]
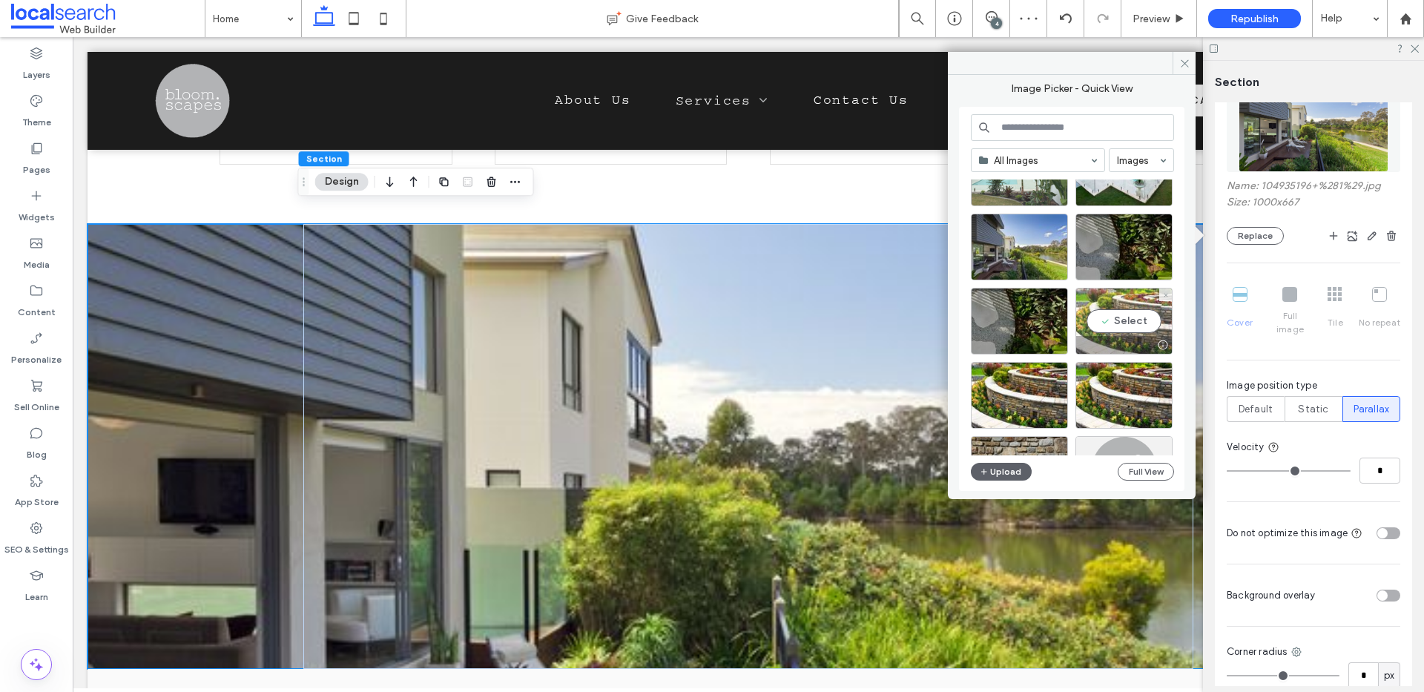
click at [1126, 297] on div "Select" at bounding box center [1124, 321] width 97 height 67
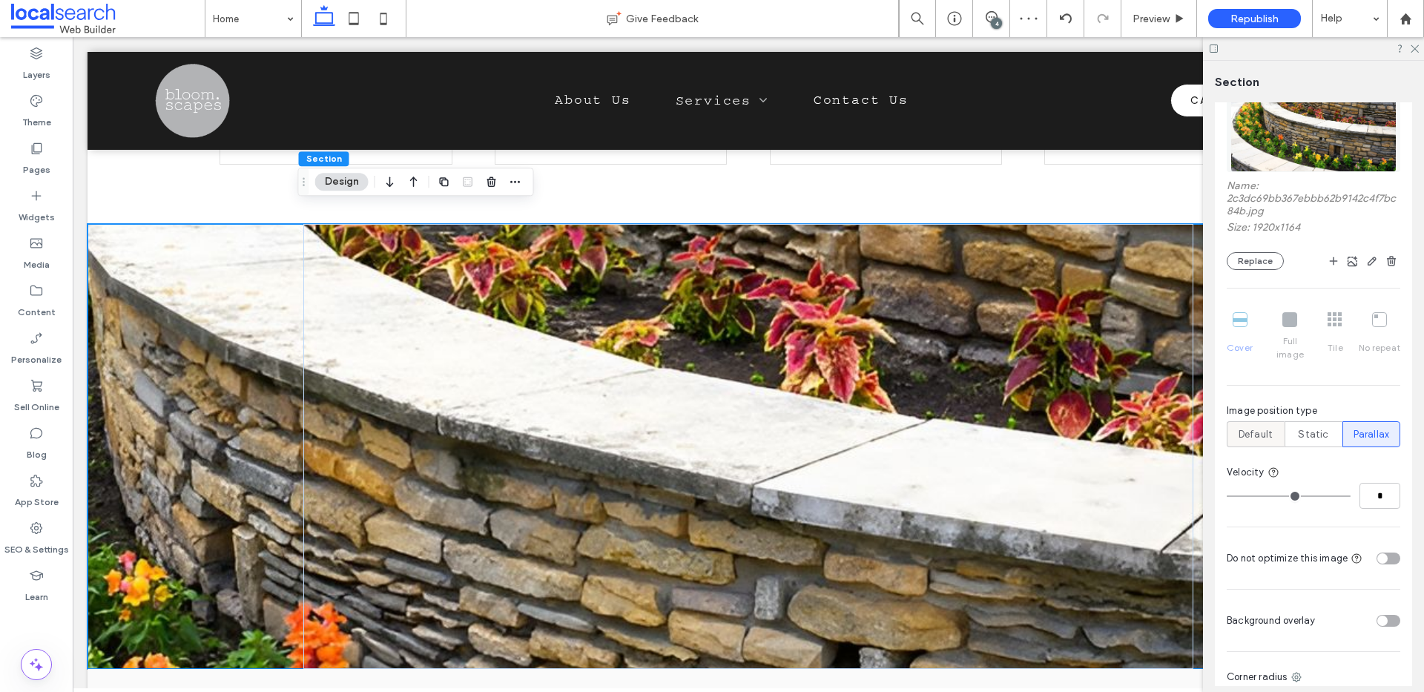
click at [1256, 428] on span "Default" at bounding box center [1256, 434] width 34 height 15
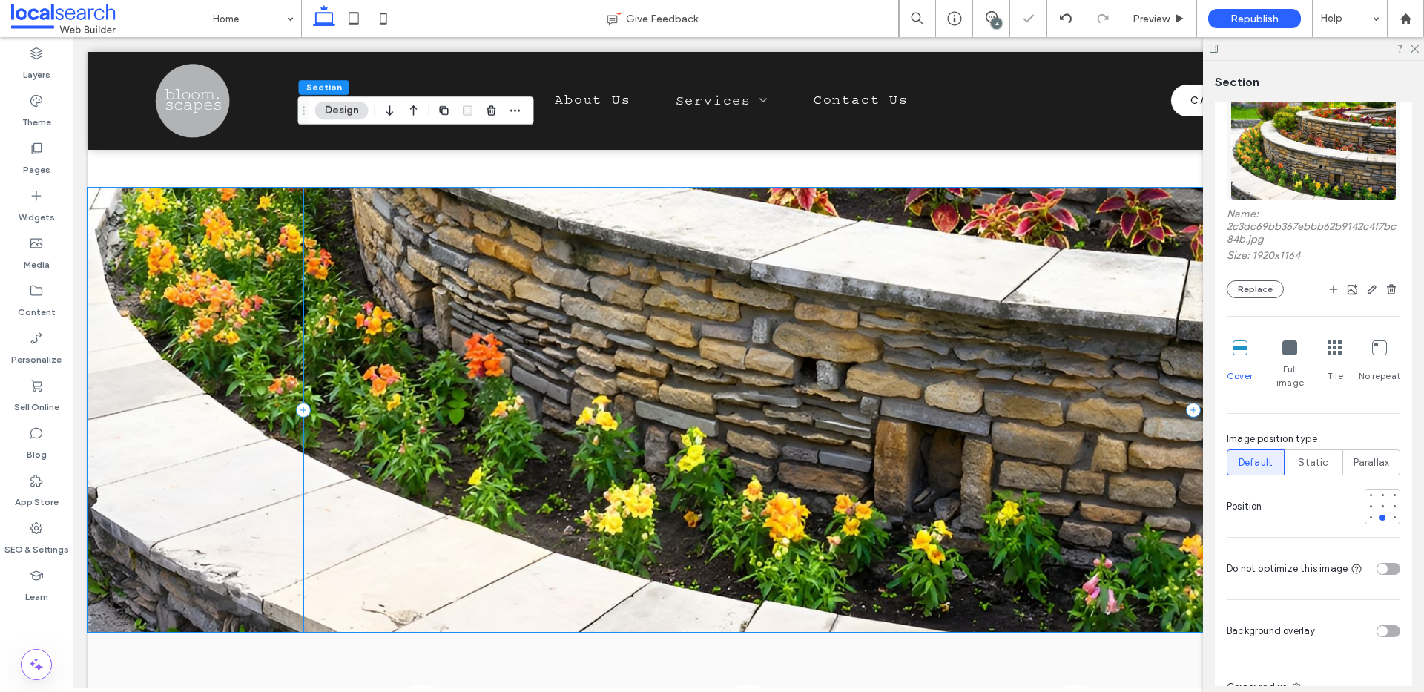
scroll to position [1200, 0]
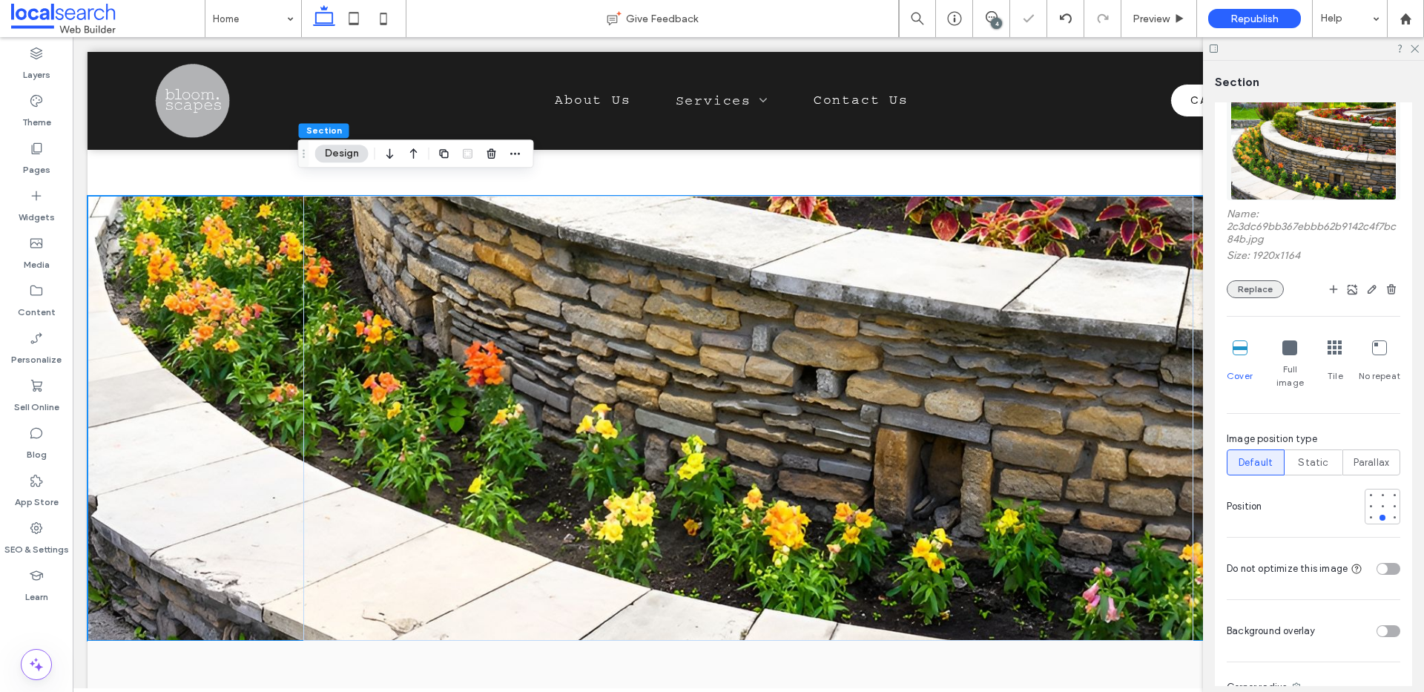
click at [1258, 286] on button "Replace" at bounding box center [1255, 289] width 57 height 18
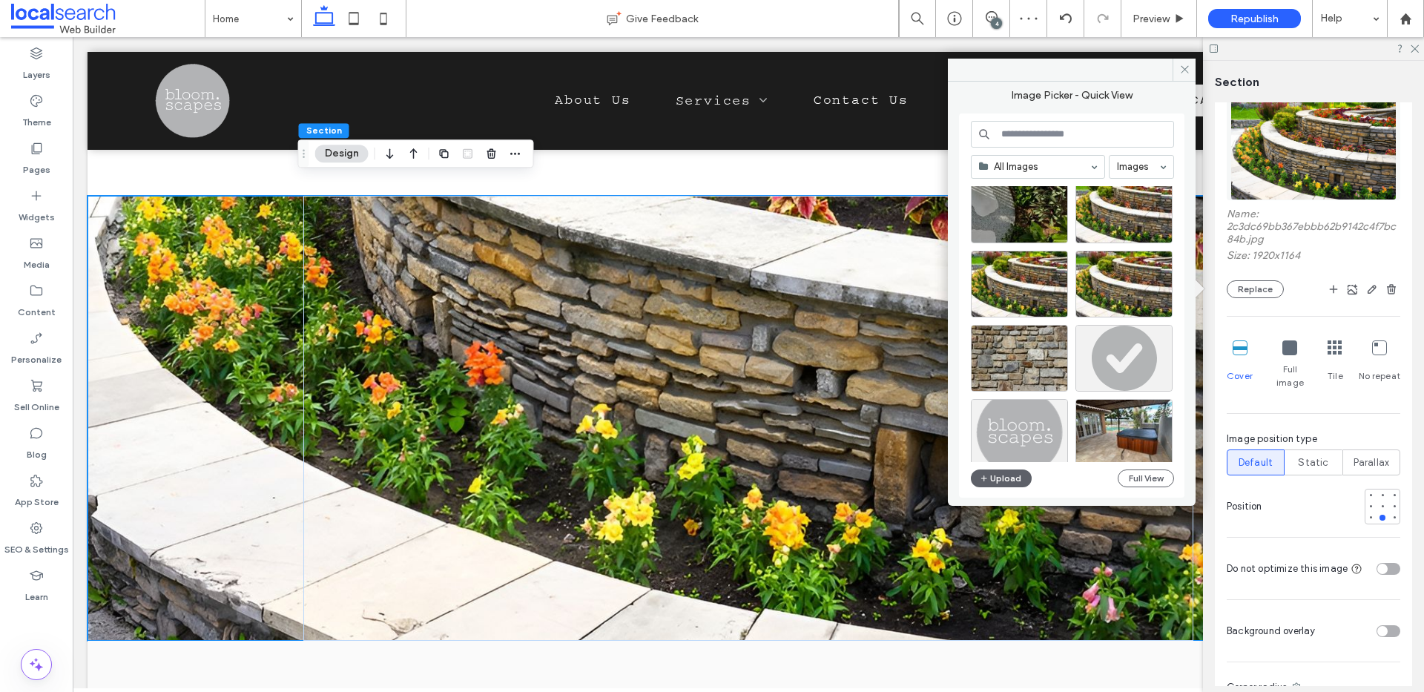
scroll to position [246, 0]
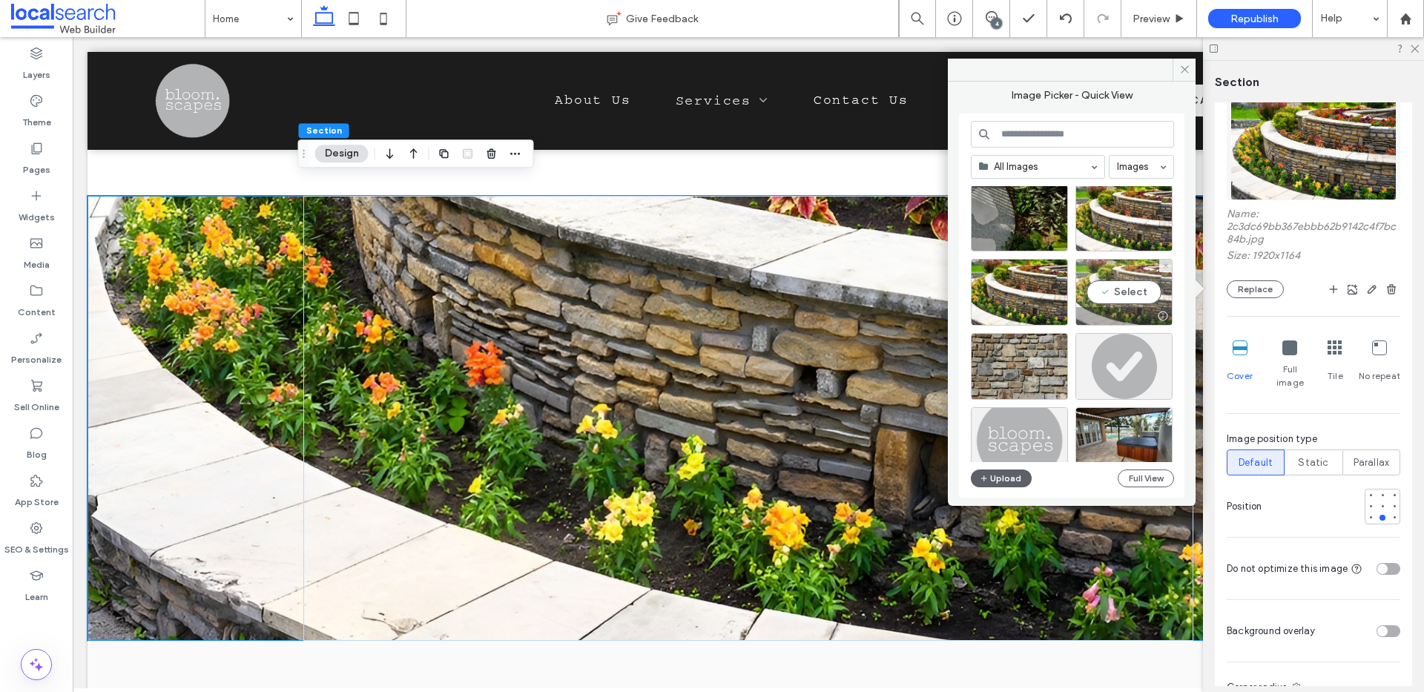
click at [1123, 263] on div "Select" at bounding box center [1124, 292] width 97 height 67
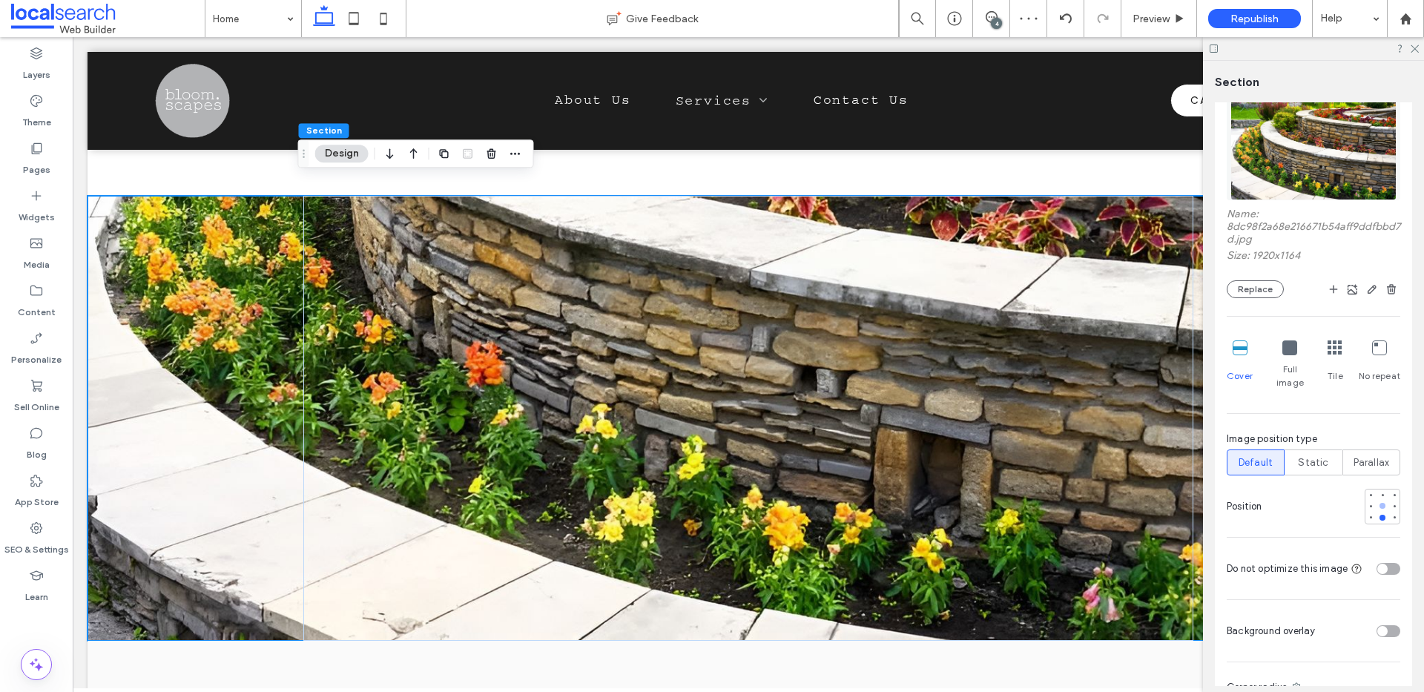
click at [1380, 503] on div at bounding box center [1383, 506] width 6 height 6
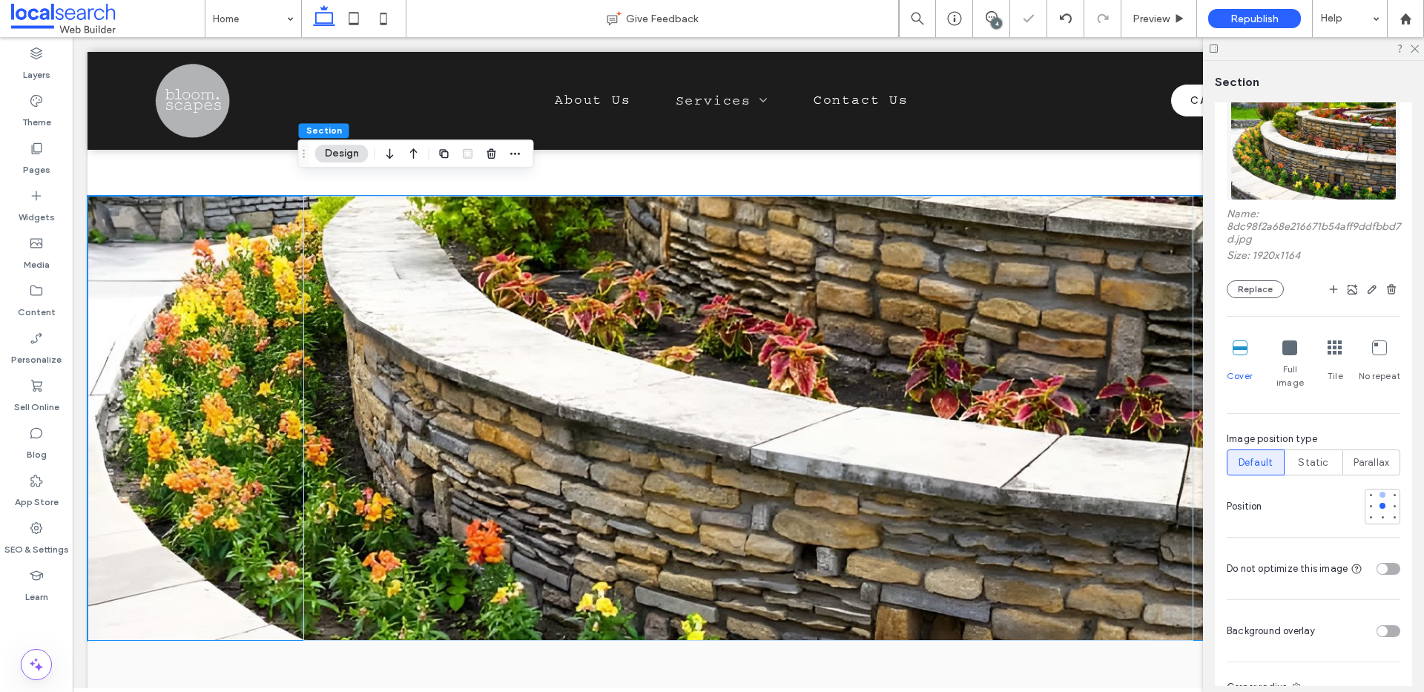
click at [1378, 490] on div at bounding box center [1383, 495] width 10 height 10
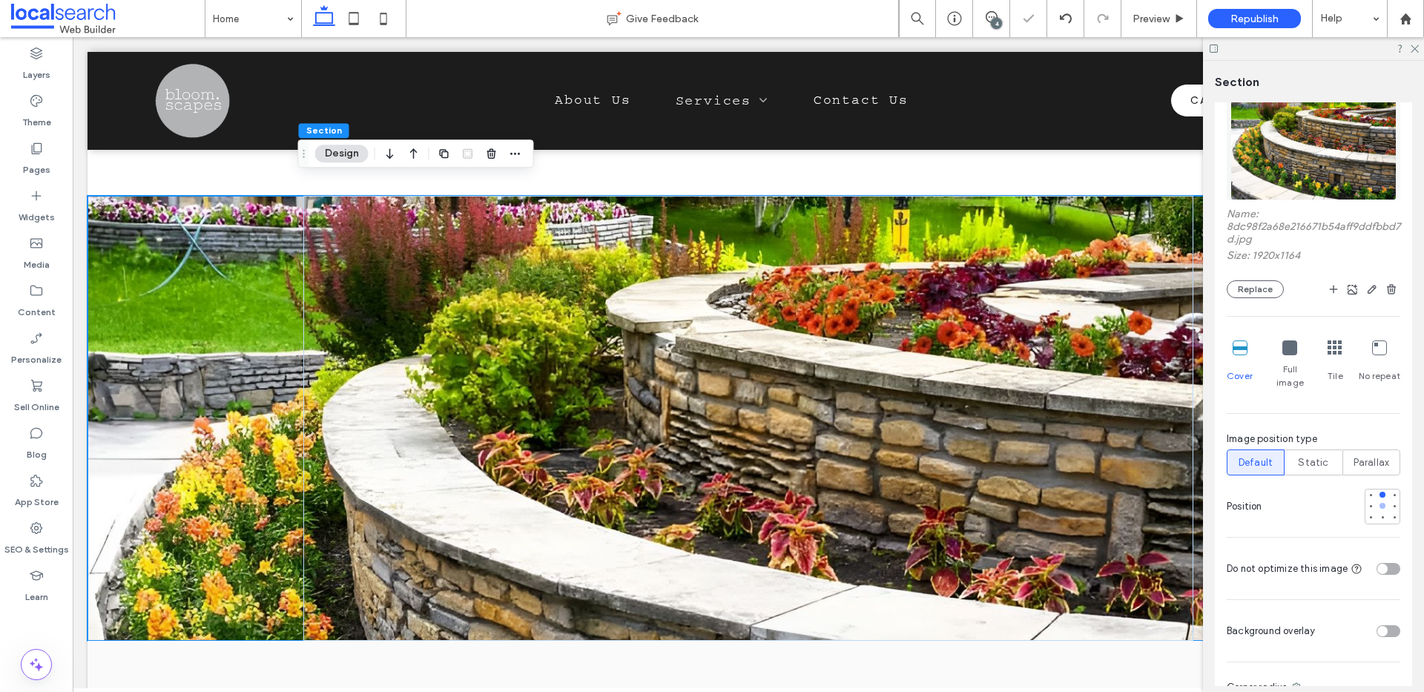
click at [1380, 503] on div at bounding box center [1383, 506] width 6 height 6
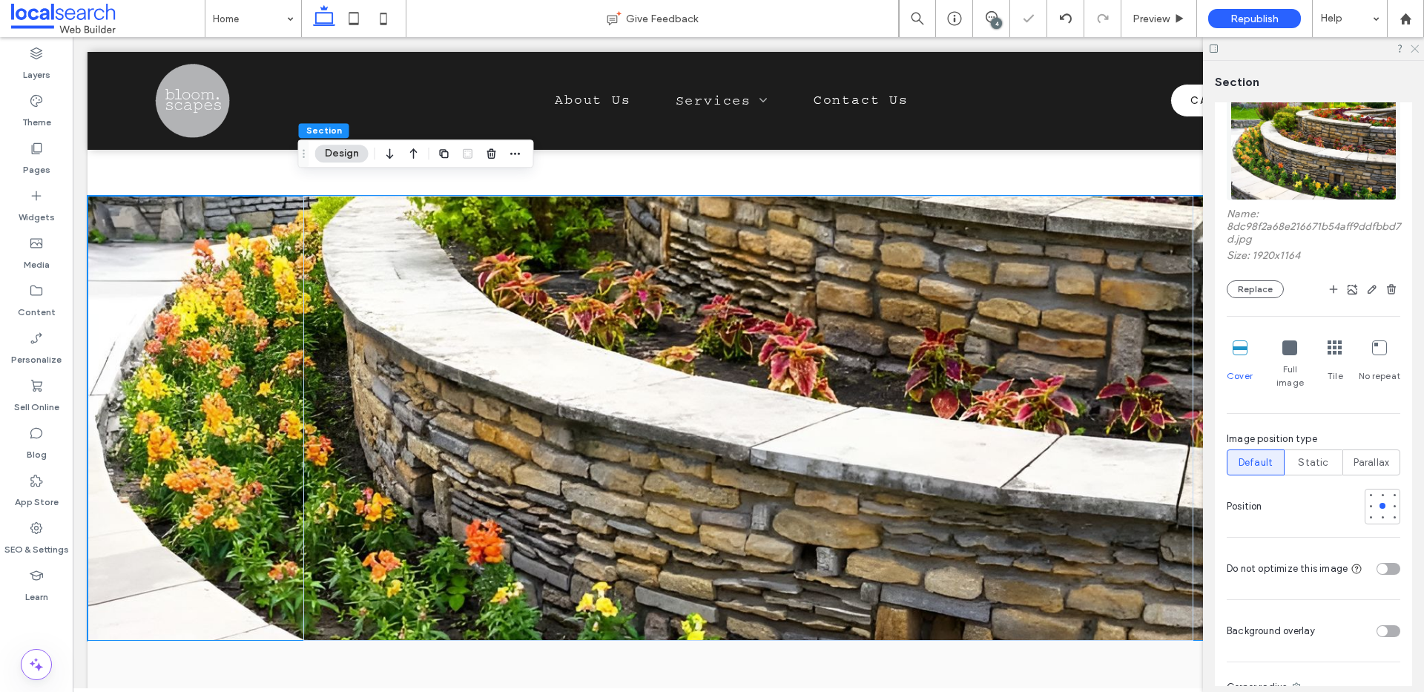
click at [1416, 48] on icon at bounding box center [1415, 48] width 10 height 10
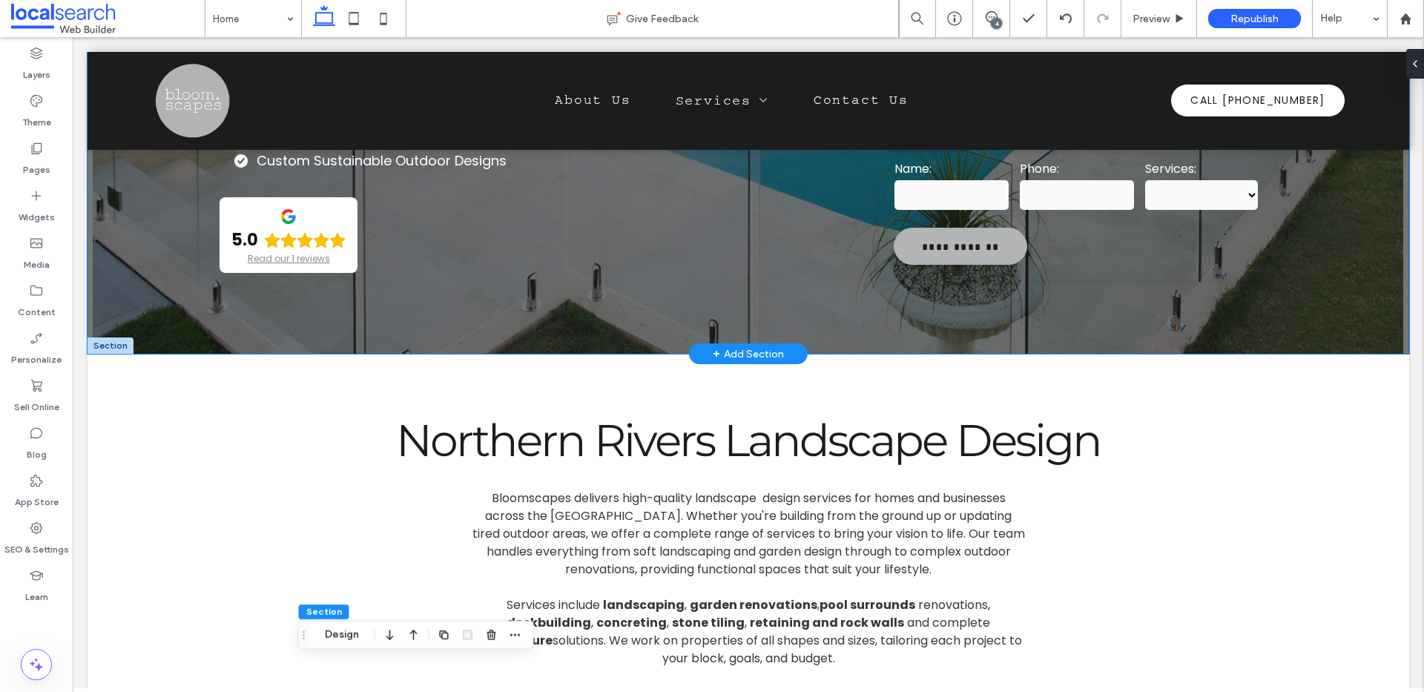
scroll to position [225, 0]
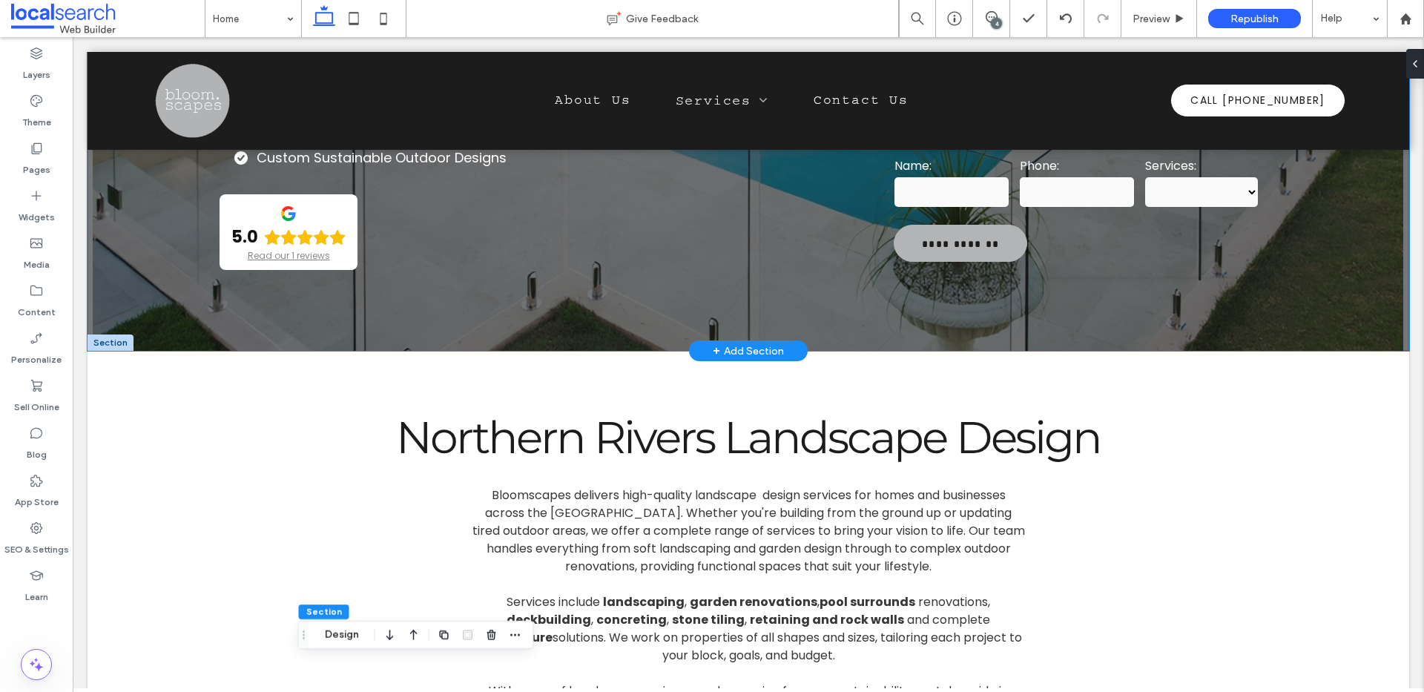
click at [1217, 189] on select "**********" at bounding box center [1202, 192] width 113 height 30
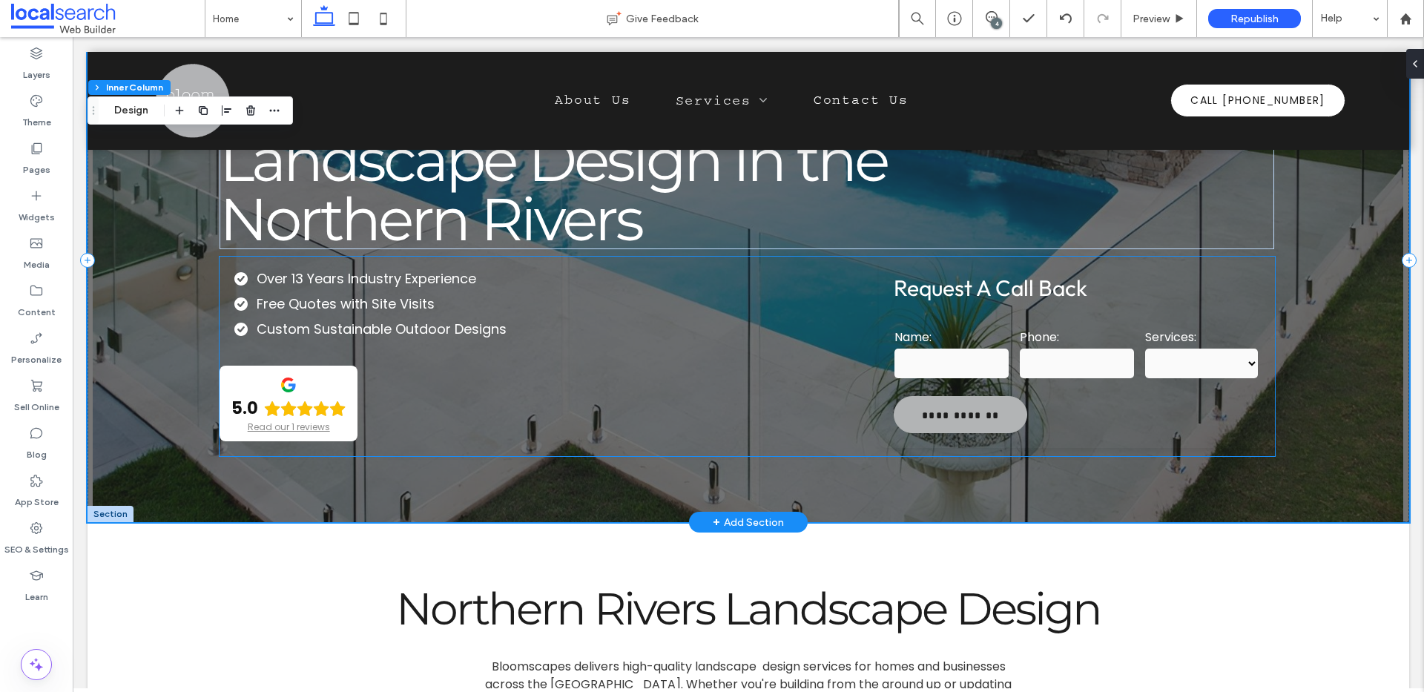
scroll to position [0, 0]
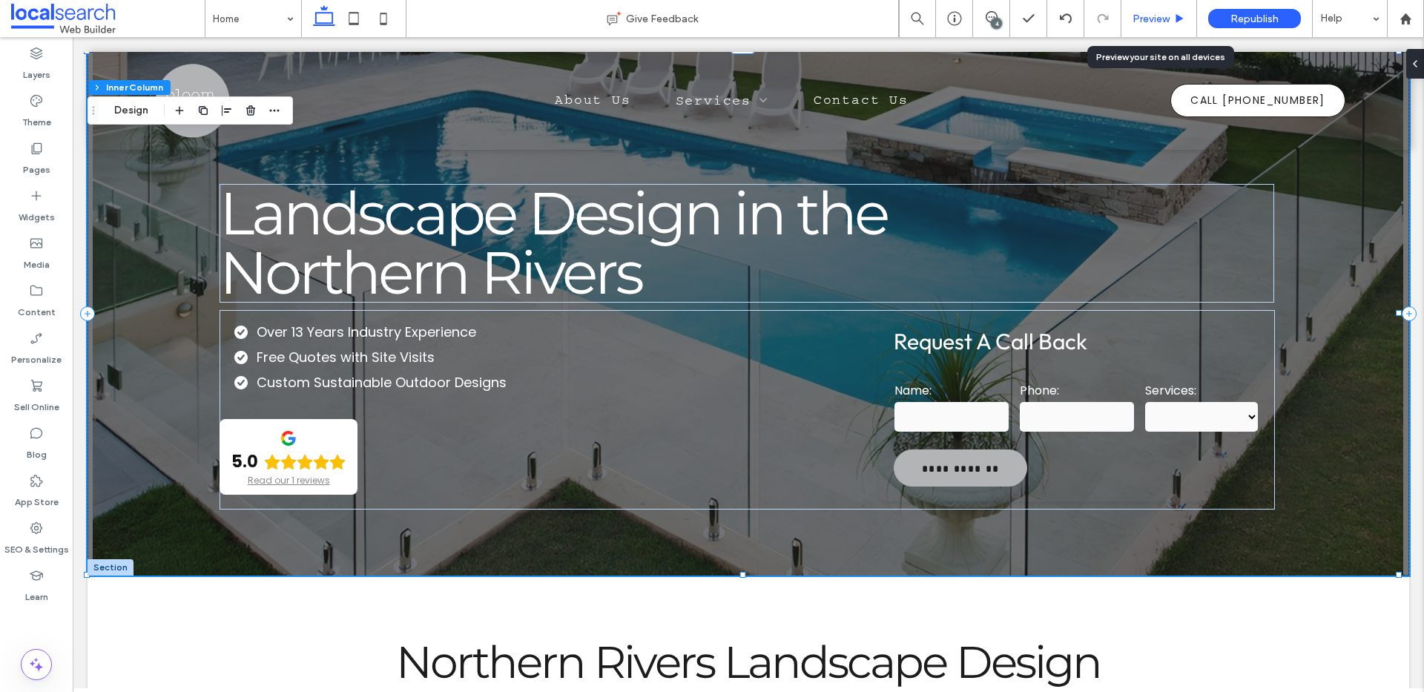
click at [1153, 16] on span "Preview" at bounding box center [1151, 19] width 37 height 13
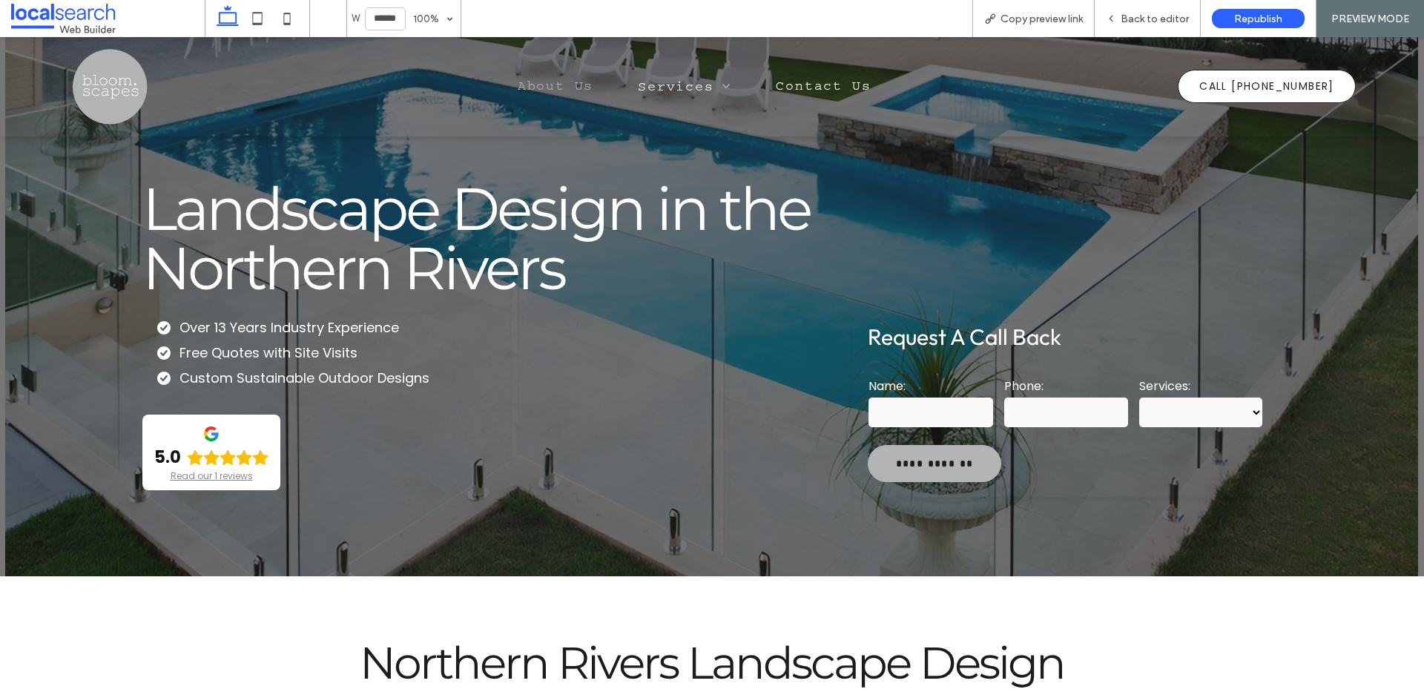
click at [556, 91] on span "About Us" at bounding box center [556, 86] width 76 height 14
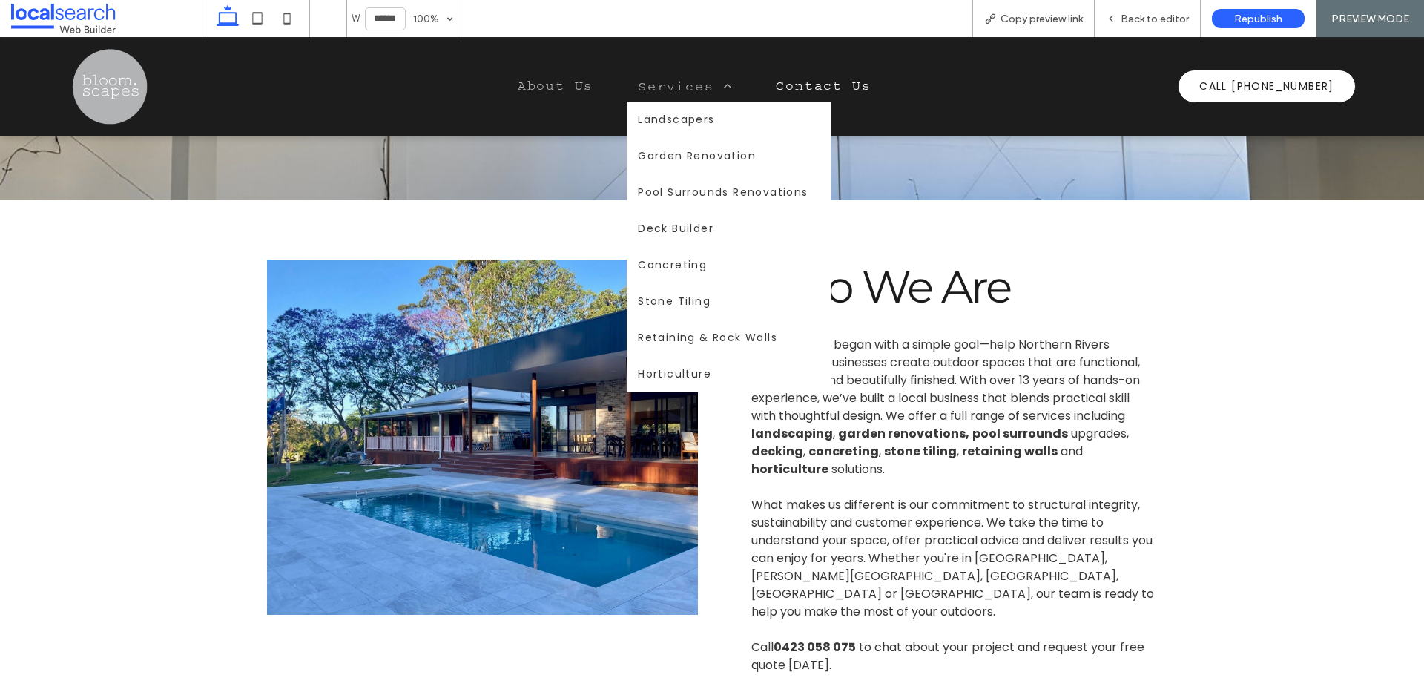
scroll to position [137, 0]
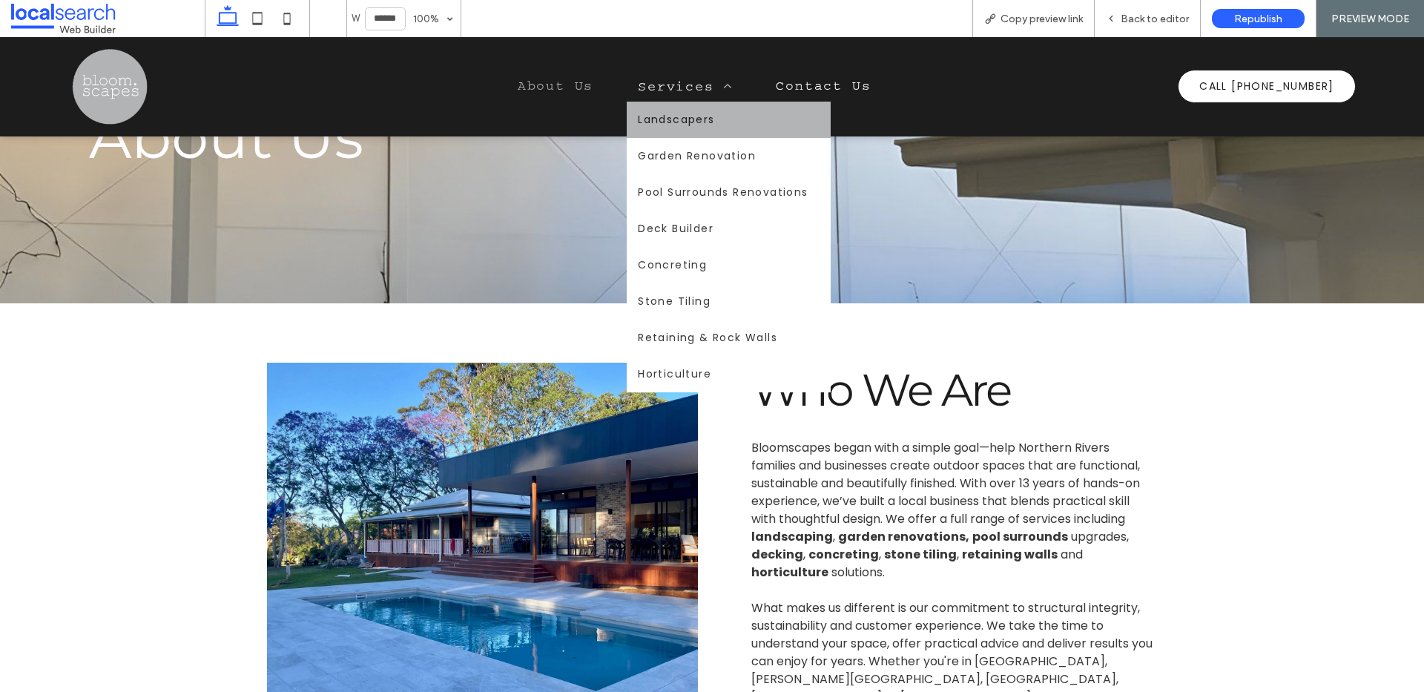
click at [688, 116] on span "Landscapers" at bounding box center [676, 120] width 76 height 16
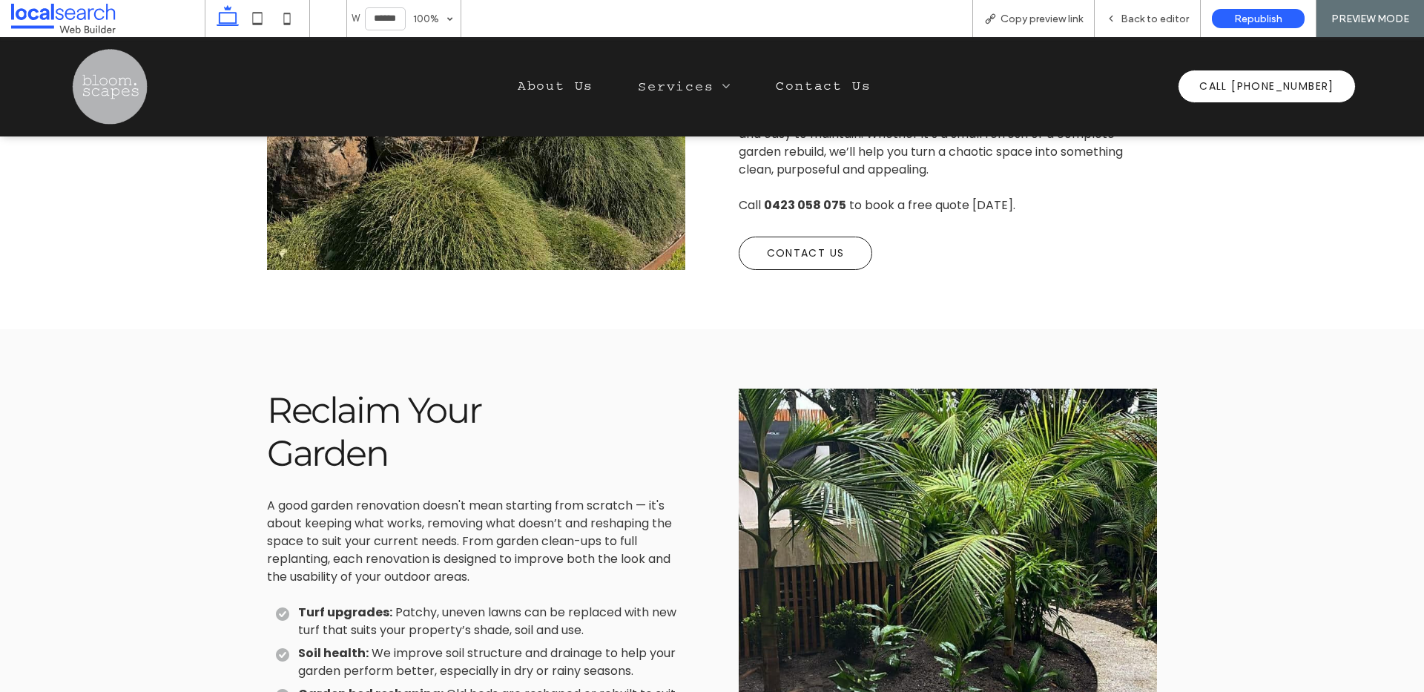
scroll to position [812, 0]
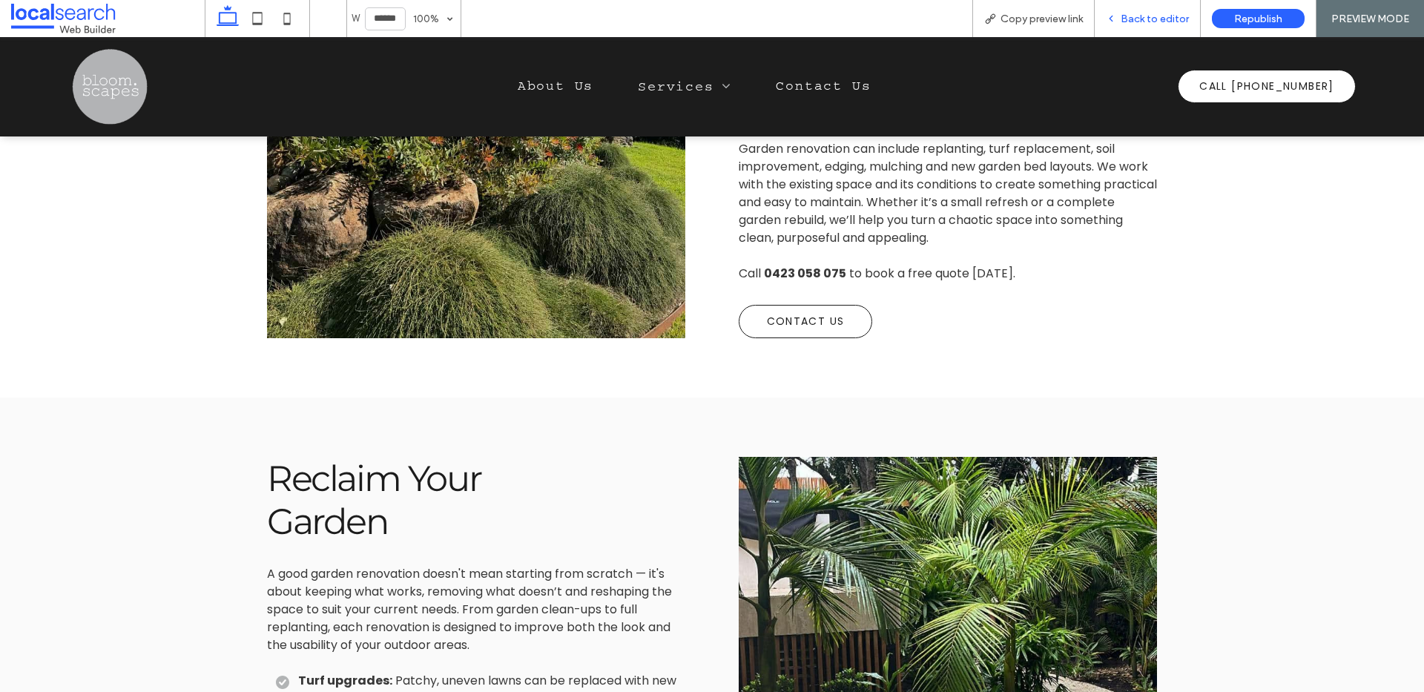
click at [1104, 18] on div "Back to editor" at bounding box center [1147, 19] width 105 height 13
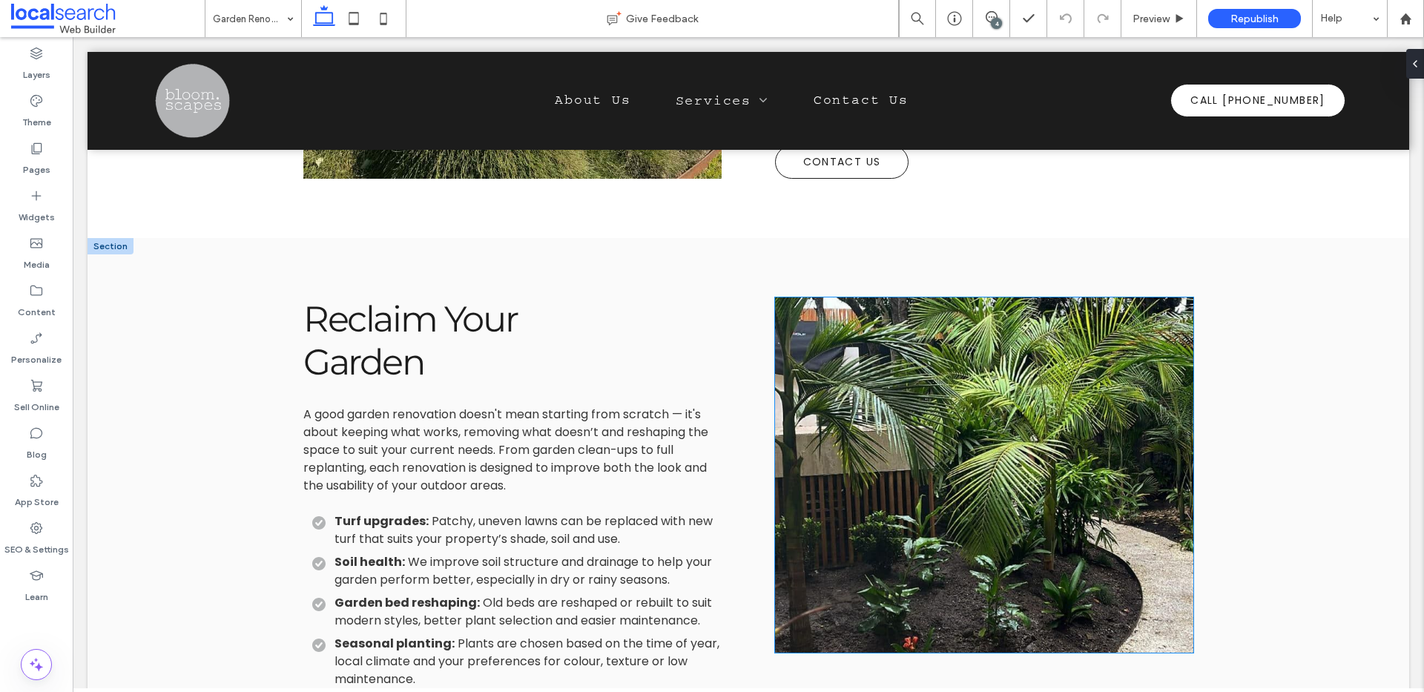
scroll to position [1098, 0]
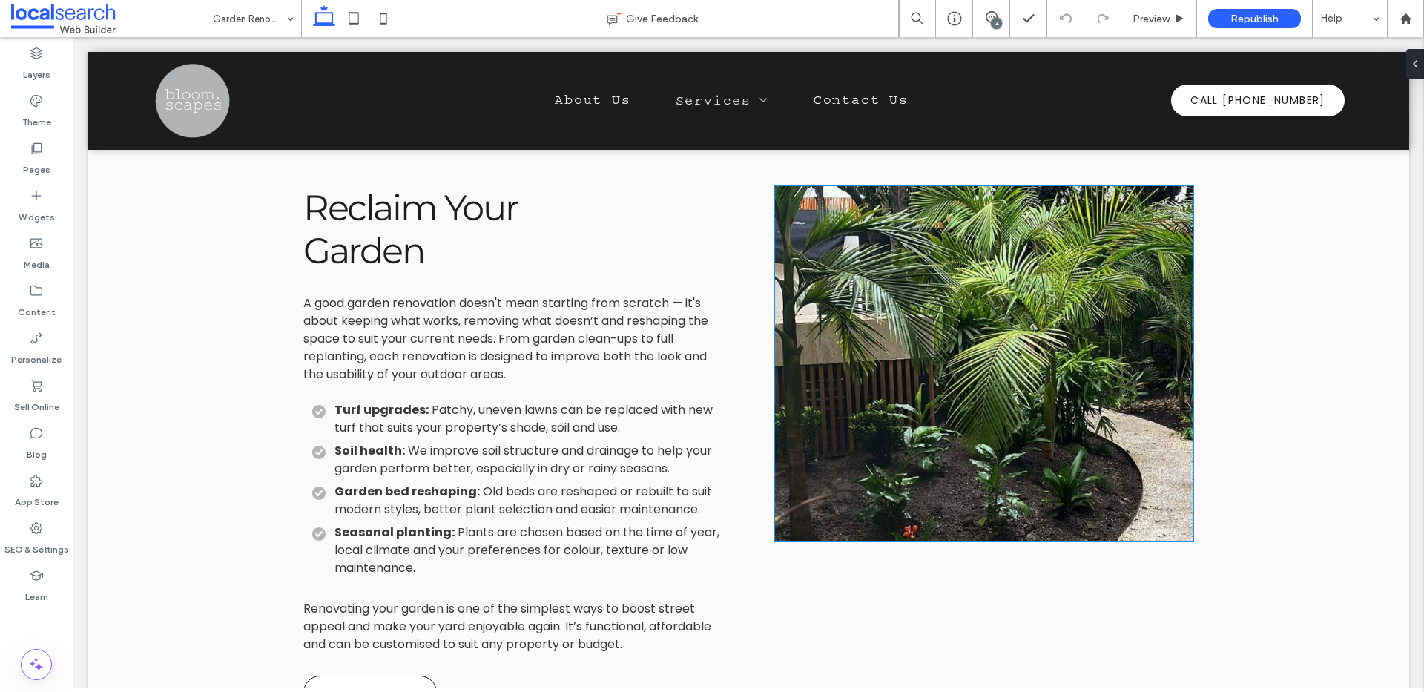
click at [982, 415] on link at bounding box center [985, 364] width 444 height 377
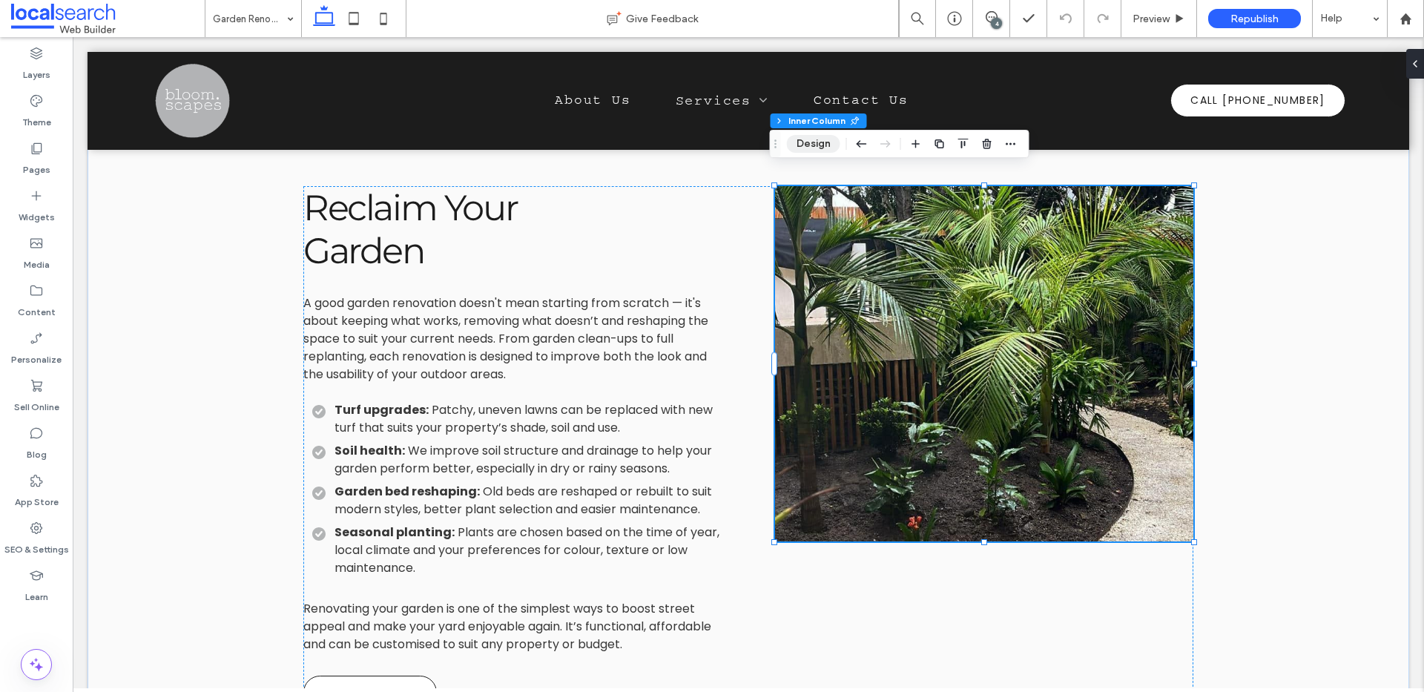
click at [824, 144] on button "Design" at bounding box center [813, 144] width 53 height 18
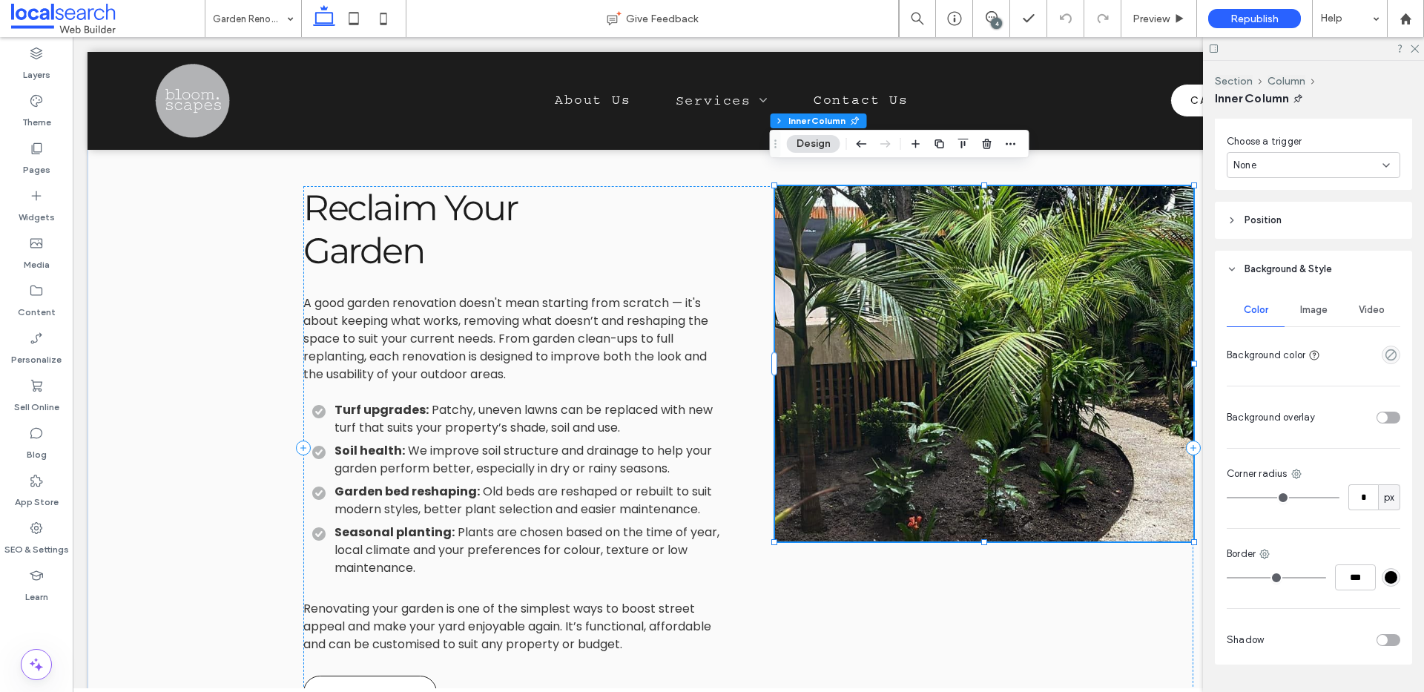
scroll to position [482, 0]
click at [1305, 307] on span "Image" at bounding box center [1314, 313] width 27 height 12
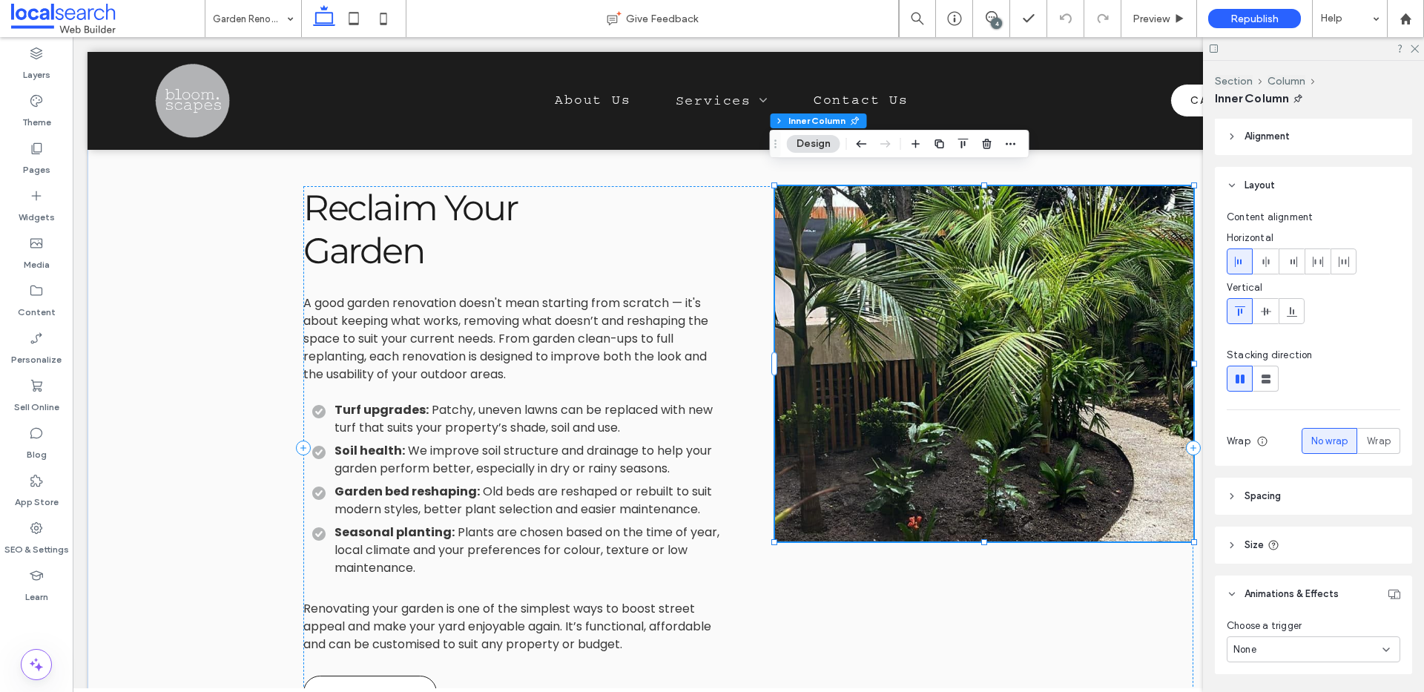
scroll to position [0, 0]
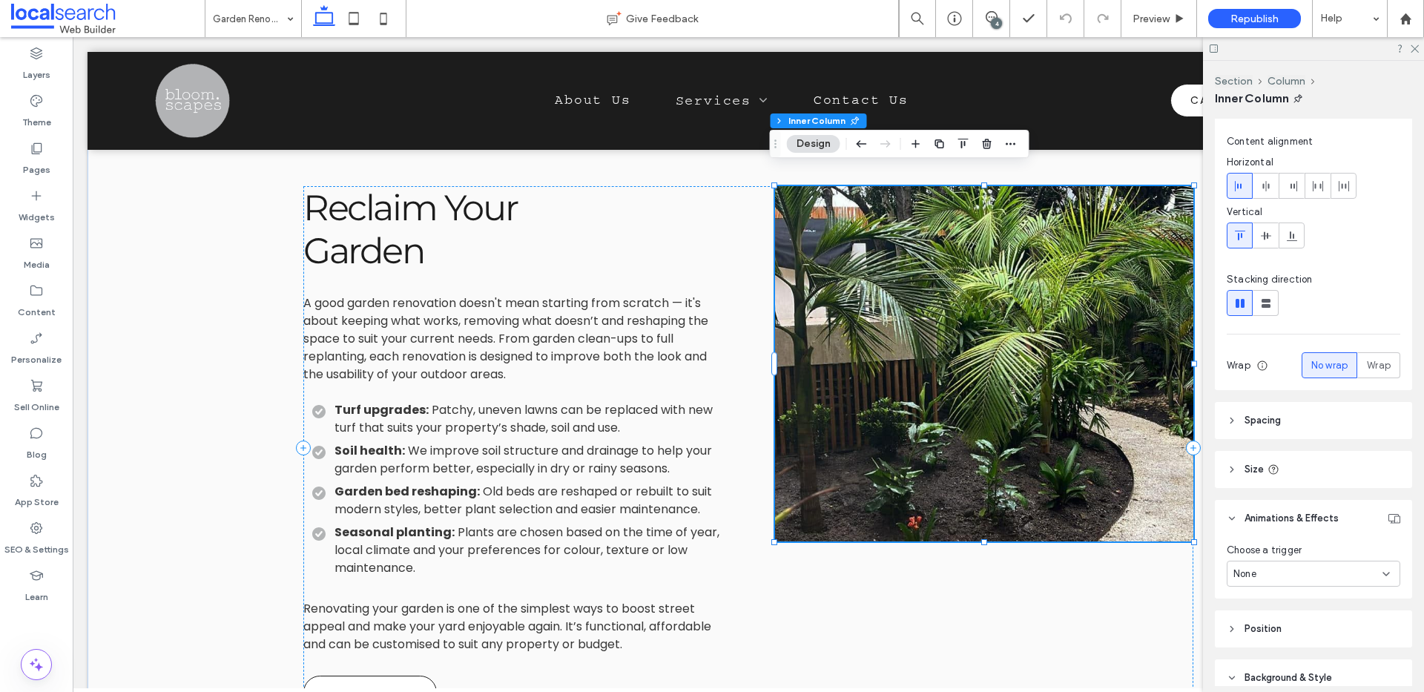
click at [1231, 473] on icon at bounding box center [1232, 469] width 10 height 10
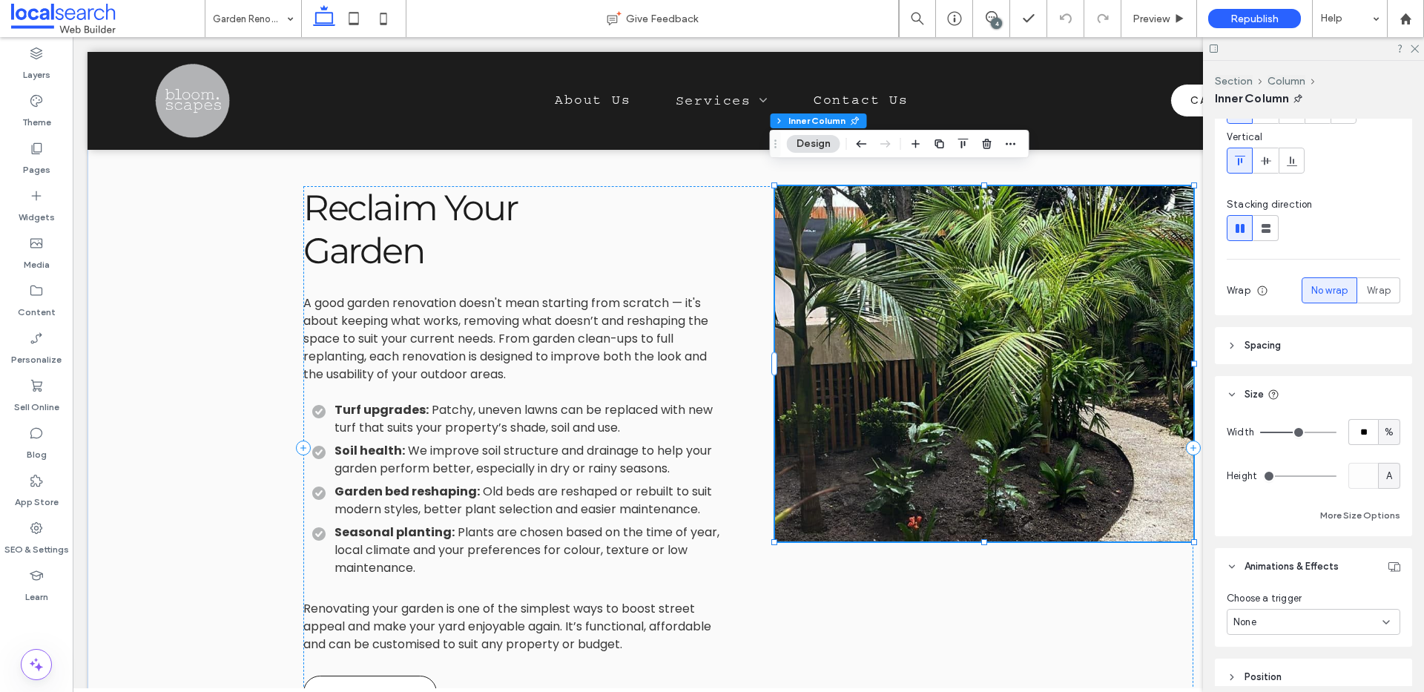
scroll to position [163, 0]
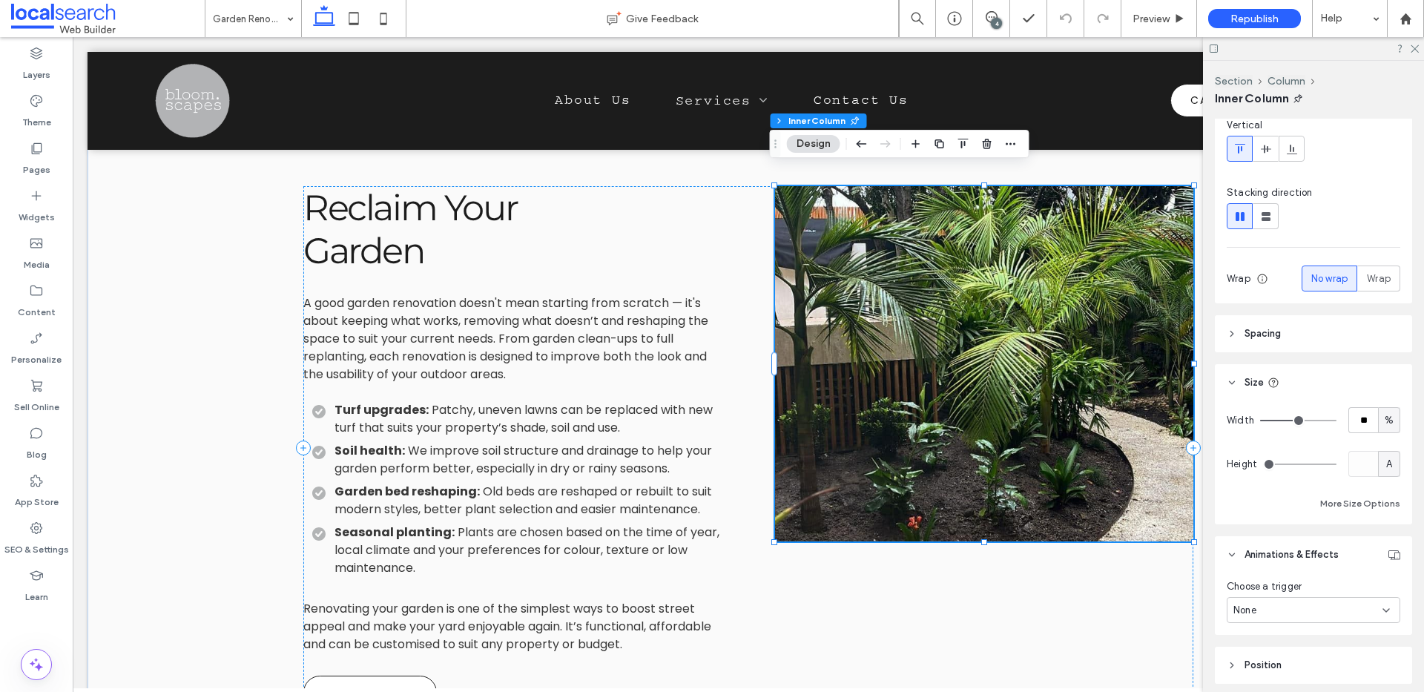
drag, startPoint x: 1268, startPoint y: 463, endPoint x: 1312, endPoint y: 467, distance: 43.9
click at [1312, 465] on input "range" at bounding box center [1299, 464] width 73 height 1
drag, startPoint x: 1268, startPoint y: 464, endPoint x: 1288, endPoint y: 466, distance: 20.1
click at [1288, 465] on input "range" at bounding box center [1299, 464] width 73 height 1
drag, startPoint x: 1272, startPoint y: 464, endPoint x: 1281, endPoint y: 464, distance: 9.7
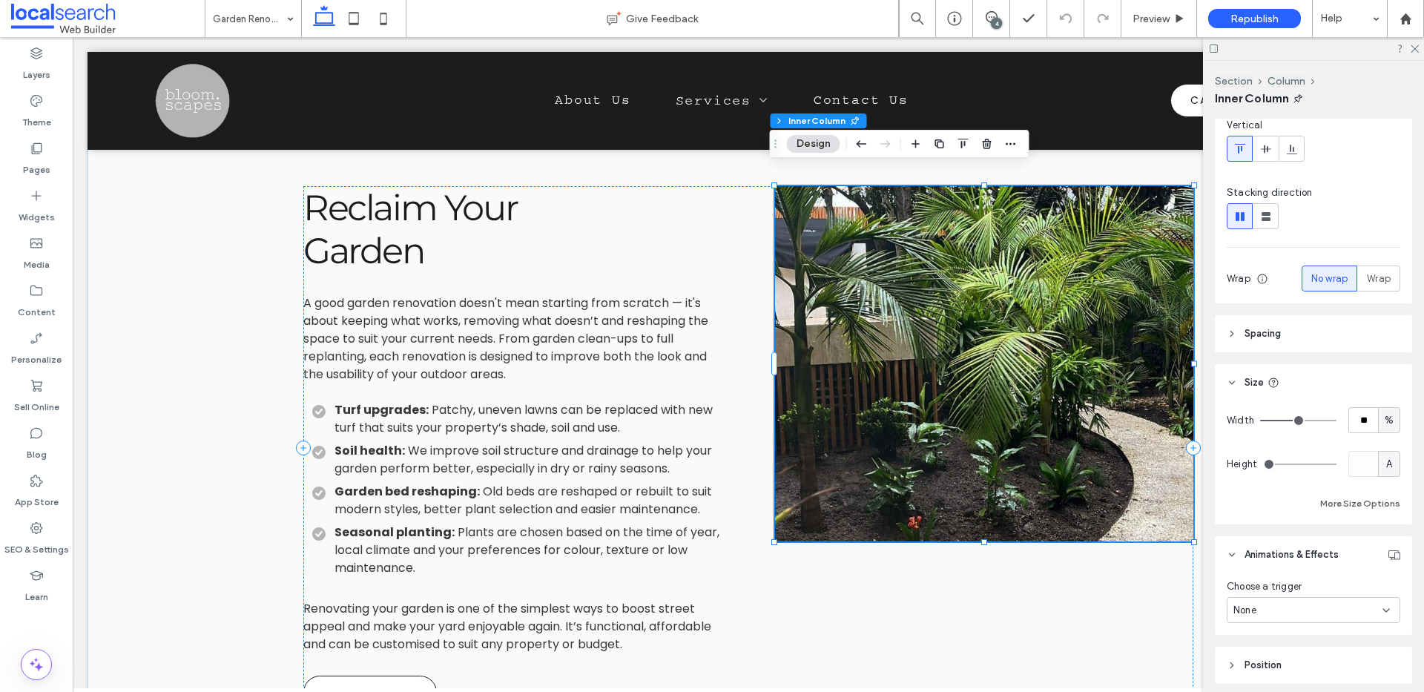
click at [1281, 464] on input "range" at bounding box center [1299, 464] width 73 height 1
click at [1292, 464] on input "range" at bounding box center [1299, 464] width 73 height 1
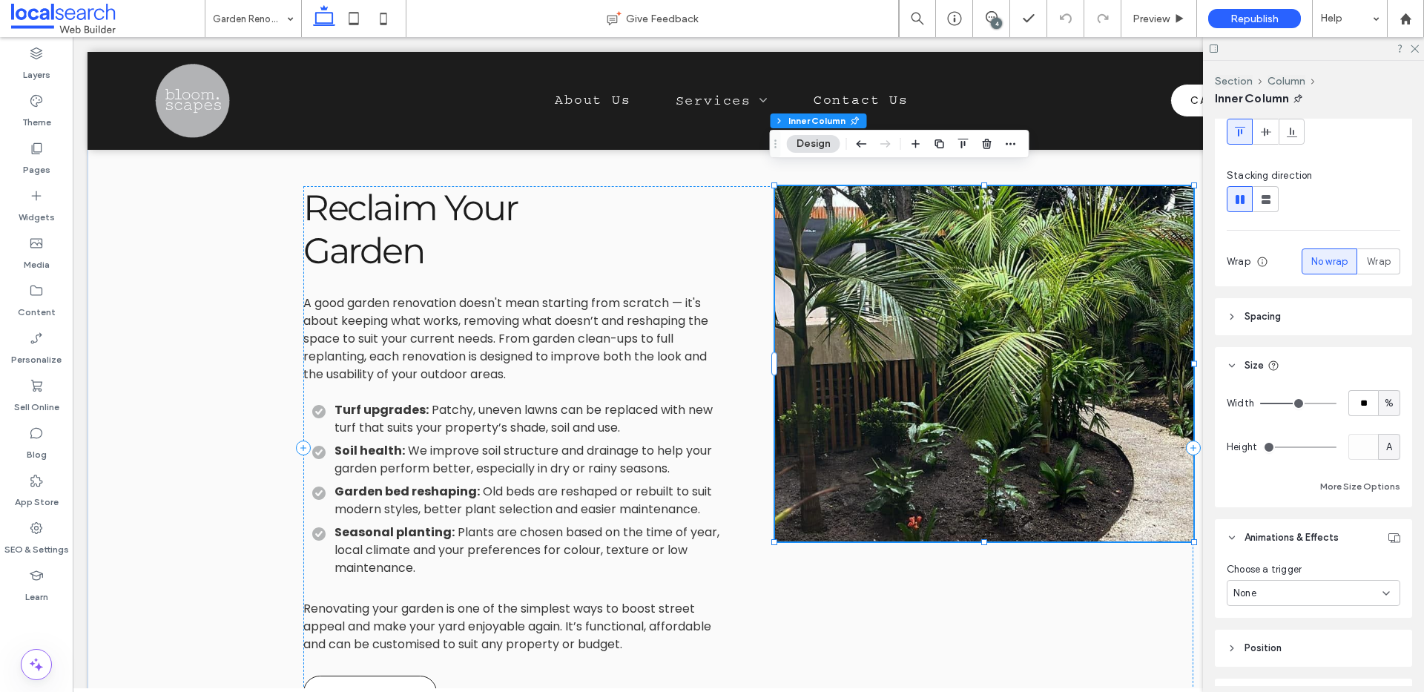
click at [1327, 448] on input "range" at bounding box center [1299, 447] width 73 height 1
click at [1271, 447] on input "range" at bounding box center [1299, 447] width 73 height 1
drag, startPoint x: 1274, startPoint y: 446, endPoint x: 1286, endPoint y: 446, distance: 11.9
click at [1285, 447] on input "range" at bounding box center [1299, 447] width 73 height 1
click at [1419, 45] on div at bounding box center [1313, 48] width 221 height 23
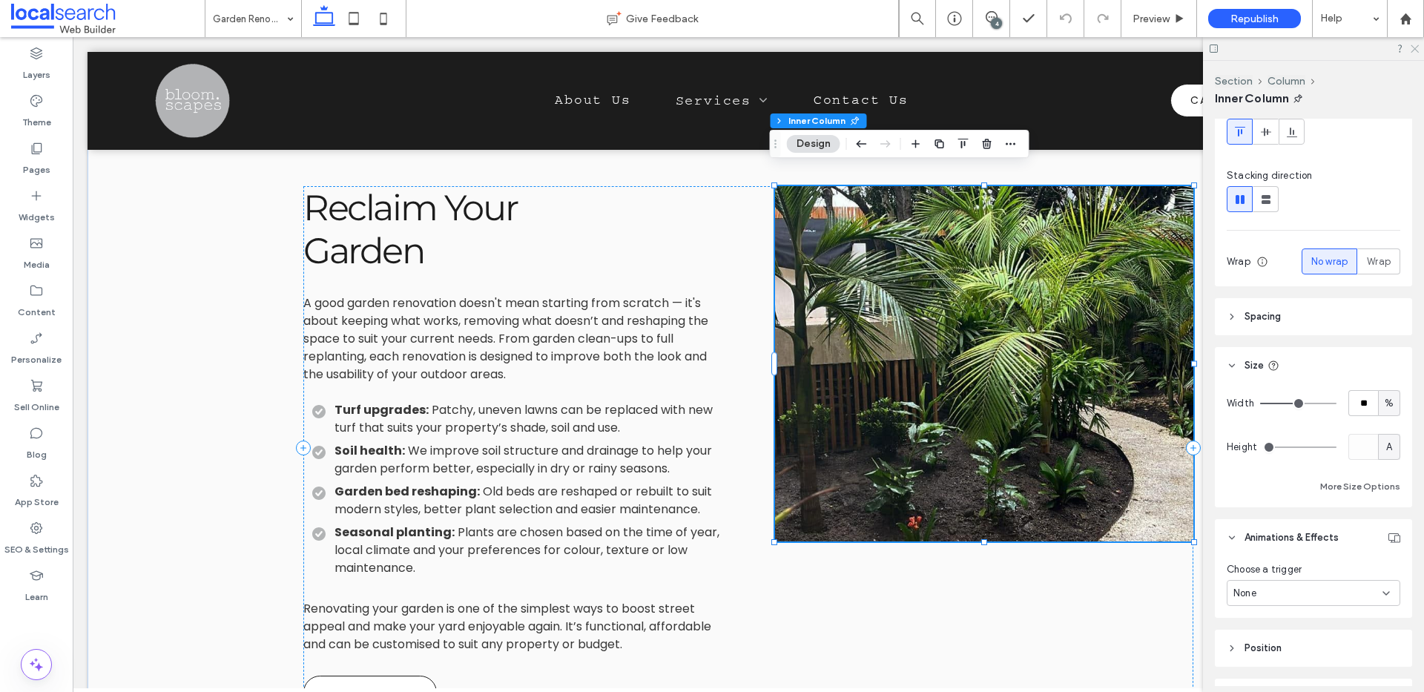
drag, startPoint x: 1418, startPoint y: 47, endPoint x: 1154, endPoint y: 96, distance: 268.0
click at [1418, 47] on icon at bounding box center [1415, 48] width 10 height 10
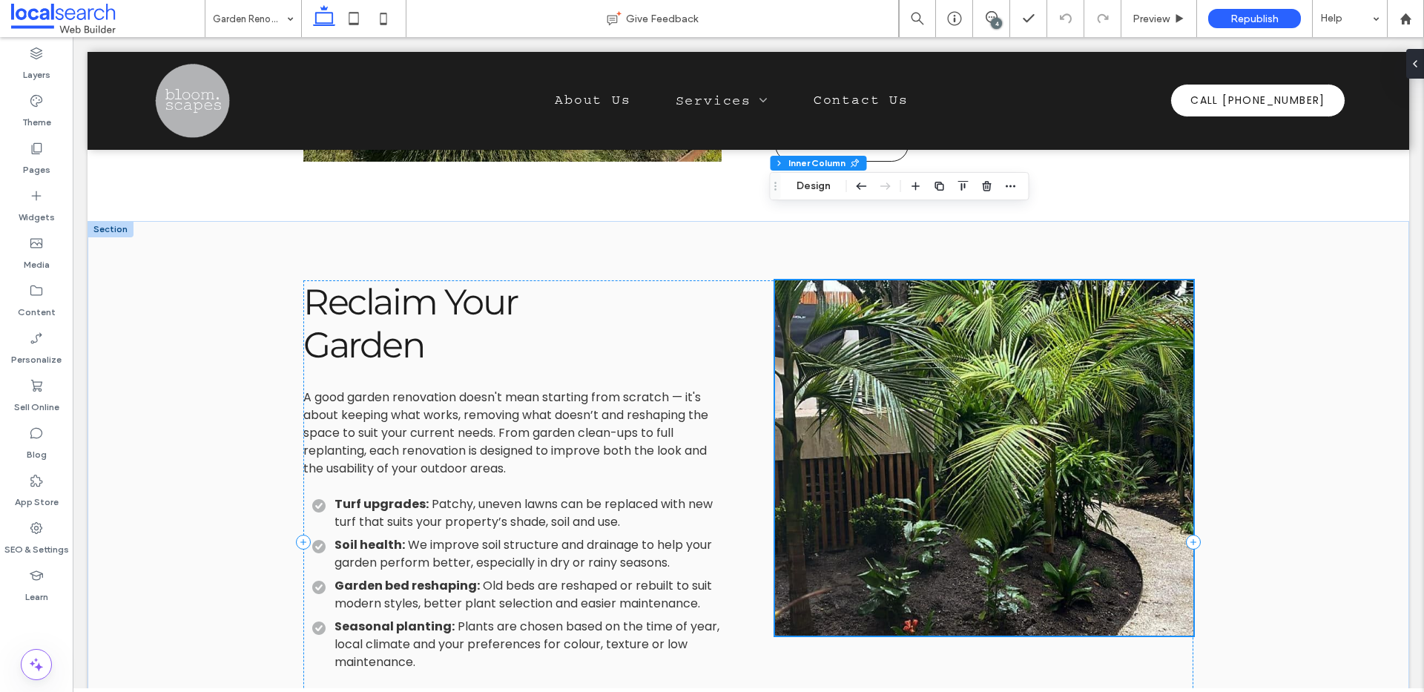
scroll to position [973, 0]
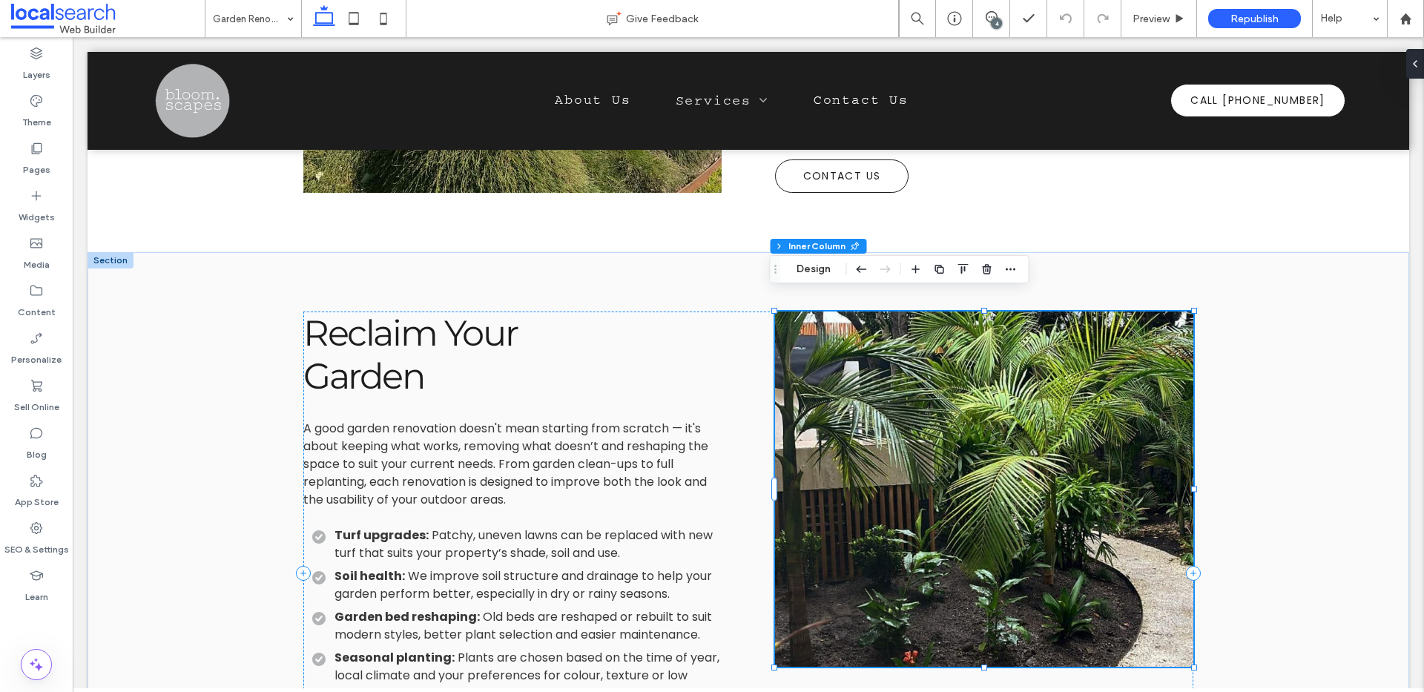
click at [962, 496] on link at bounding box center [985, 489] width 444 height 377
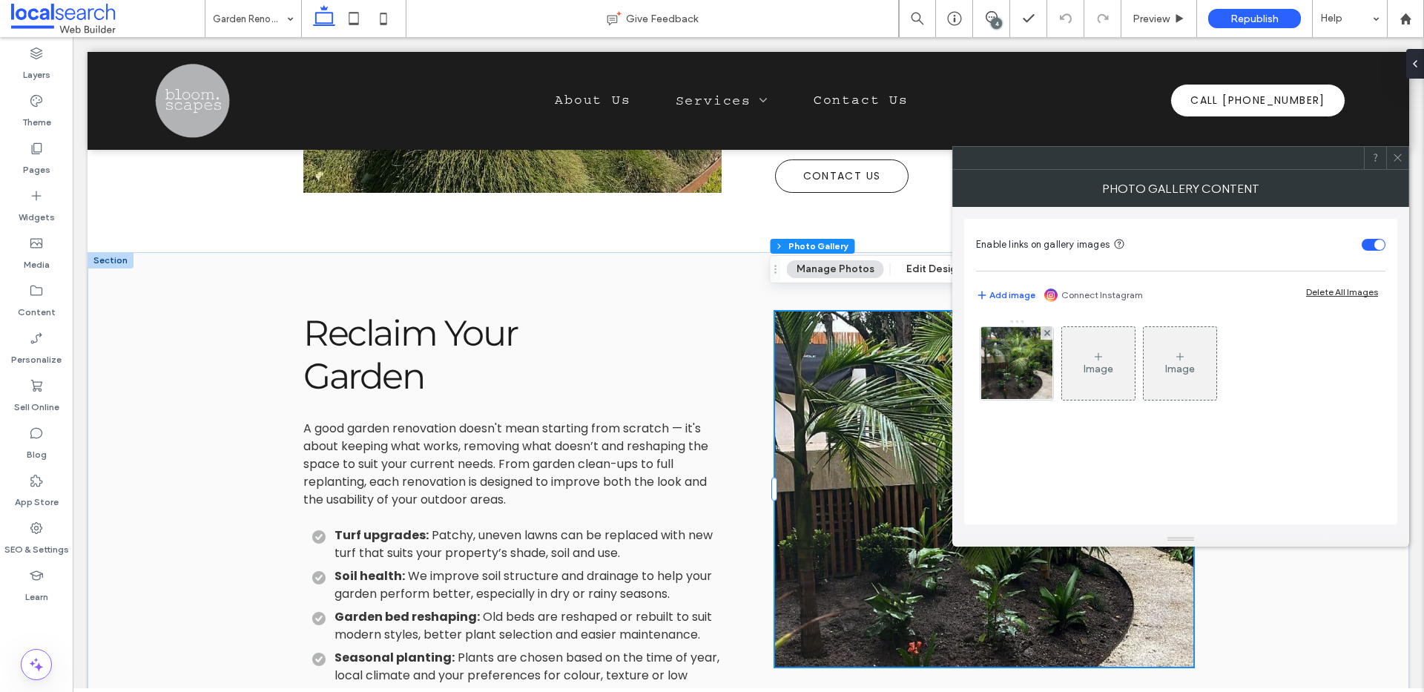
click at [1393, 160] on icon at bounding box center [1398, 157] width 11 height 11
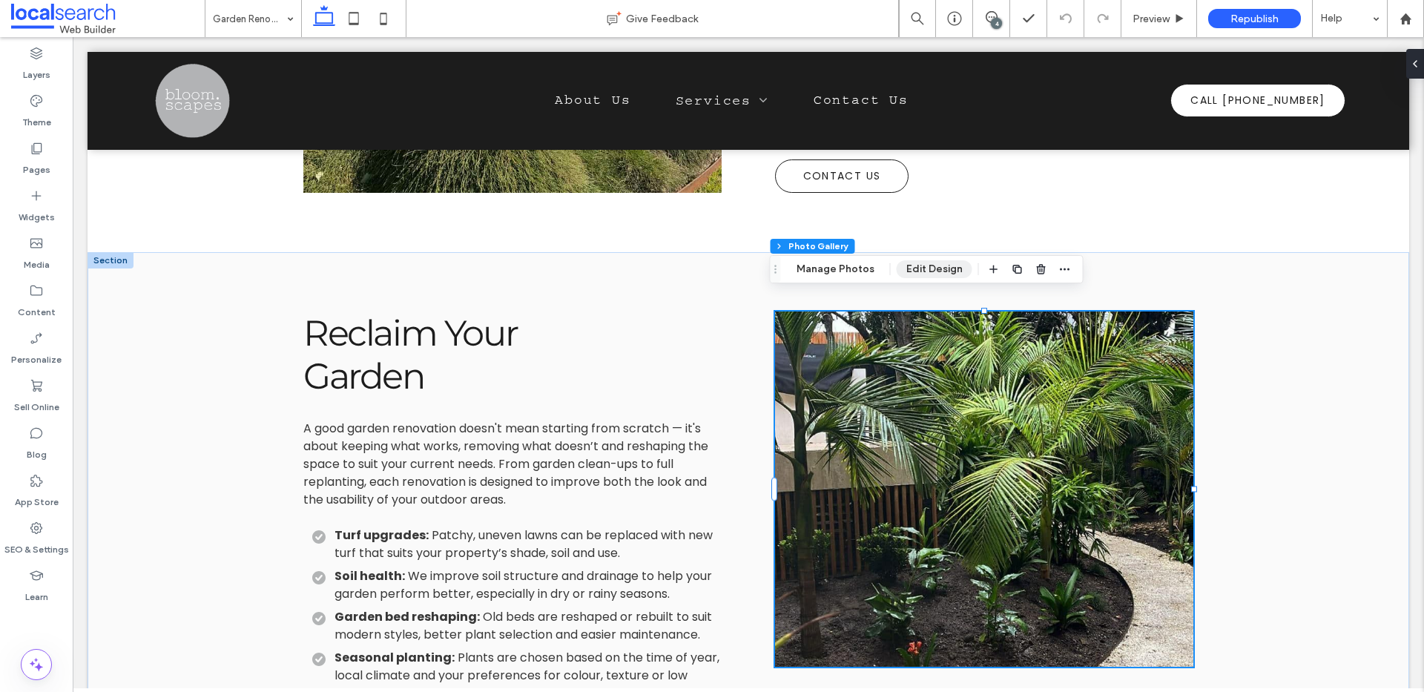
drag, startPoint x: 934, startPoint y: 267, endPoint x: 854, endPoint y: 266, distance: 80.1
click at [934, 267] on button "Edit Design" at bounding box center [935, 269] width 76 height 18
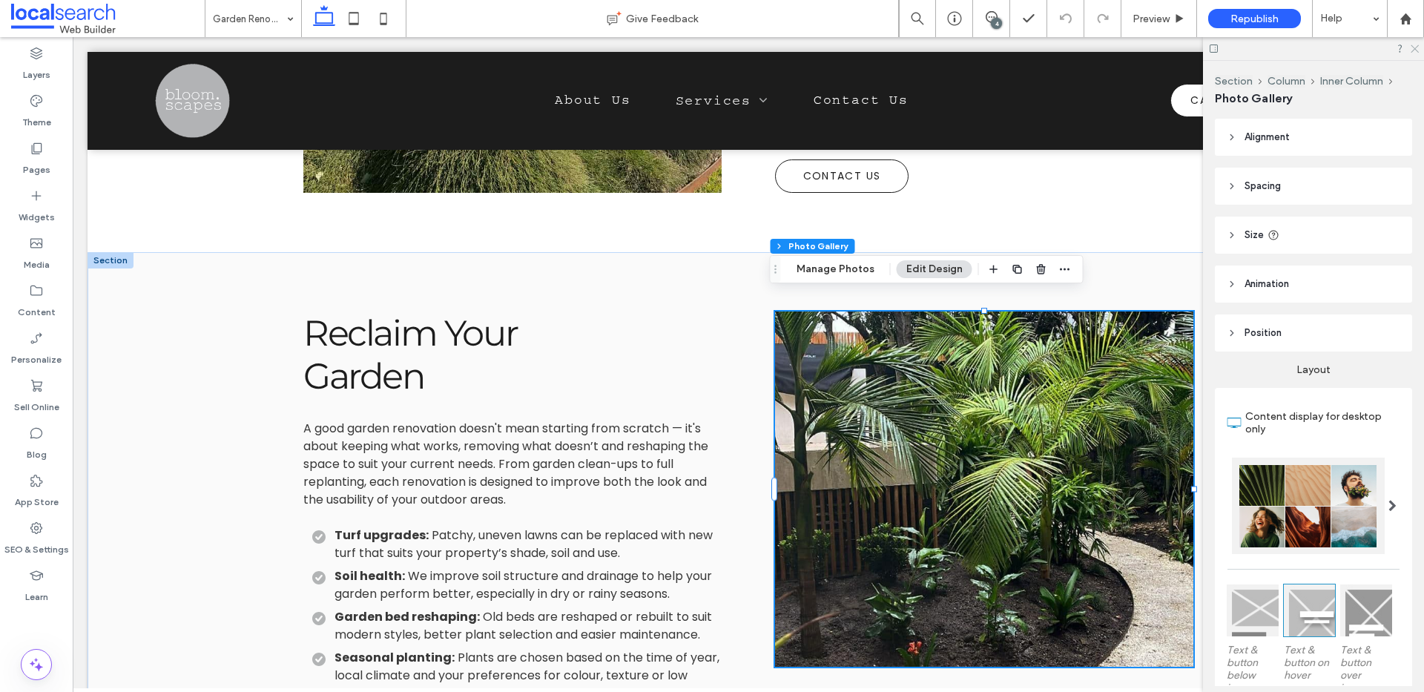
click at [1418, 49] on icon at bounding box center [1415, 48] width 10 height 10
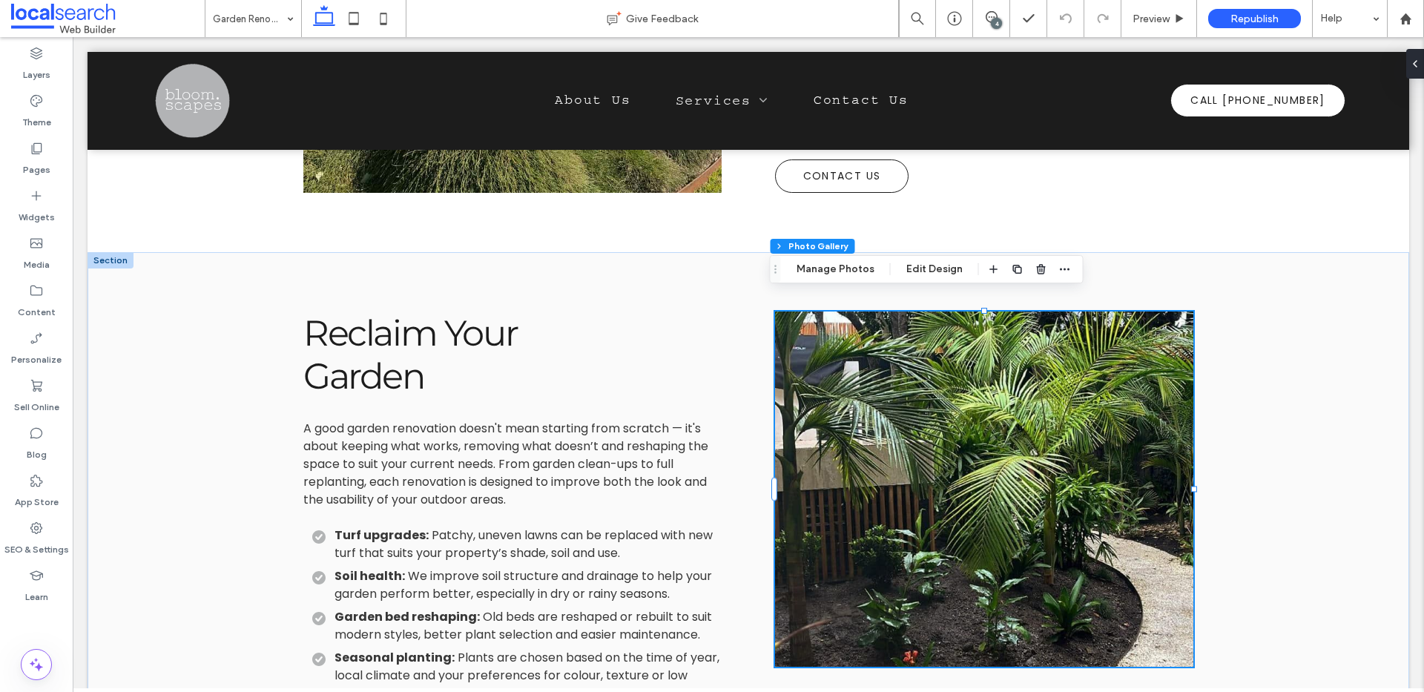
click at [898, 461] on link at bounding box center [985, 489] width 444 height 377
click at [878, 369] on link at bounding box center [985, 489] width 444 height 377
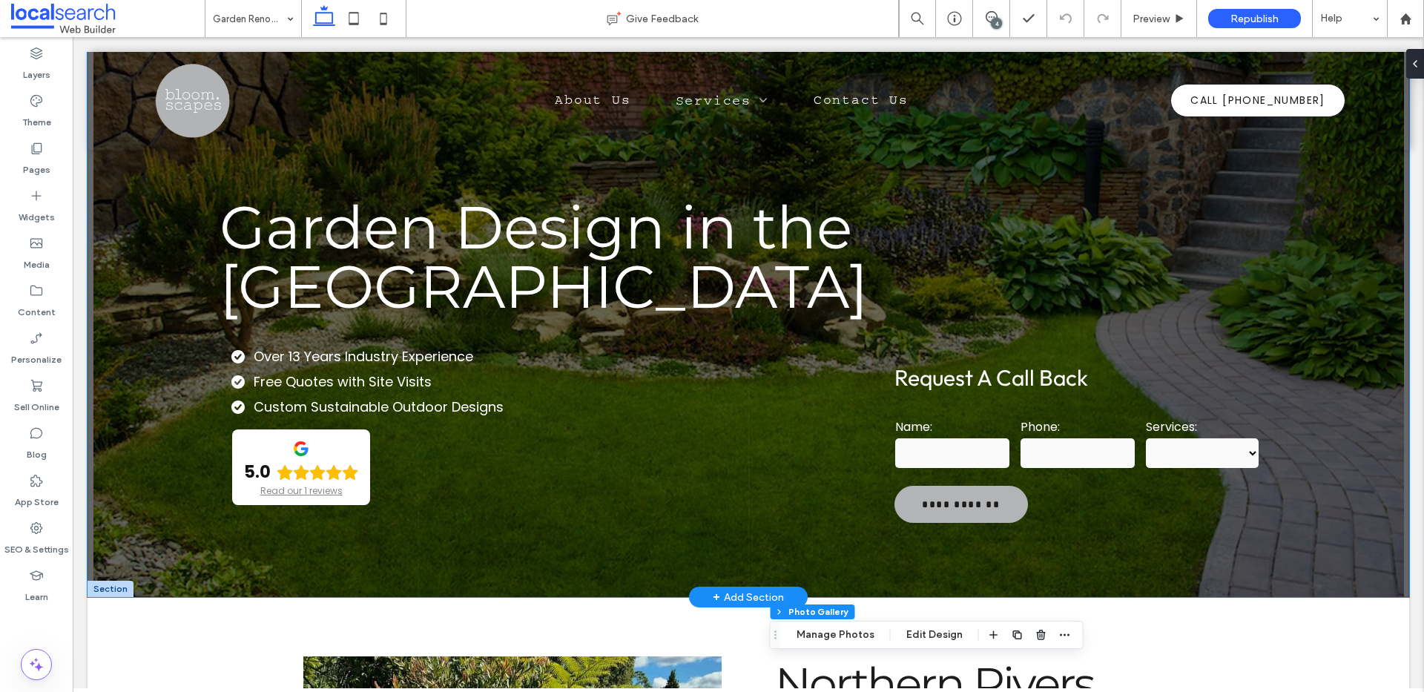
scroll to position [0, 0]
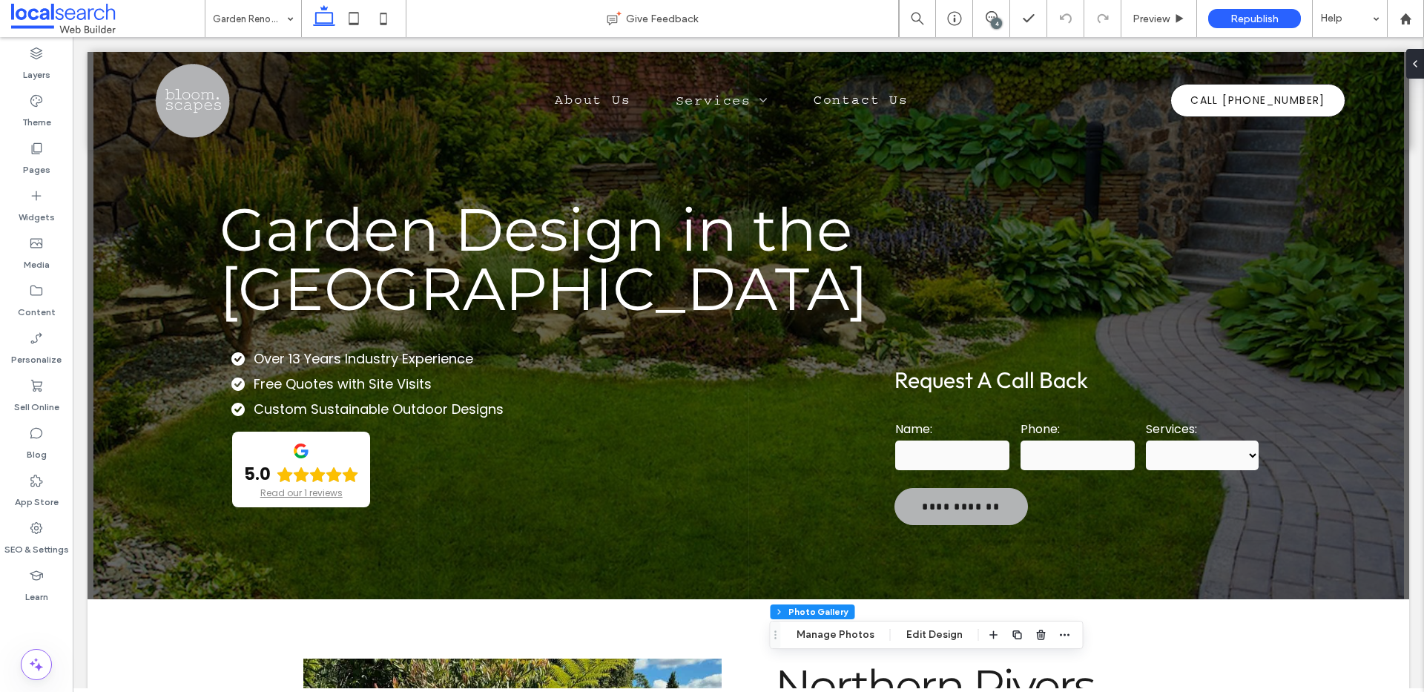
click at [996, 18] on div "4" at bounding box center [996, 23] width 11 height 11
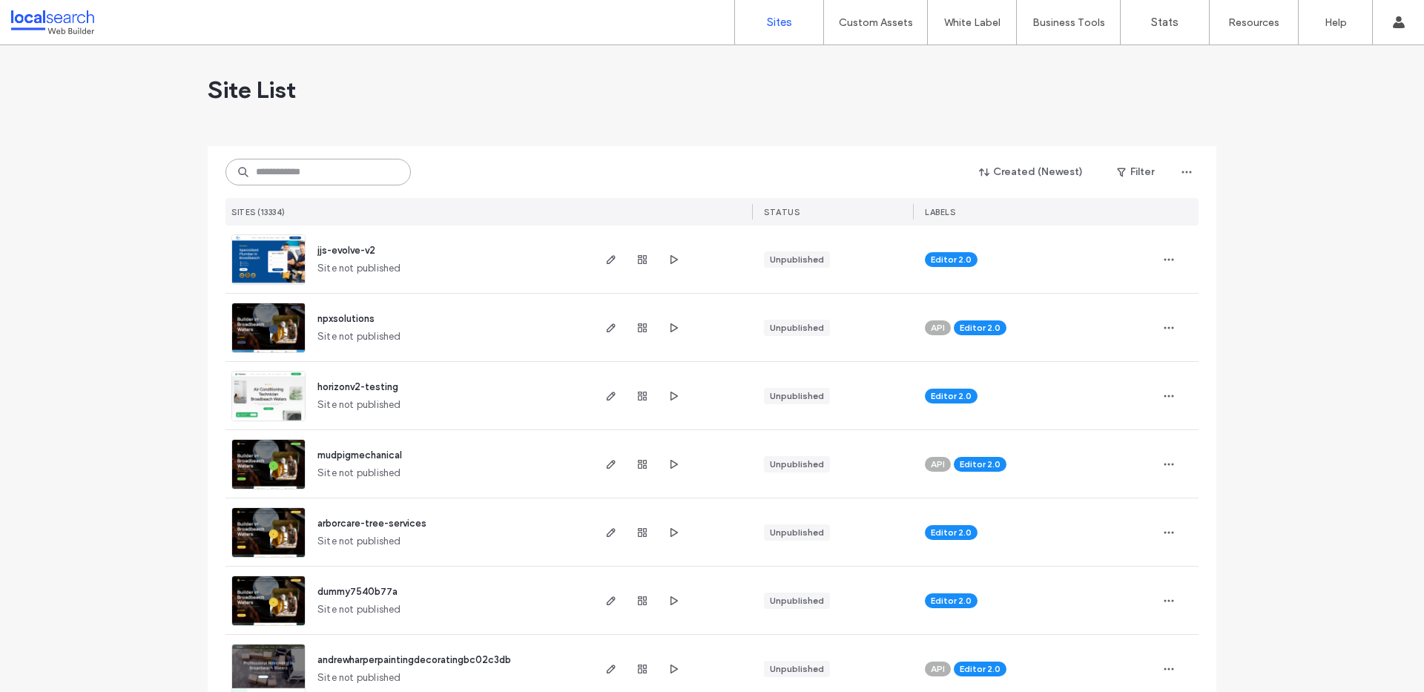
click at [298, 175] on input at bounding box center [318, 172] width 185 height 27
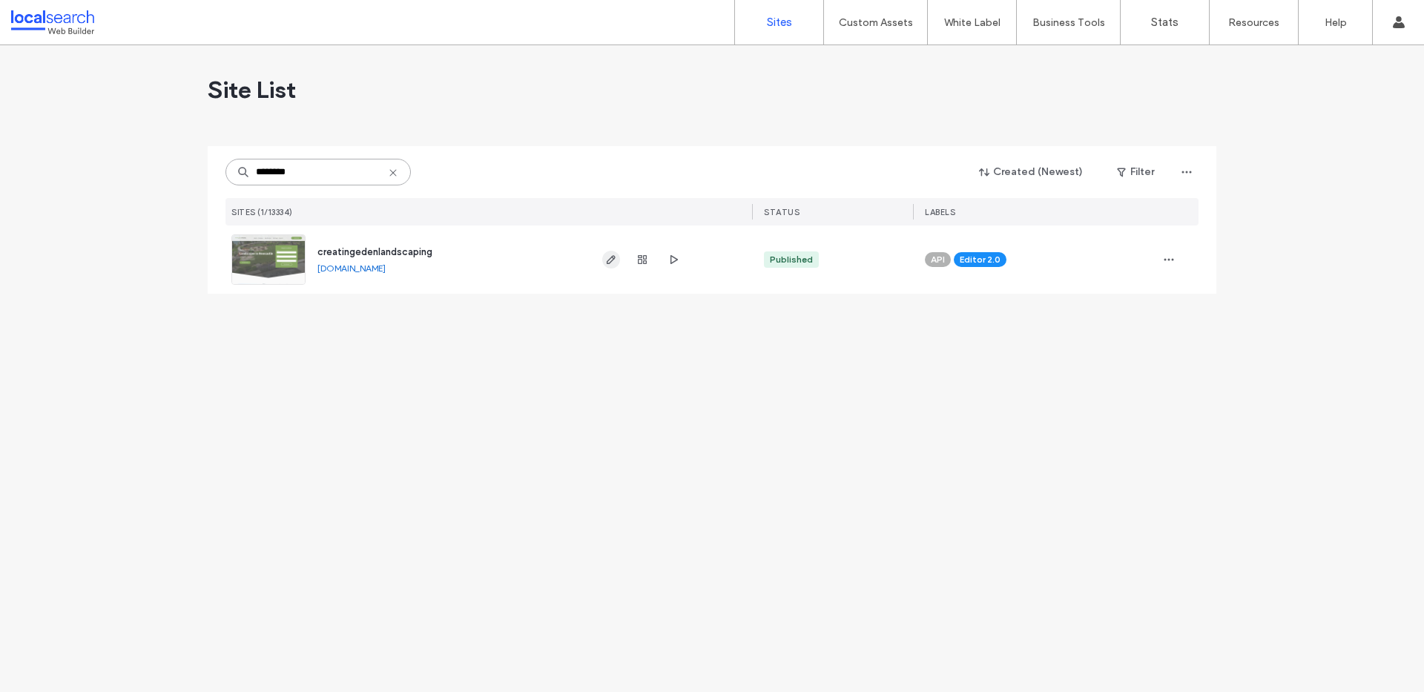
type input "********"
click at [614, 256] on use "button" at bounding box center [611, 259] width 9 height 9
